Goal: Book appointment/travel/reservation

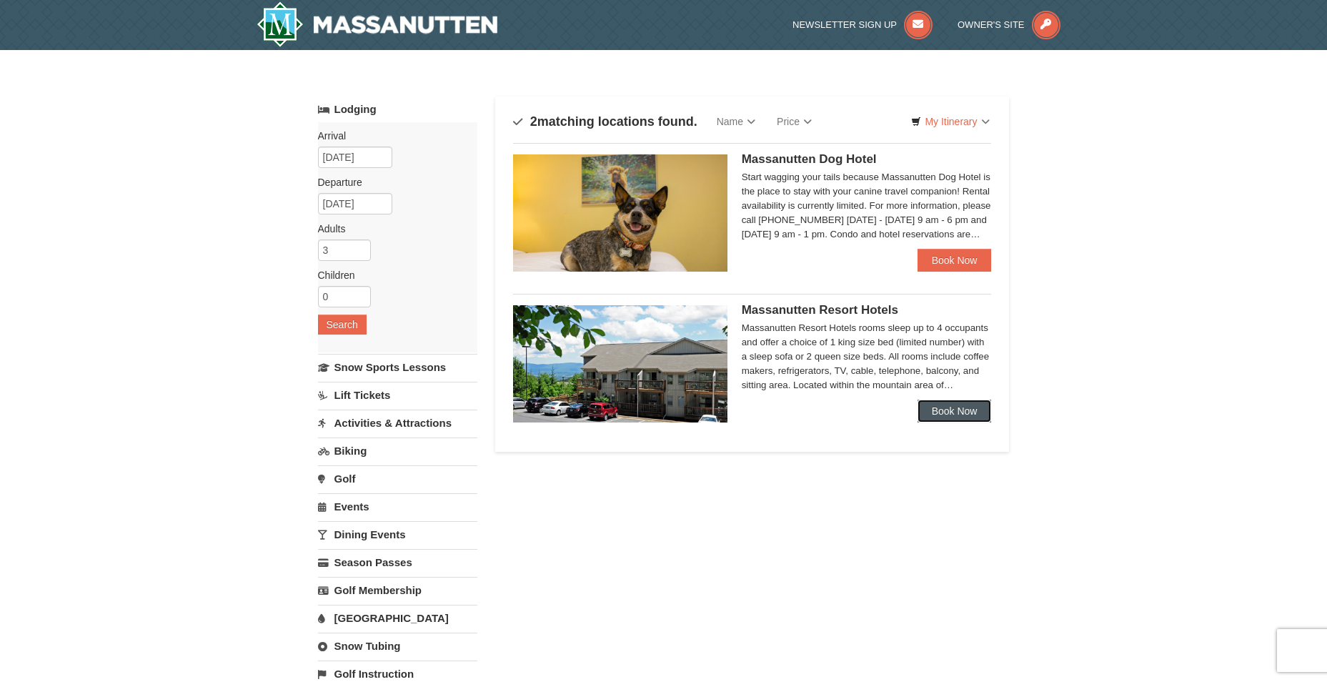
click at [941, 406] on link "Book Now" at bounding box center [955, 411] width 74 height 23
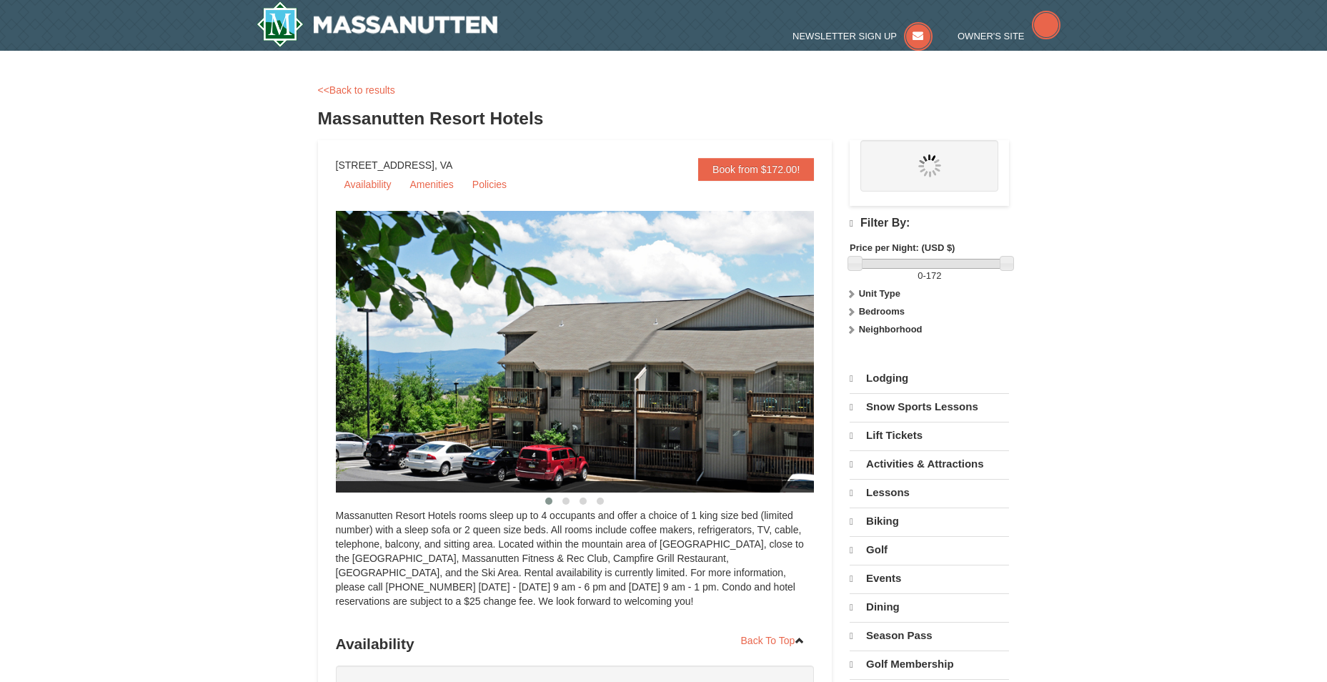
select select "10"
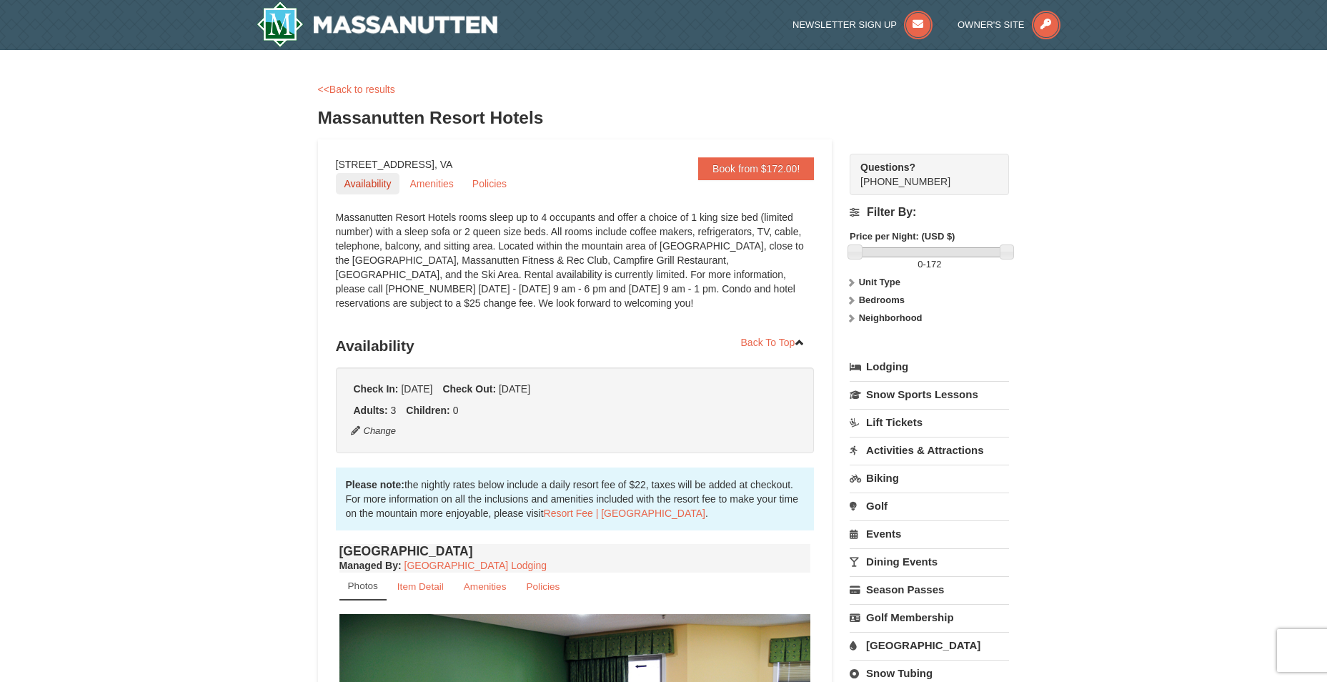
click at [378, 187] on link "Availability" at bounding box center [368, 183] width 64 height 21
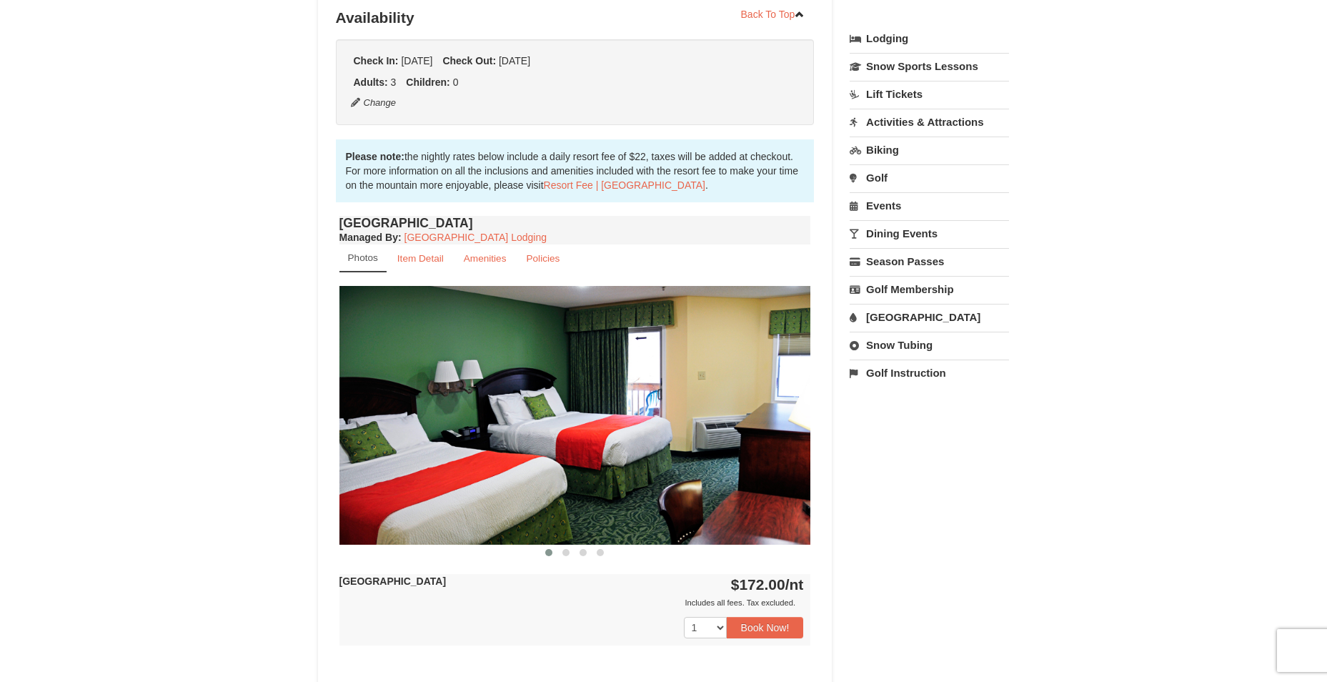
scroll to position [332, 0]
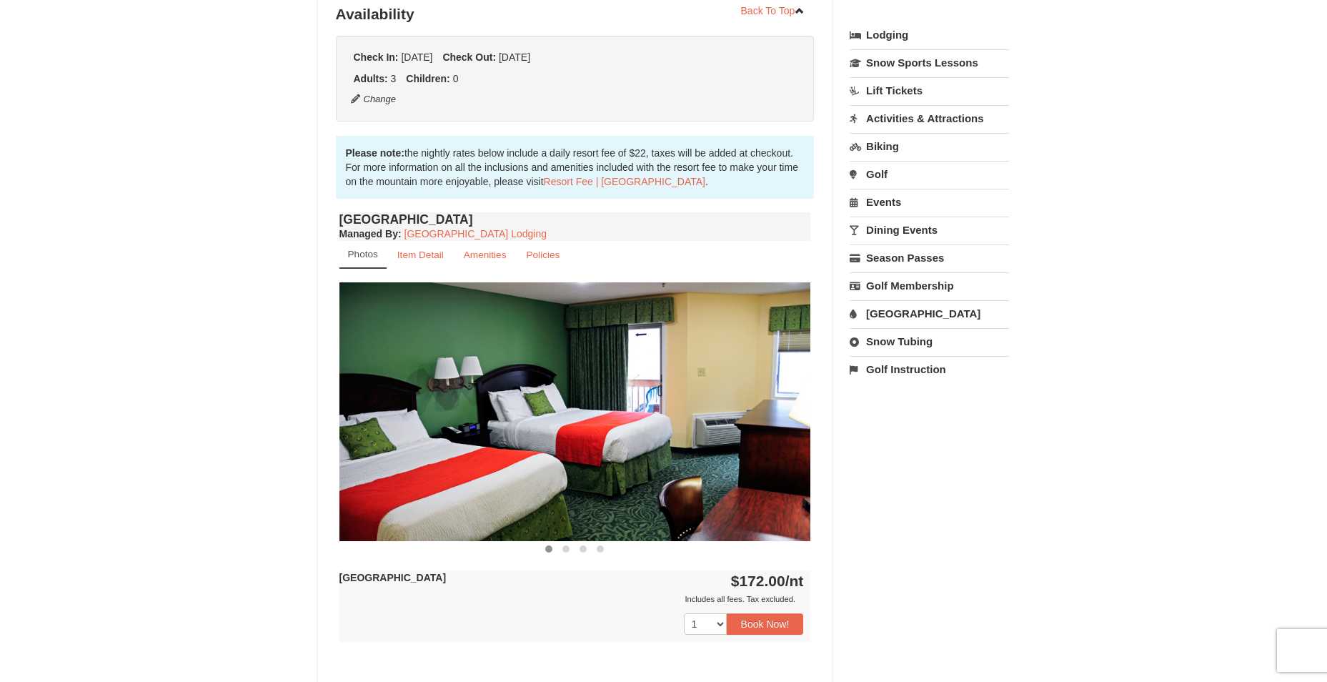
click at [683, 490] on img at bounding box center [576, 411] width 472 height 258
click at [730, 465] on img at bounding box center [576, 411] width 472 height 258
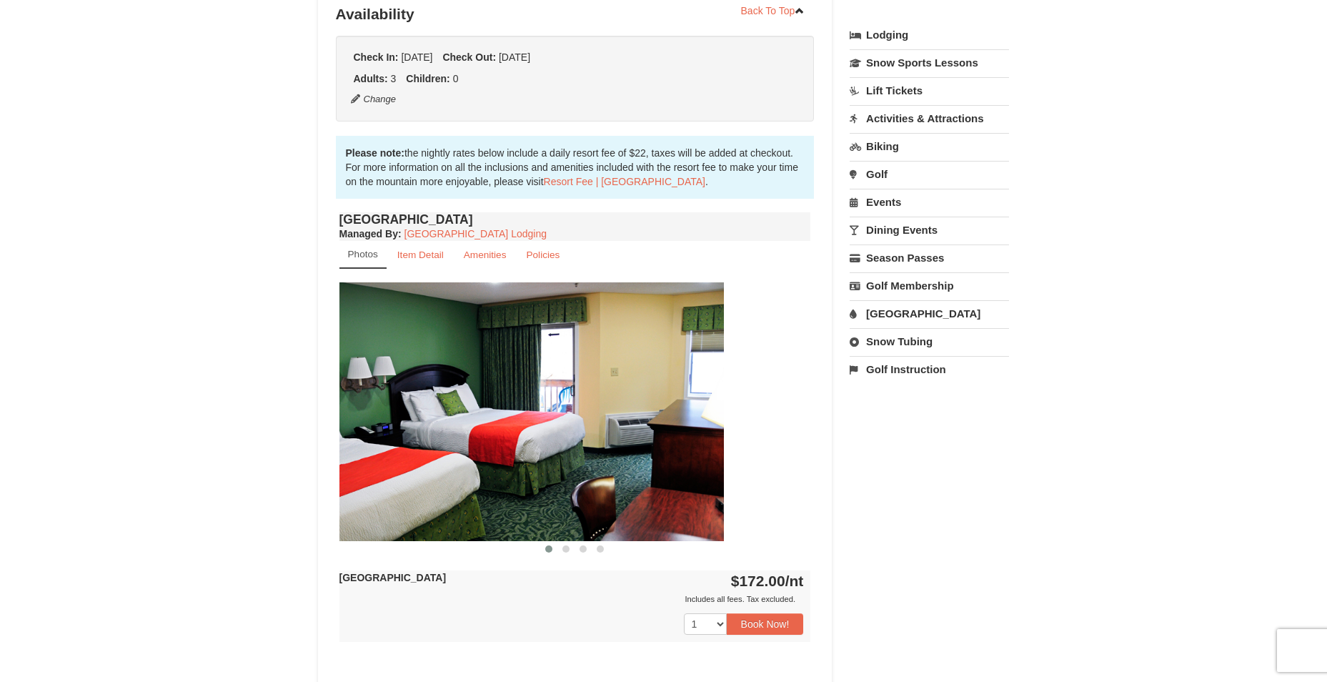
drag, startPoint x: 730, startPoint y: 465, endPoint x: 566, endPoint y: 470, distance: 163.8
click at [604, 467] on img at bounding box center [488, 411] width 472 height 258
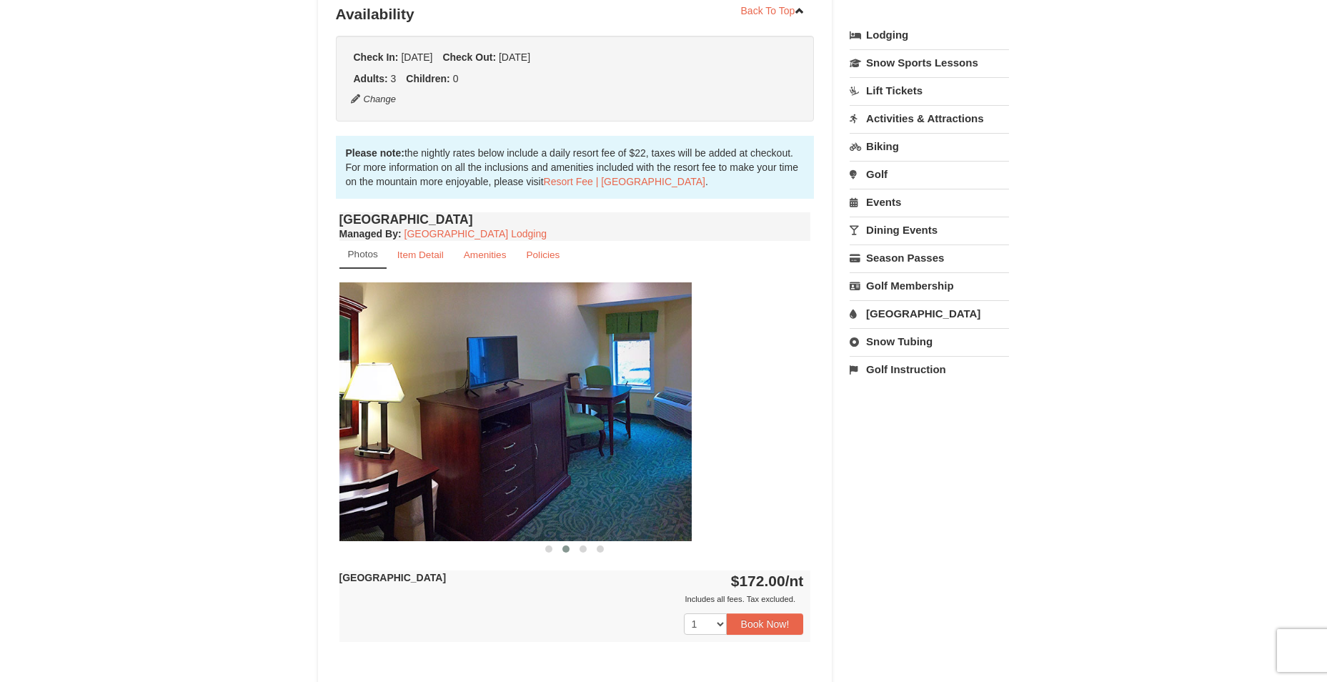
drag, startPoint x: 680, startPoint y: 452, endPoint x: 518, endPoint y: 473, distance: 163.6
click at [523, 473] on img at bounding box center [456, 411] width 472 height 258
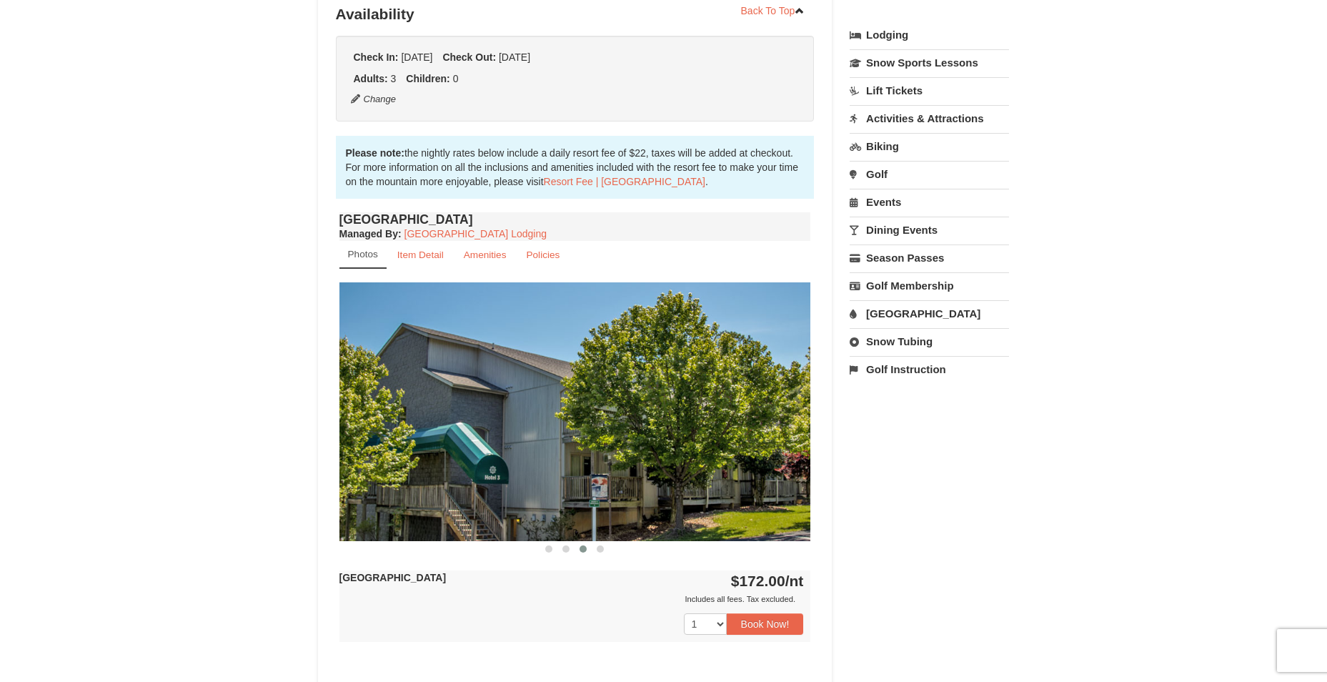
drag, startPoint x: 664, startPoint y: 437, endPoint x: 550, endPoint y: 470, distance: 118.8
click at [564, 465] on img at bounding box center [576, 411] width 472 height 258
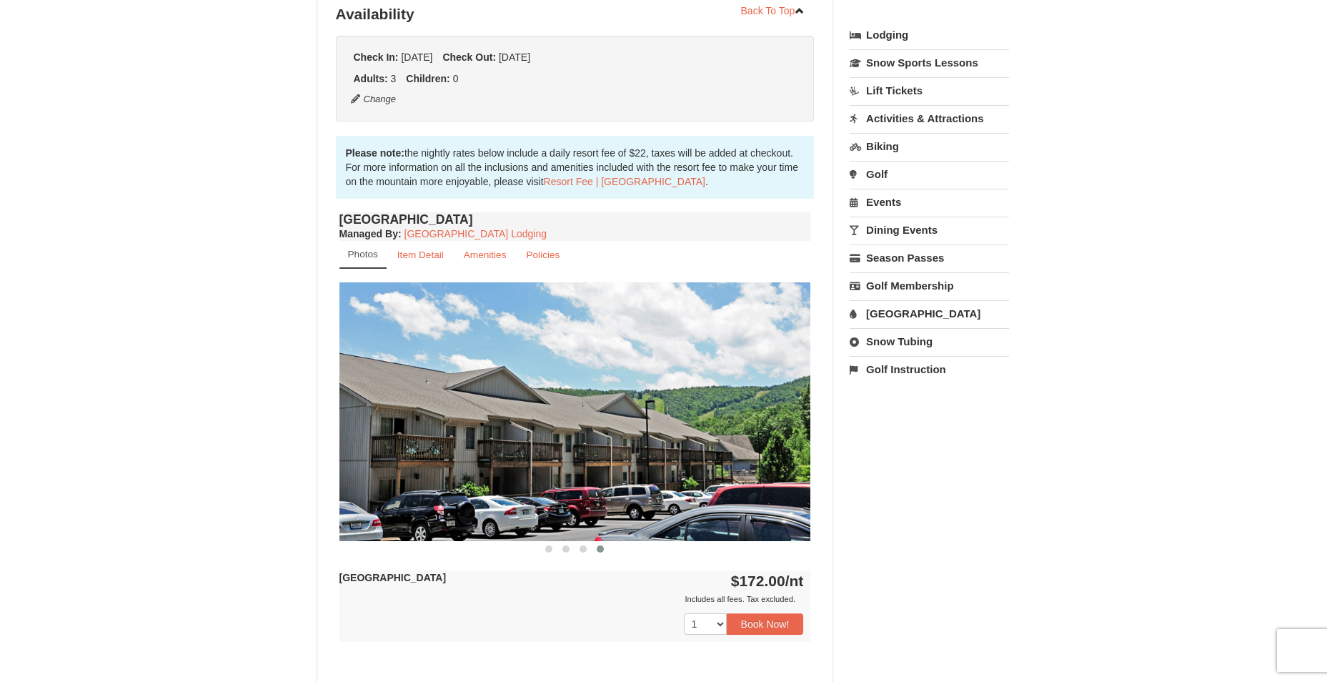
drag, startPoint x: 724, startPoint y: 438, endPoint x: 553, endPoint y: 463, distance: 173.4
click at [648, 447] on img at bounding box center [576, 411] width 472 height 258
drag, startPoint x: 718, startPoint y: 437, endPoint x: 576, endPoint y: 467, distance: 144.7
click at [578, 467] on img at bounding box center [576, 411] width 472 height 258
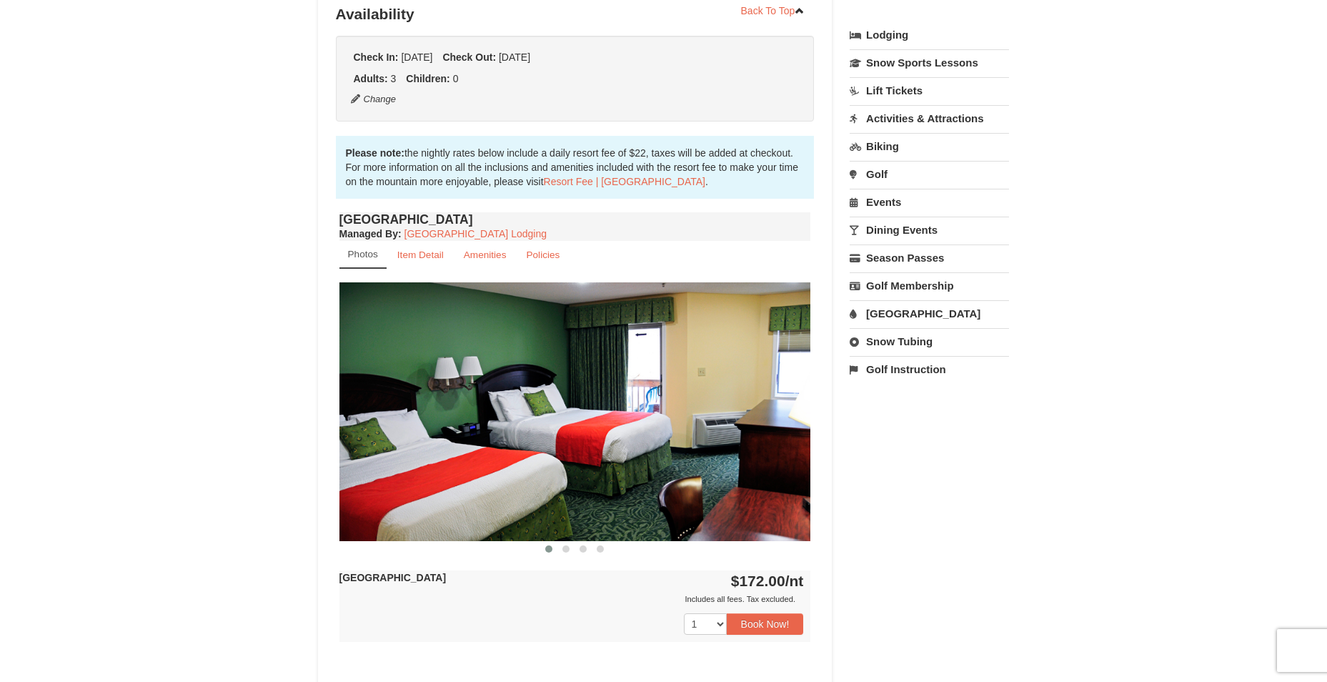
drag, startPoint x: 695, startPoint y: 437, endPoint x: 559, endPoint y: 464, distance: 138.5
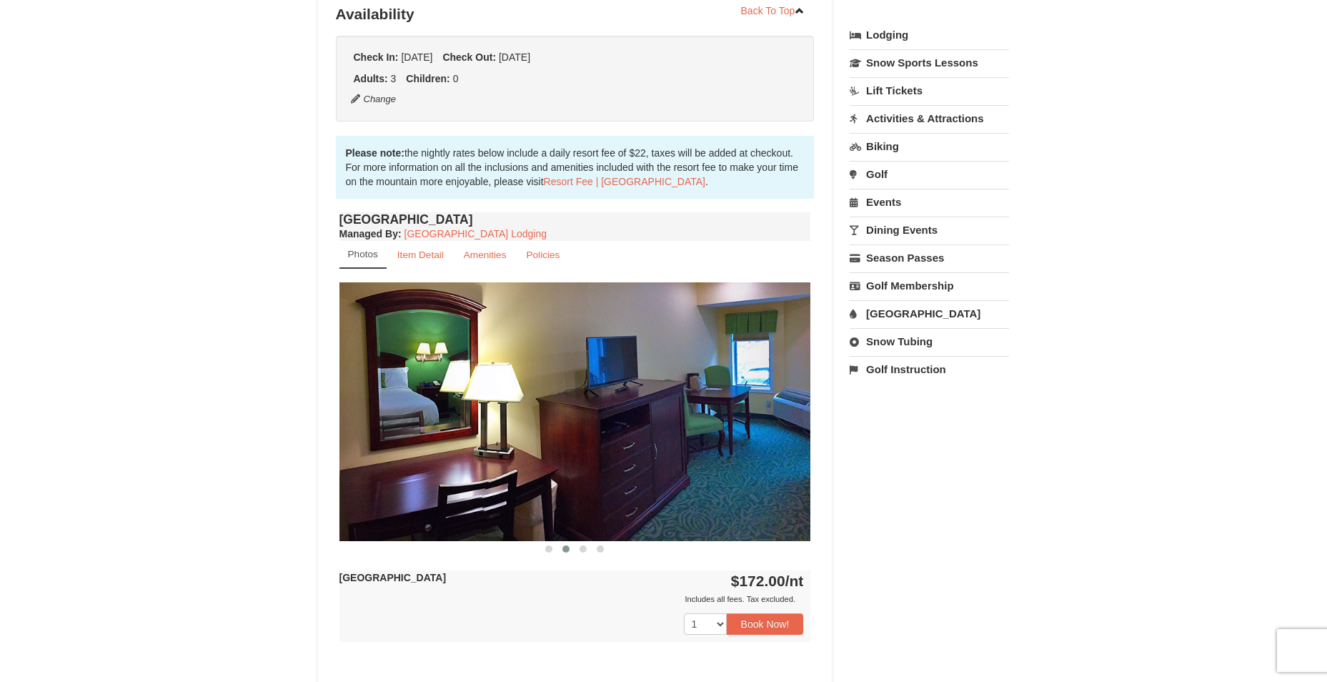
drag, startPoint x: 663, startPoint y: 432, endPoint x: 528, endPoint y: 437, distance: 135.2
click at [528, 437] on img at bounding box center [576, 411] width 472 height 258
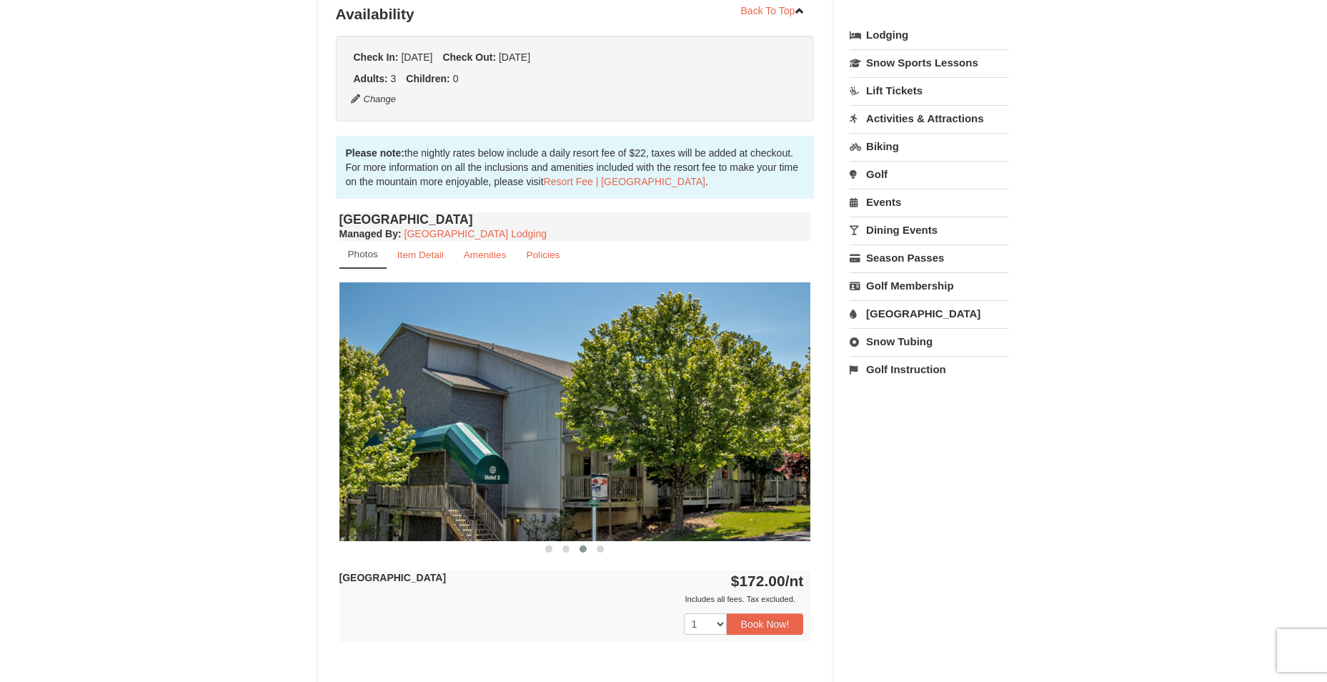
drag, startPoint x: 525, startPoint y: 437, endPoint x: 756, endPoint y: 441, distance: 230.9
click at [749, 441] on img at bounding box center [576, 411] width 472 height 258
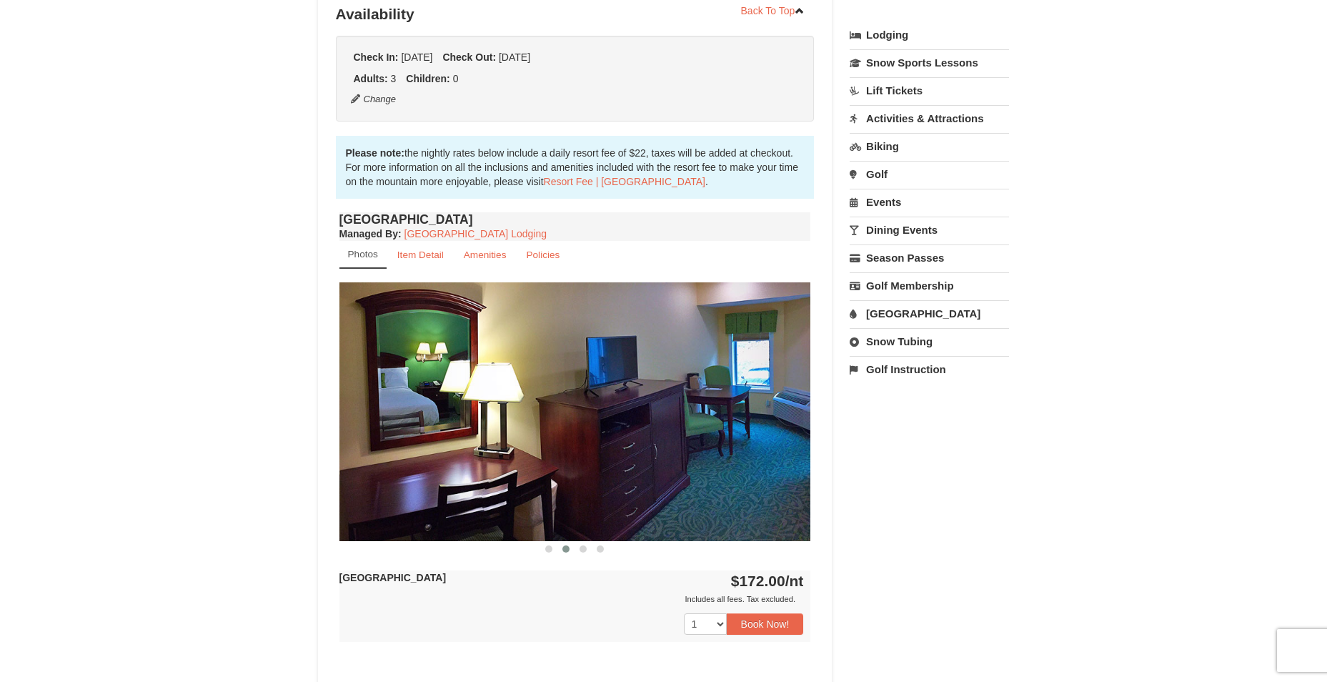
drag, startPoint x: 546, startPoint y: 442, endPoint x: 777, endPoint y: 422, distance: 231.7
click at [770, 422] on img at bounding box center [576, 411] width 472 height 258
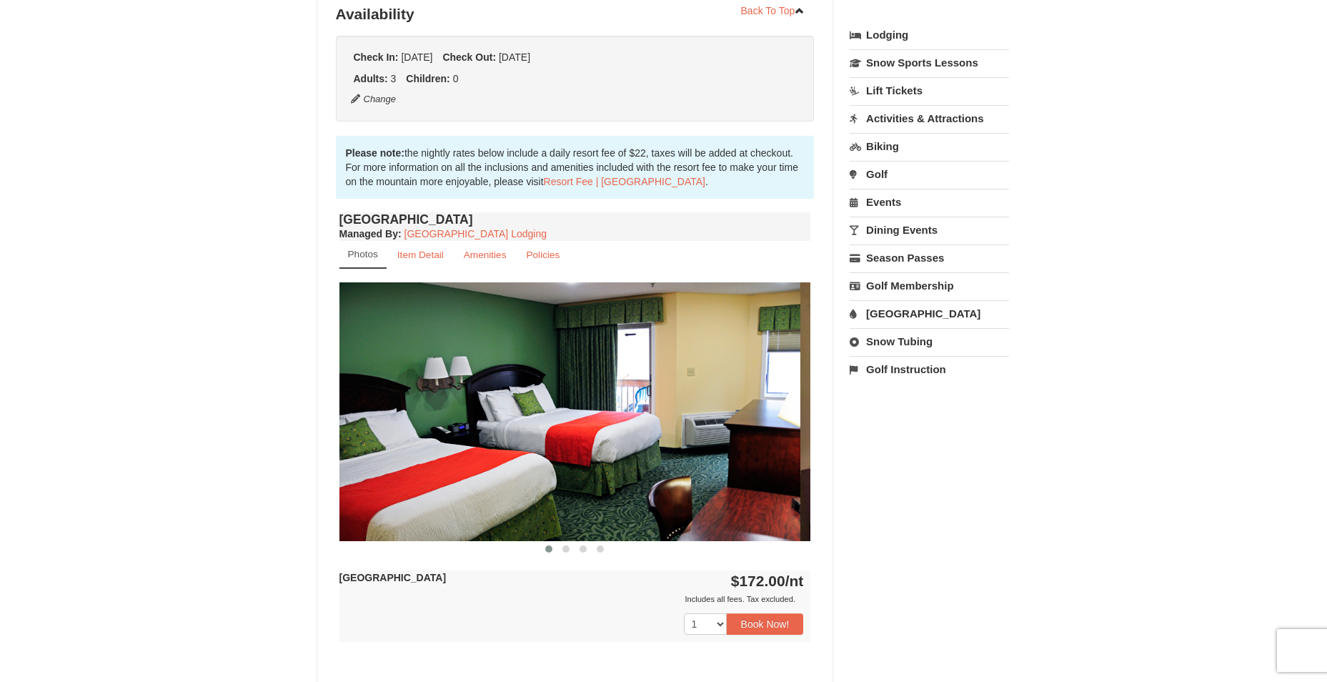
drag, startPoint x: 709, startPoint y: 417, endPoint x: 522, endPoint y: 454, distance: 190.8
click at [539, 453] on img at bounding box center [565, 411] width 472 height 258
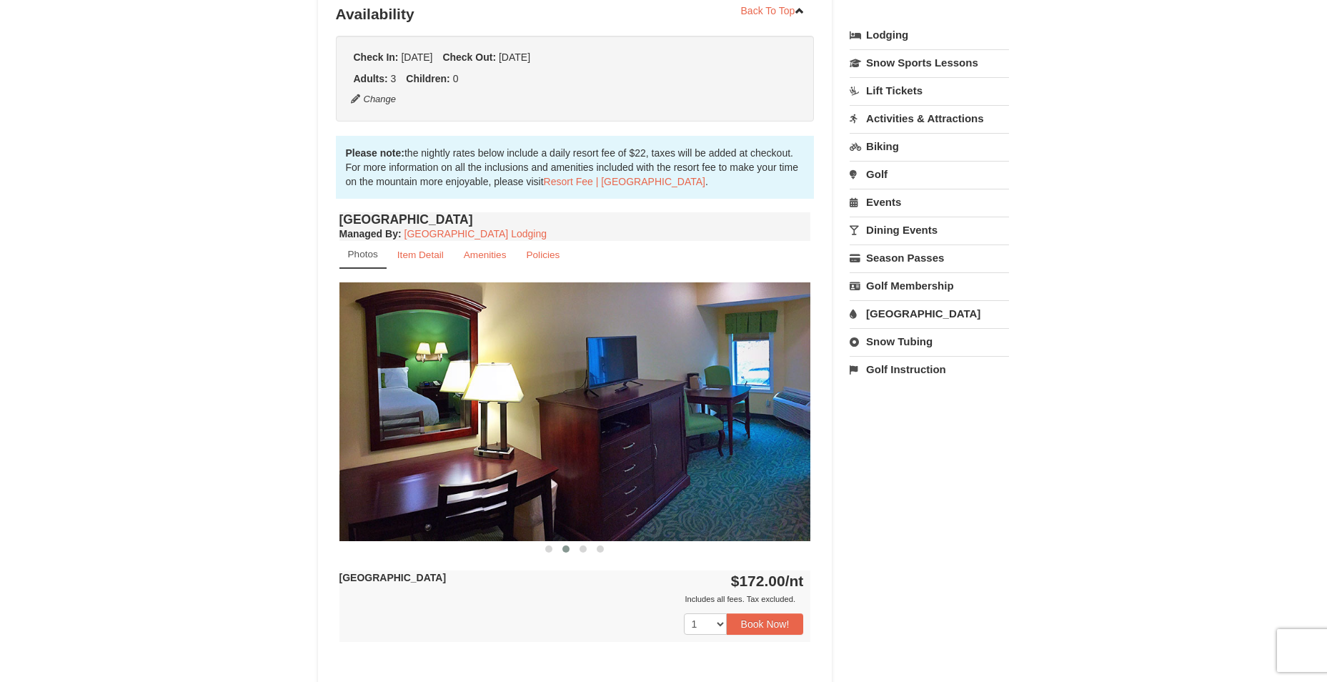
click at [591, 462] on img at bounding box center [576, 411] width 472 height 258
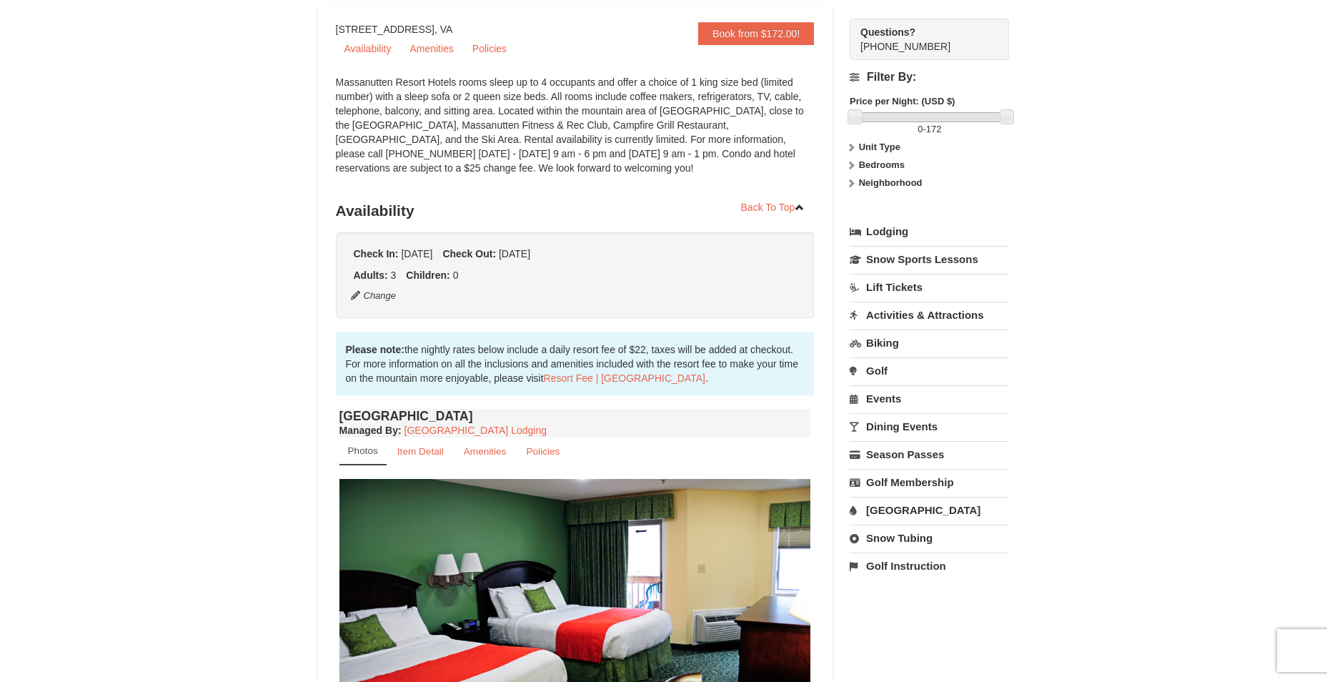
scroll to position [0, 0]
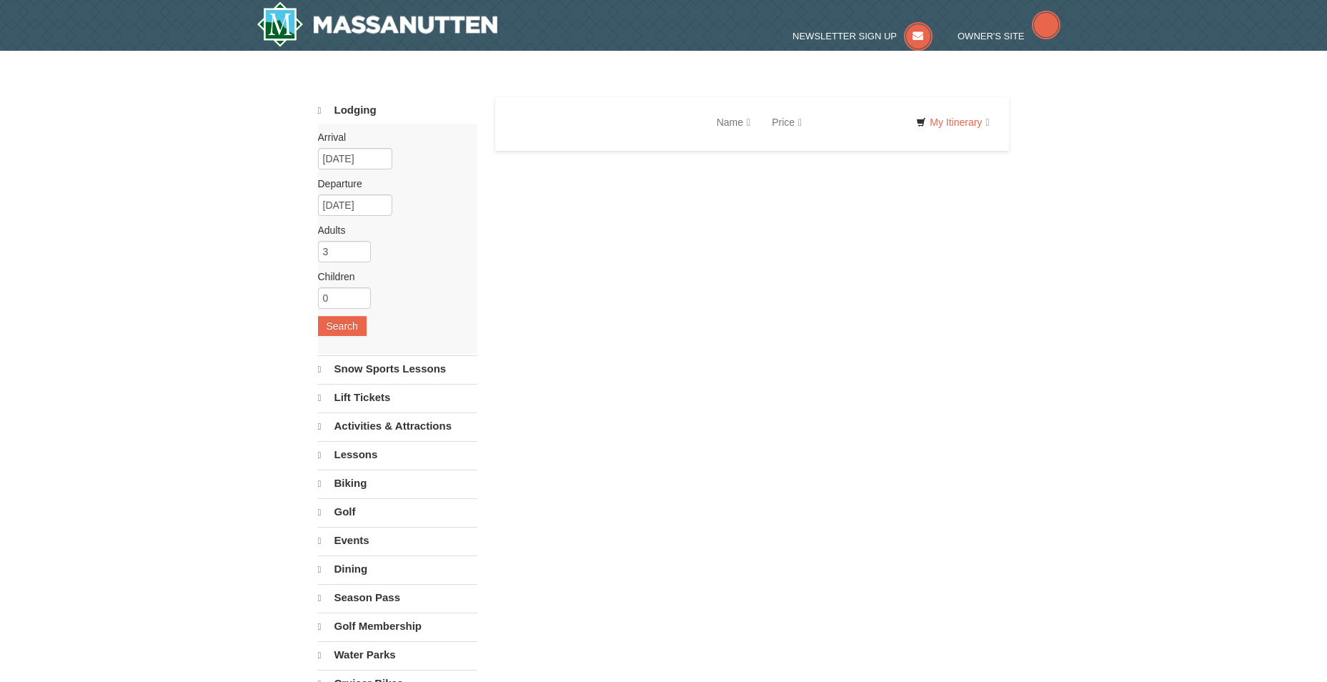
select select "10"
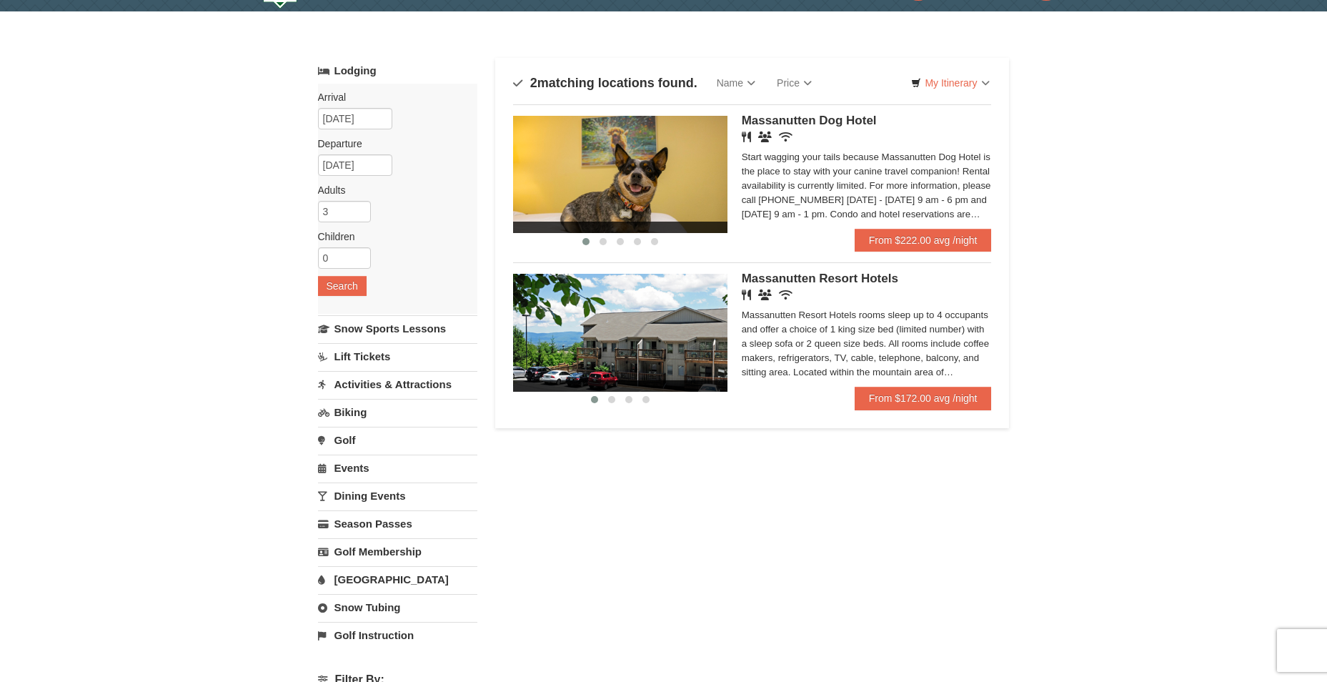
scroll to position [71, 0]
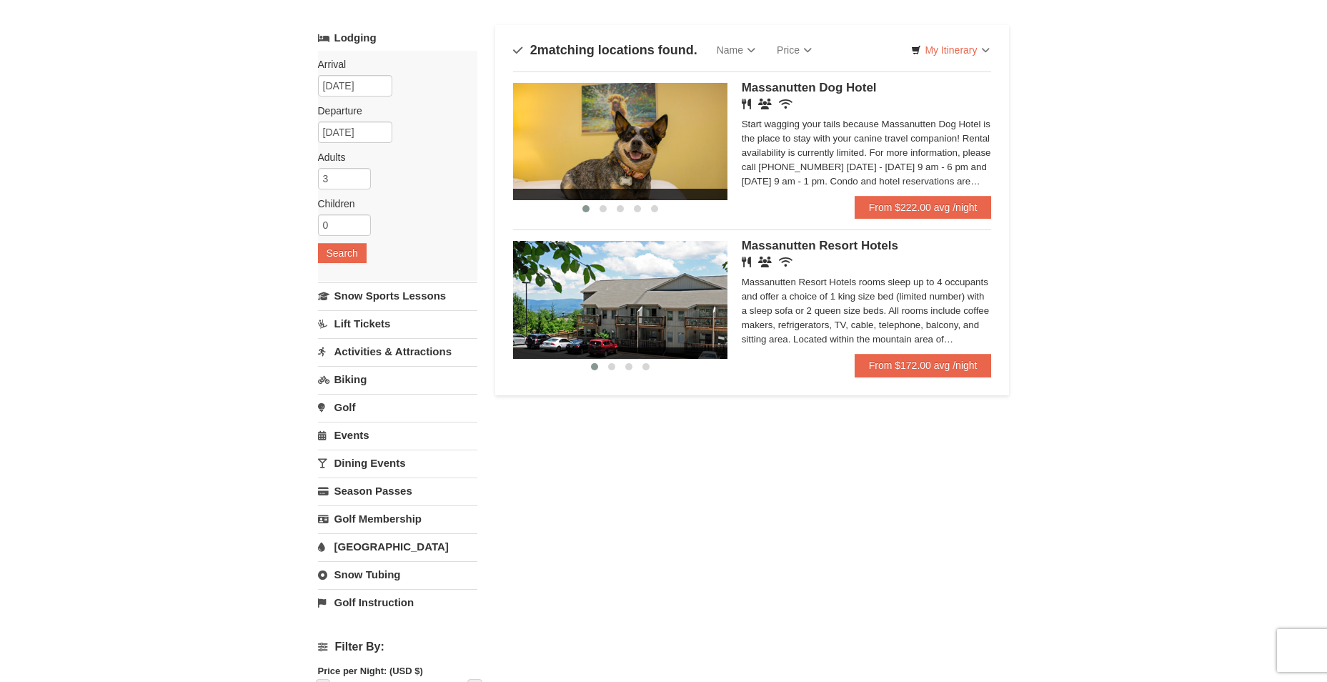
click at [366, 574] on link "Snow Tubing" at bounding box center [397, 574] width 159 height 26
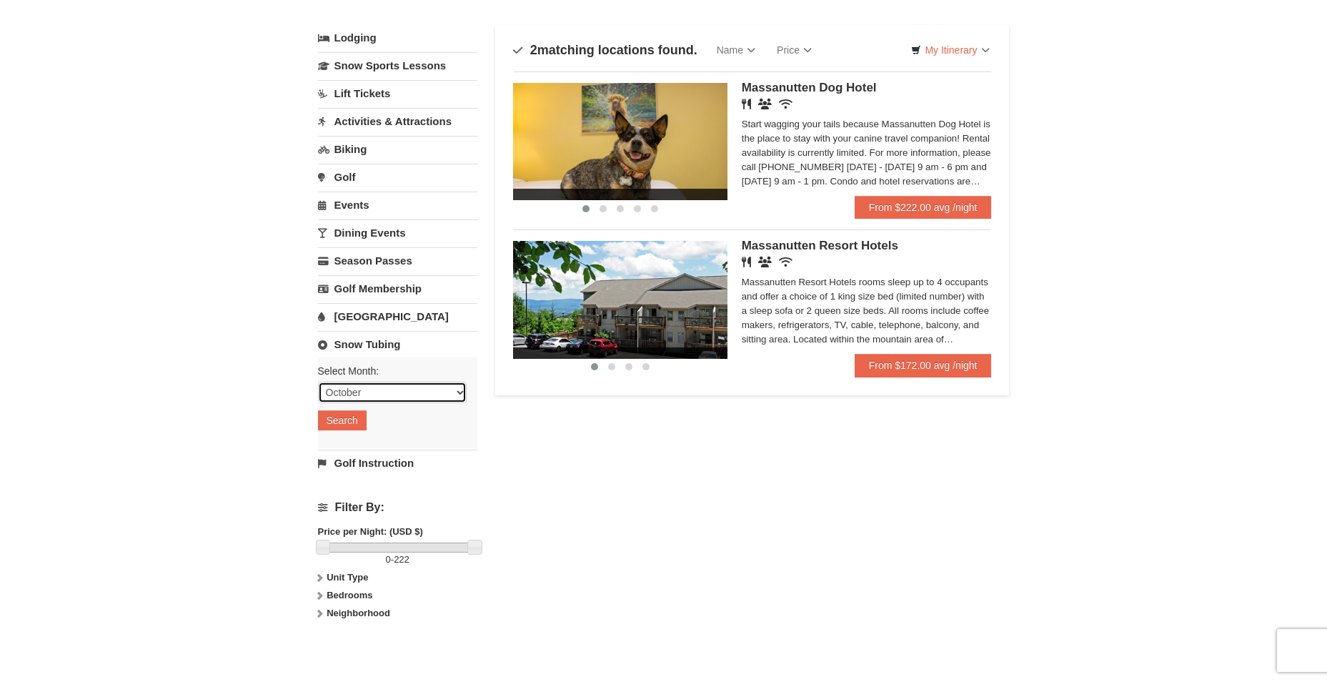
click at [422, 396] on select "October November December January February March April May June July August Sep…" at bounding box center [392, 392] width 149 height 21
select select "12"
click at [318, 382] on select "October November December January February March April May June July August Sep…" at bounding box center [392, 392] width 149 height 21
click at [345, 421] on button "Search" at bounding box center [342, 420] width 49 height 20
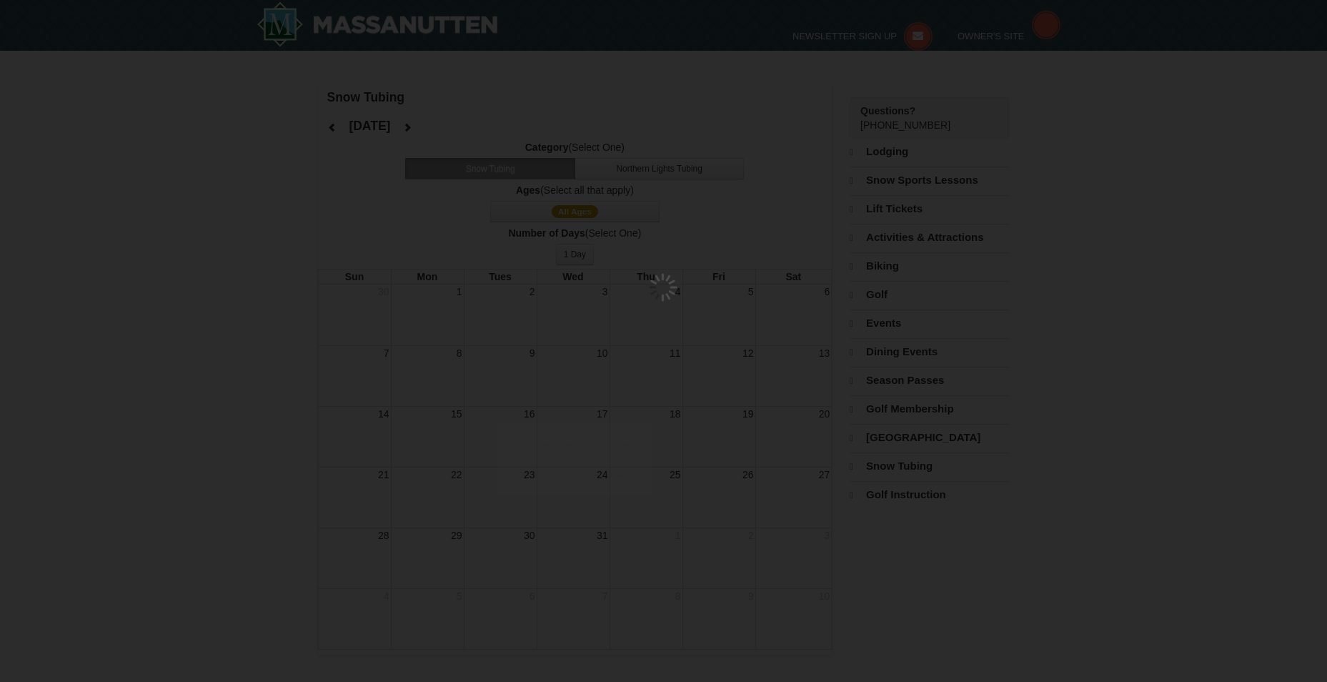
select select "12"
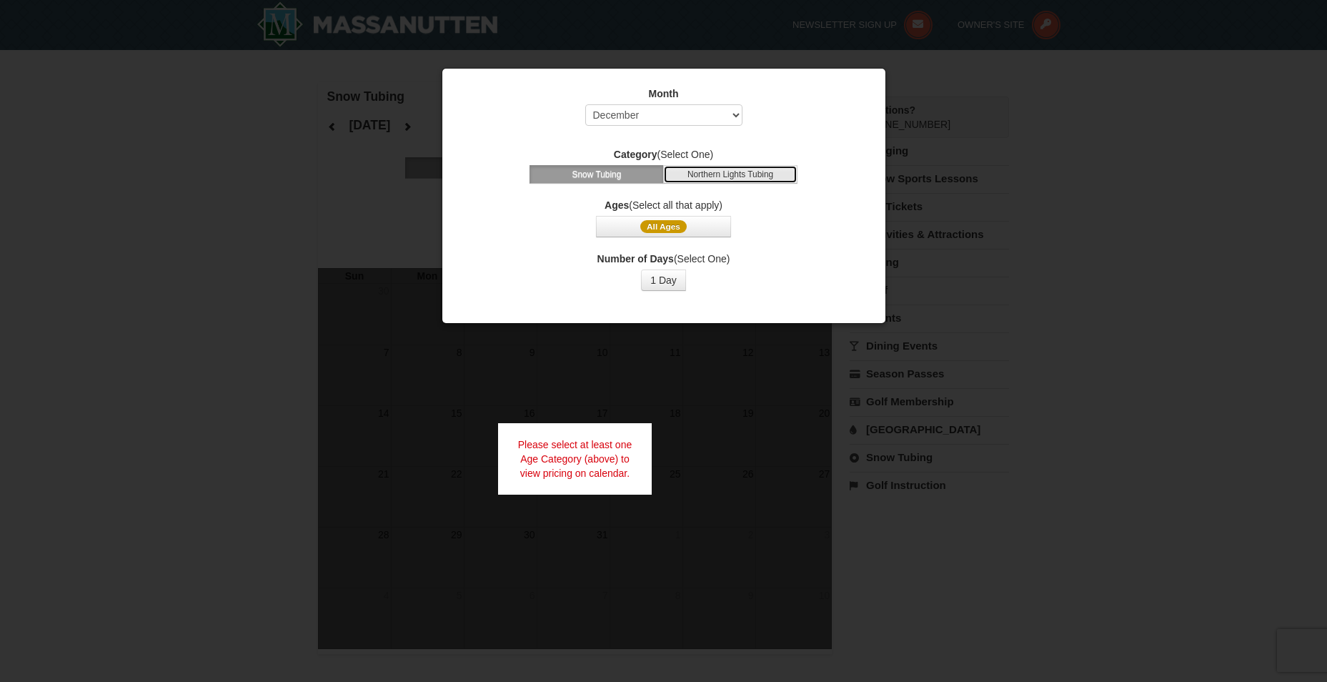
click at [697, 176] on button "Northern Lights Tubing" at bounding box center [730, 174] width 134 height 19
click at [662, 229] on span "All Ages" at bounding box center [663, 226] width 46 height 13
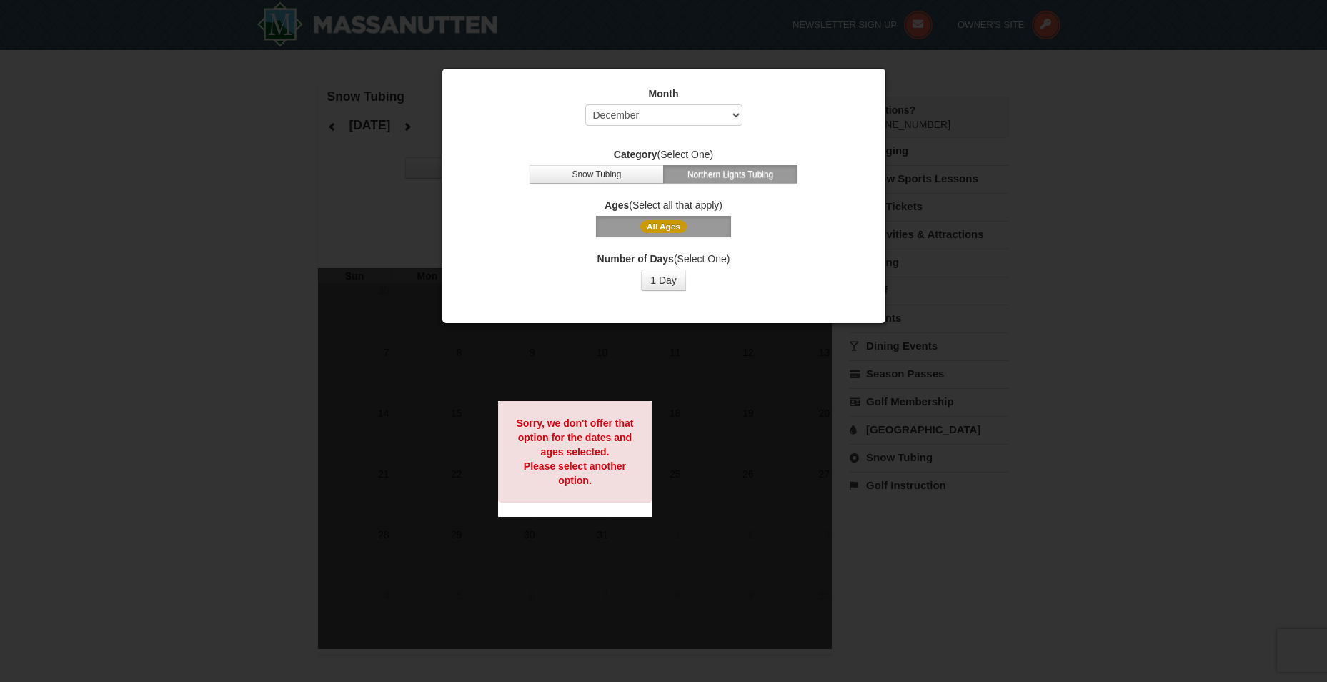
click at [662, 229] on span "All Ages" at bounding box center [663, 226] width 46 height 13
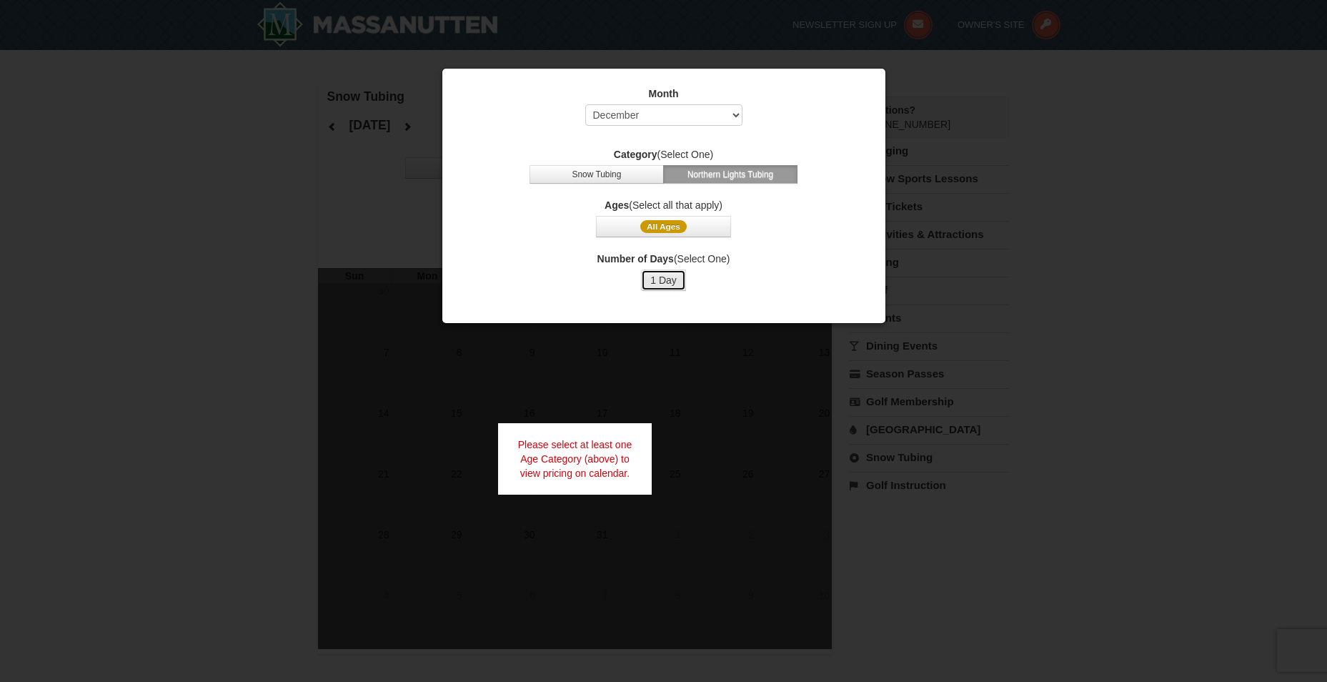
click at [665, 283] on button "1 Day" at bounding box center [663, 279] width 45 height 21
click at [646, 178] on button "Snow Tubing" at bounding box center [597, 174] width 134 height 19
click at [699, 172] on button "Northern Lights Tubing" at bounding box center [730, 174] width 134 height 19
click at [662, 222] on span "All Ages" at bounding box center [663, 226] width 46 height 13
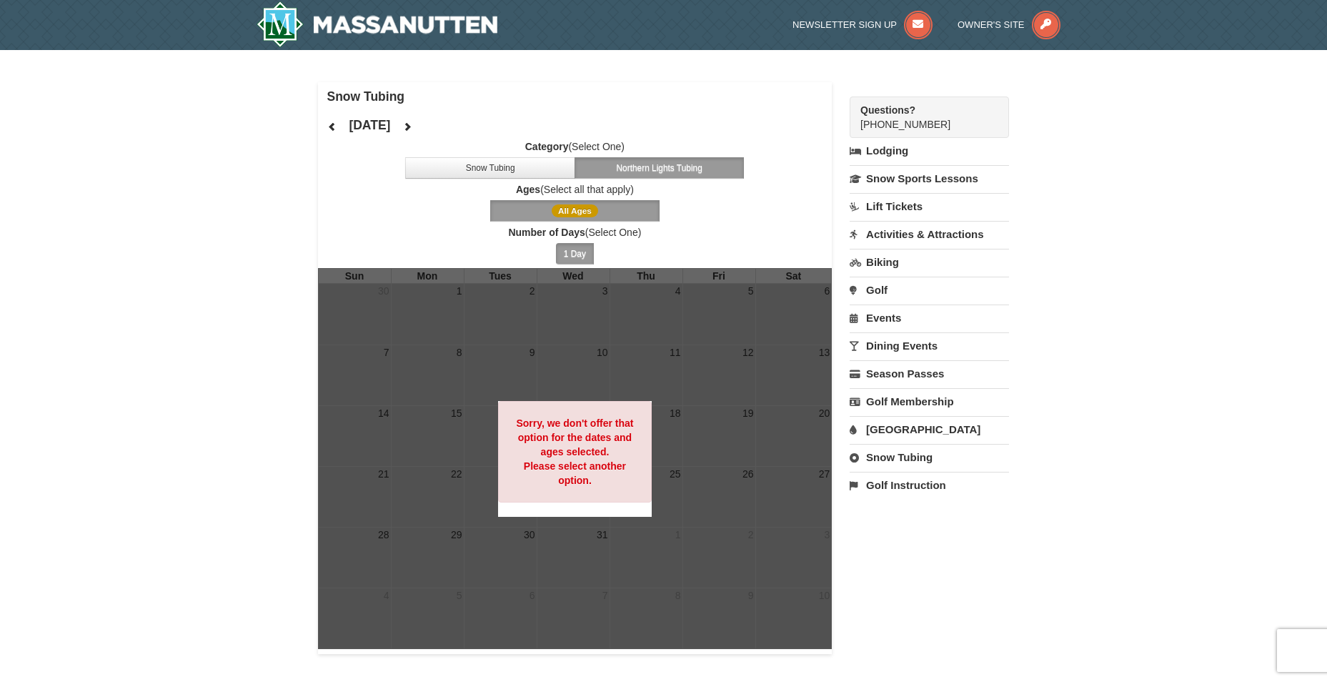
click at [608, 204] on button "All Ages" at bounding box center [575, 210] width 170 height 21
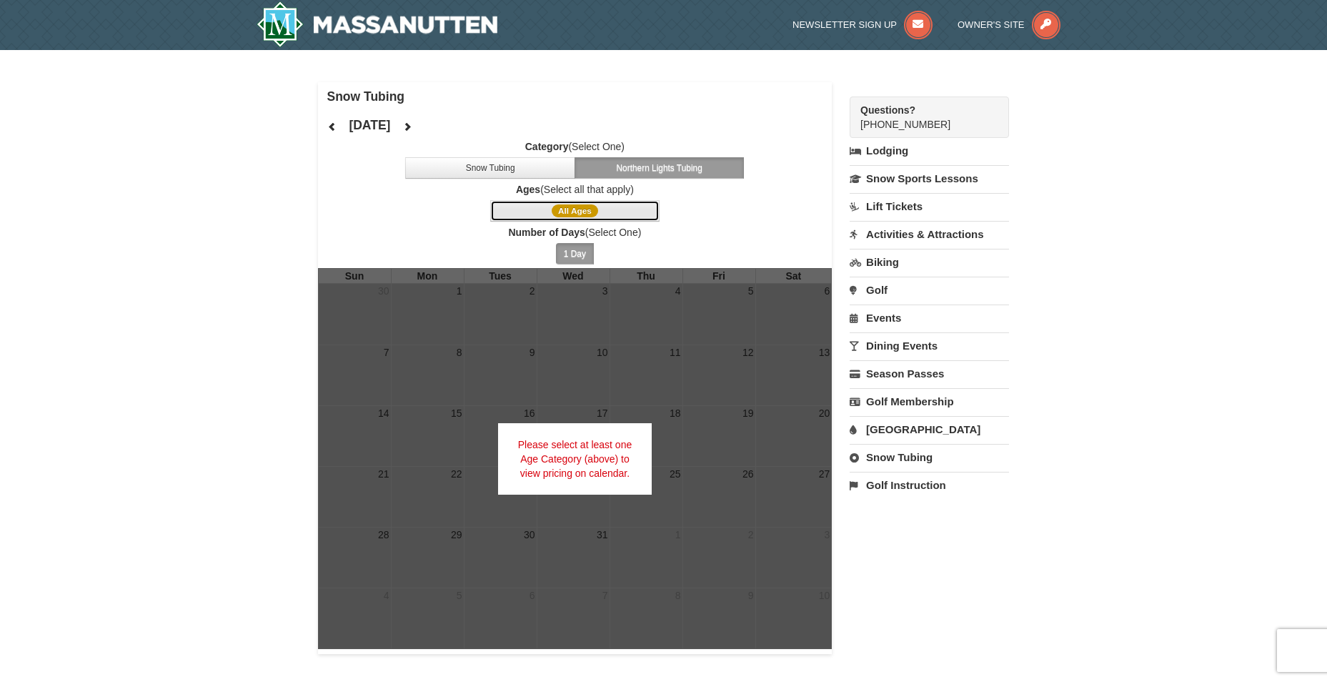
click at [568, 210] on span "All Ages" at bounding box center [575, 210] width 46 height 13
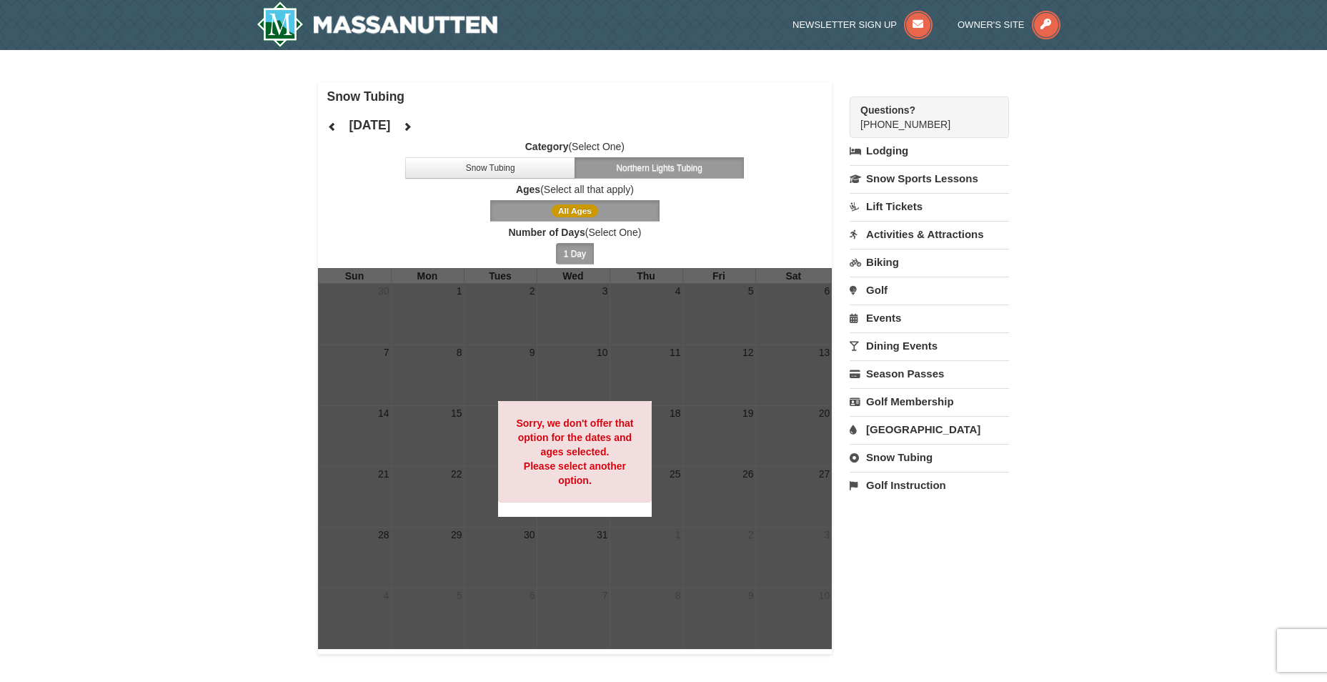
click at [568, 214] on span "All Ages" at bounding box center [575, 210] width 46 height 13
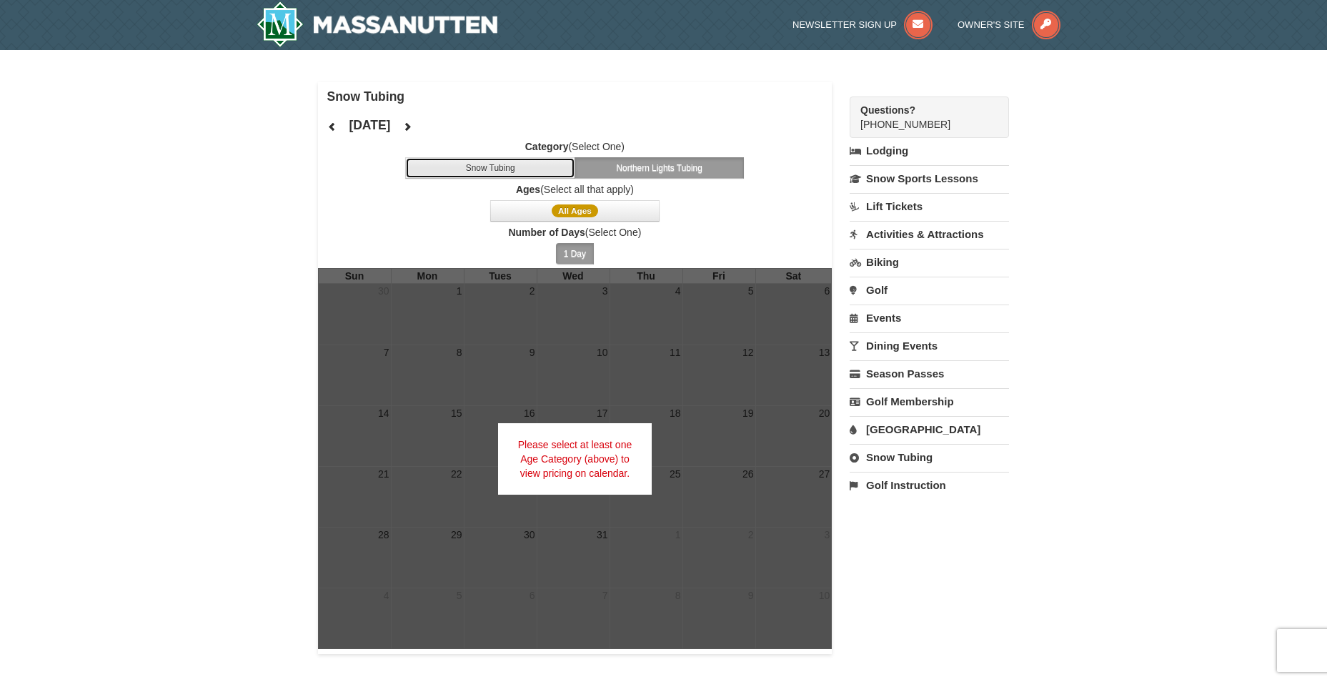
click at [547, 162] on button "Snow Tubing" at bounding box center [490, 167] width 170 height 21
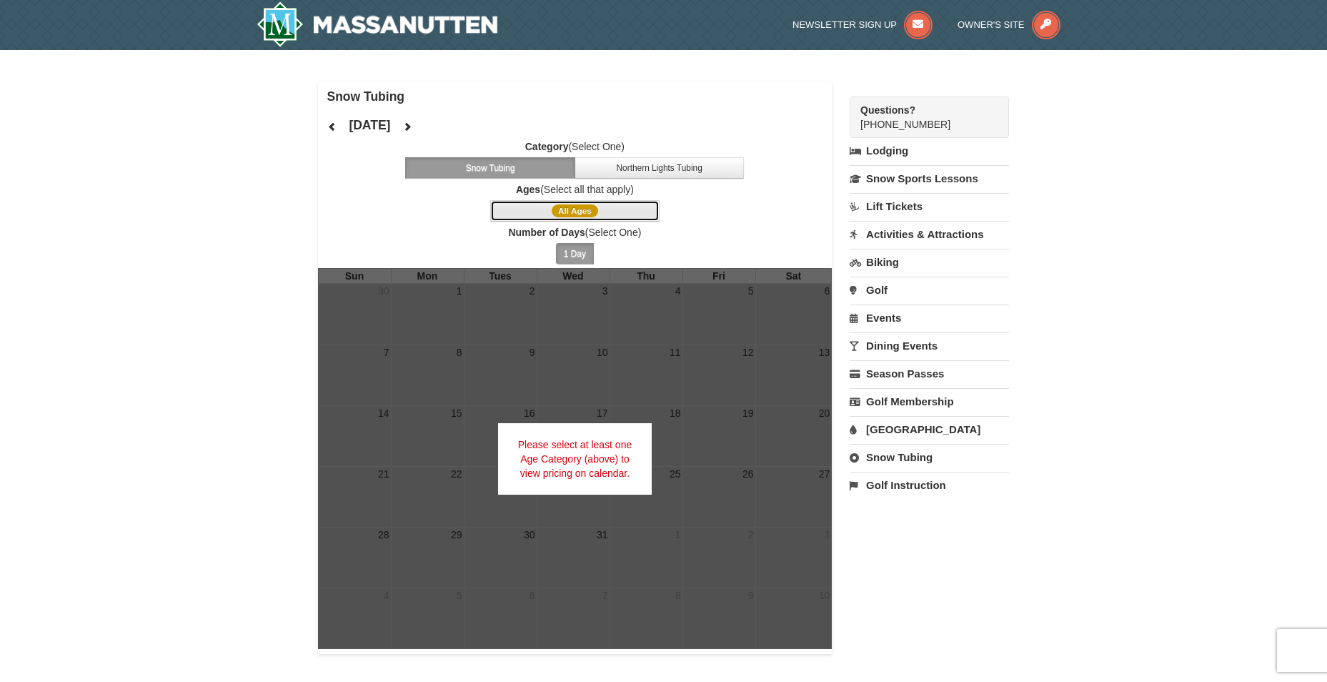
click at [567, 212] on span "All Ages" at bounding box center [575, 210] width 46 height 13
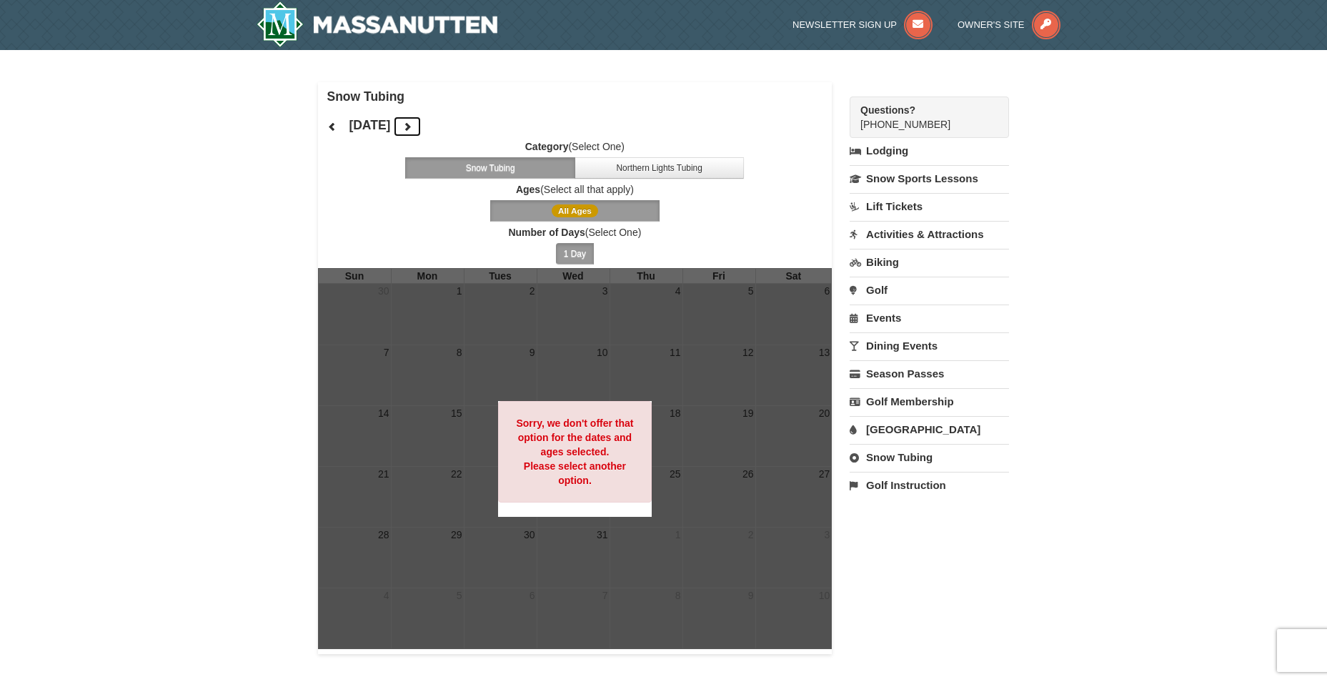
click at [412, 123] on icon at bounding box center [407, 127] width 10 height 10
click at [328, 123] on icon at bounding box center [332, 127] width 10 height 10
click at [596, 204] on button "All Ages" at bounding box center [575, 210] width 170 height 21
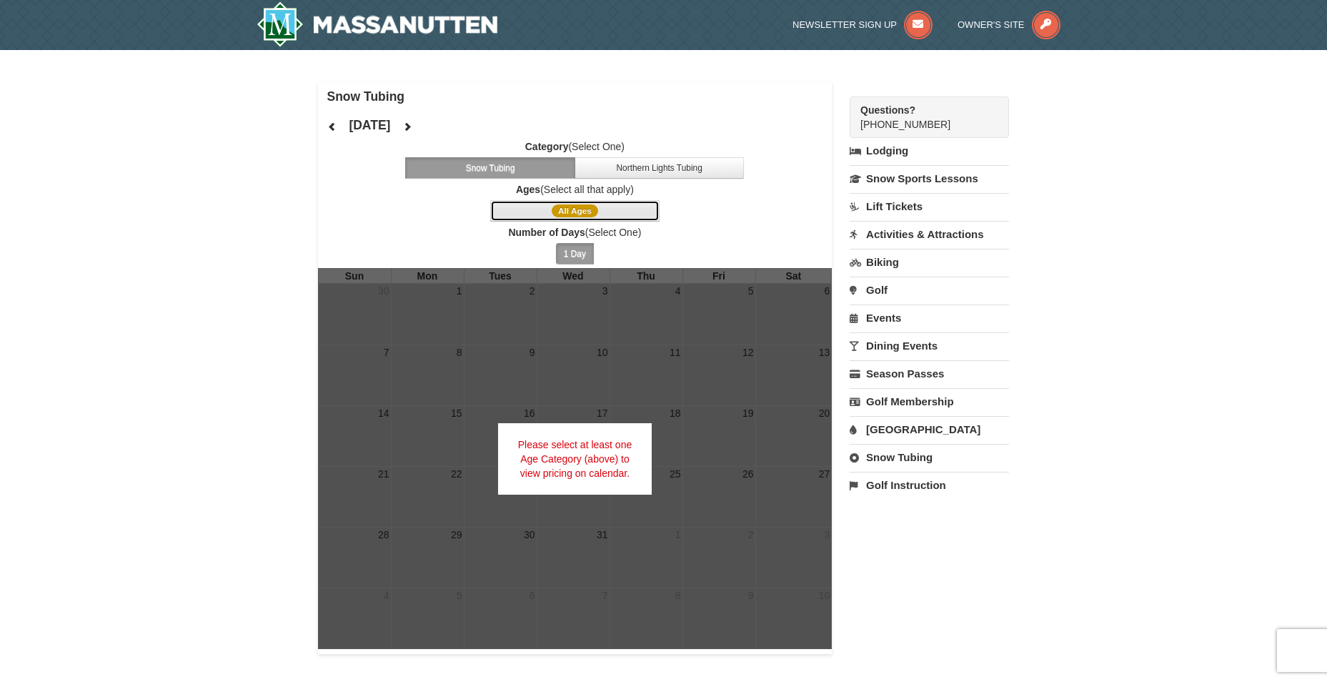
click at [578, 203] on button "All Ages" at bounding box center [575, 210] width 170 height 21
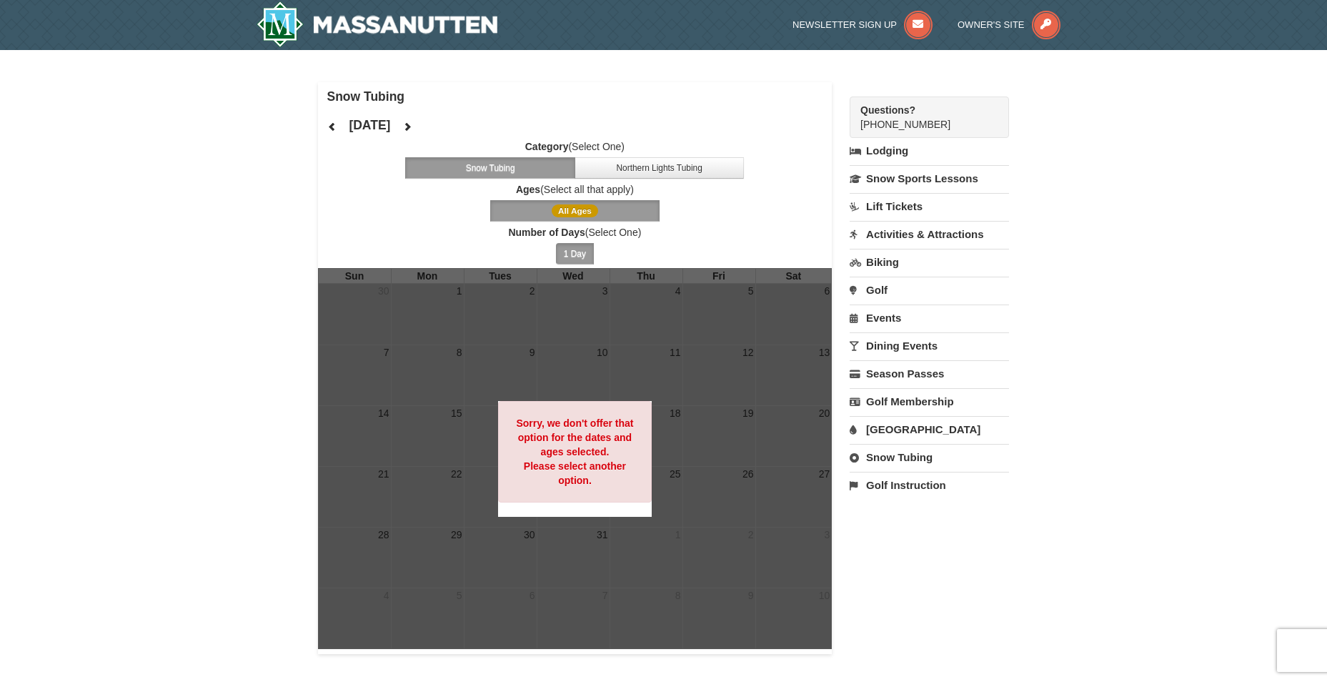
drag, startPoint x: 577, startPoint y: 207, endPoint x: 632, endPoint y: 204, distance: 55.1
click at [632, 204] on button "All Ages" at bounding box center [575, 210] width 170 height 21
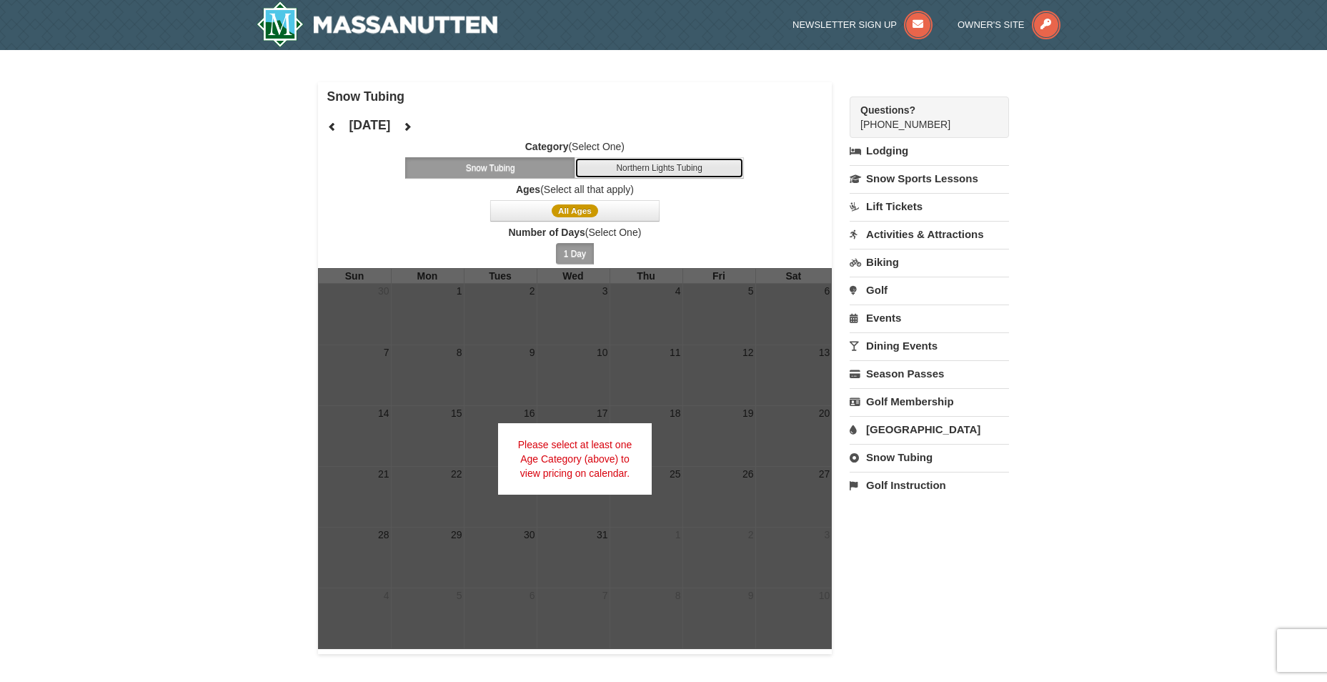
click at [642, 167] on button "Northern Lights Tubing" at bounding box center [660, 167] width 170 height 21
click at [548, 167] on button "Snow Tubing" at bounding box center [490, 167] width 170 height 21
click at [573, 251] on button "1 Day" at bounding box center [575, 253] width 38 height 21
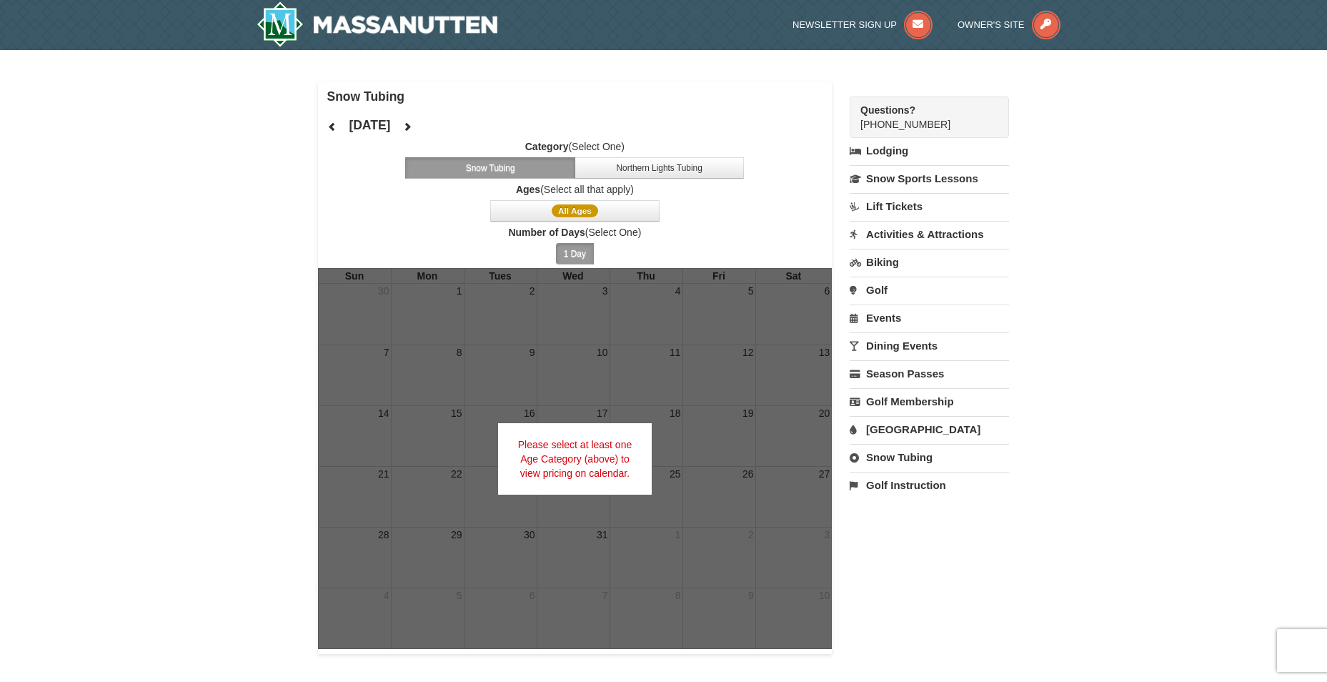
click at [574, 253] on button "1 Day" at bounding box center [575, 253] width 38 height 21
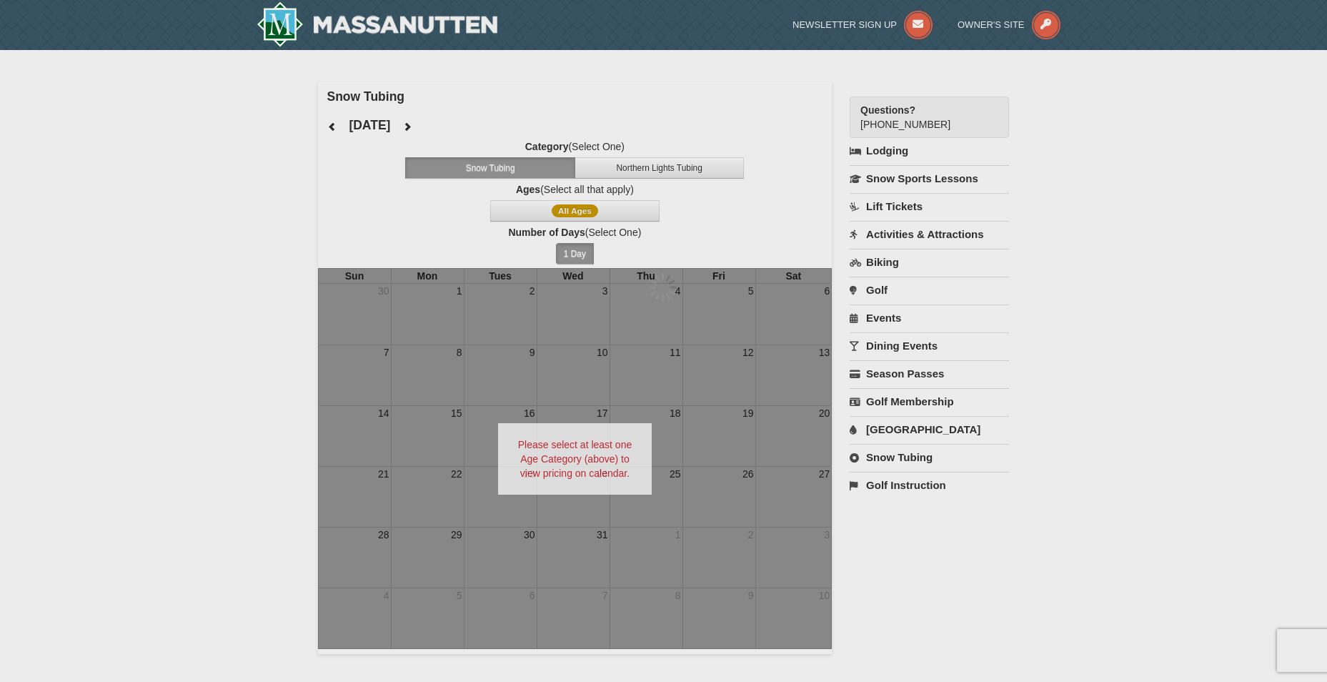
click at [574, 253] on div at bounding box center [663, 341] width 1327 height 682
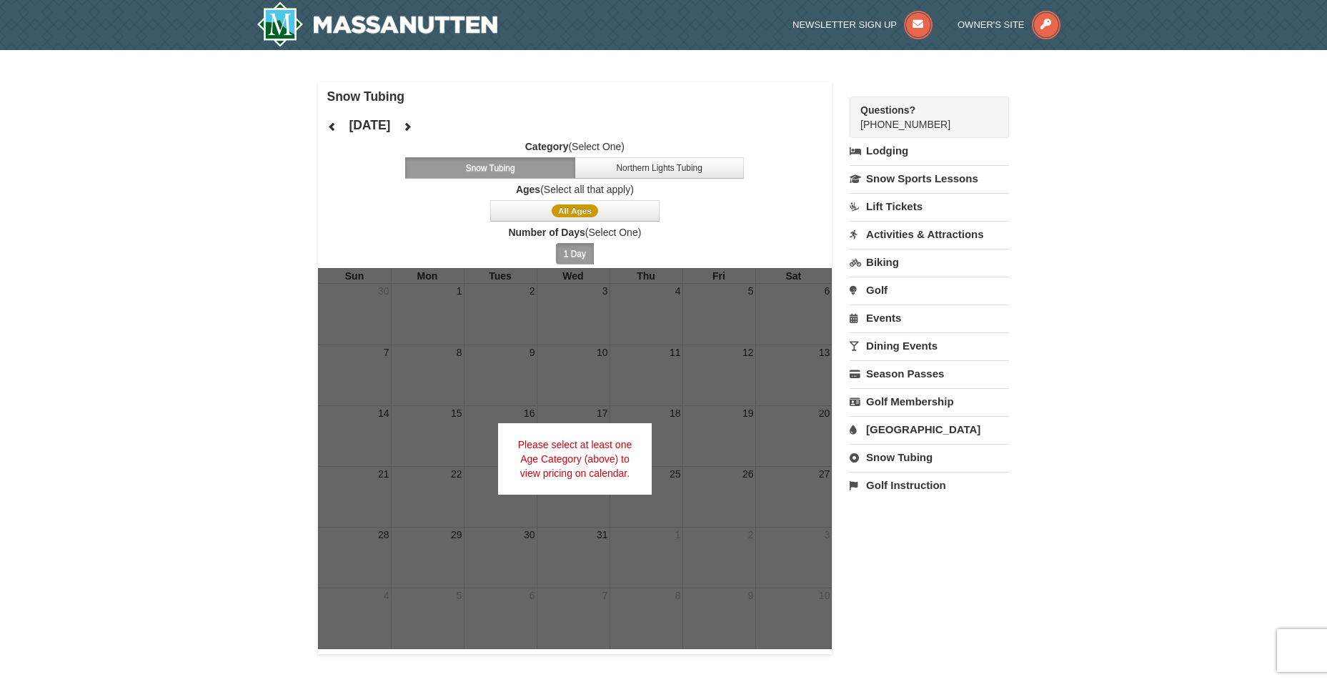
click at [586, 467] on div "Please select at least one Age Category (above) to view pricing on calendar." at bounding box center [575, 458] width 154 height 71
click at [598, 483] on div "Please select at least one Age Category (above) to view pricing on calendar." at bounding box center [575, 458] width 154 height 71
click at [595, 462] on div "Please select at least one Age Category (above) to view pricing on calendar." at bounding box center [575, 458] width 154 height 71
drag, startPoint x: 591, startPoint y: 455, endPoint x: 567, endPoint y: 437, distance: 30.2
click at [590, 455] on div "Please select at least one Age Category (above) to view pricing on calendar." at bounding box center [575, 458] width 154 height 71
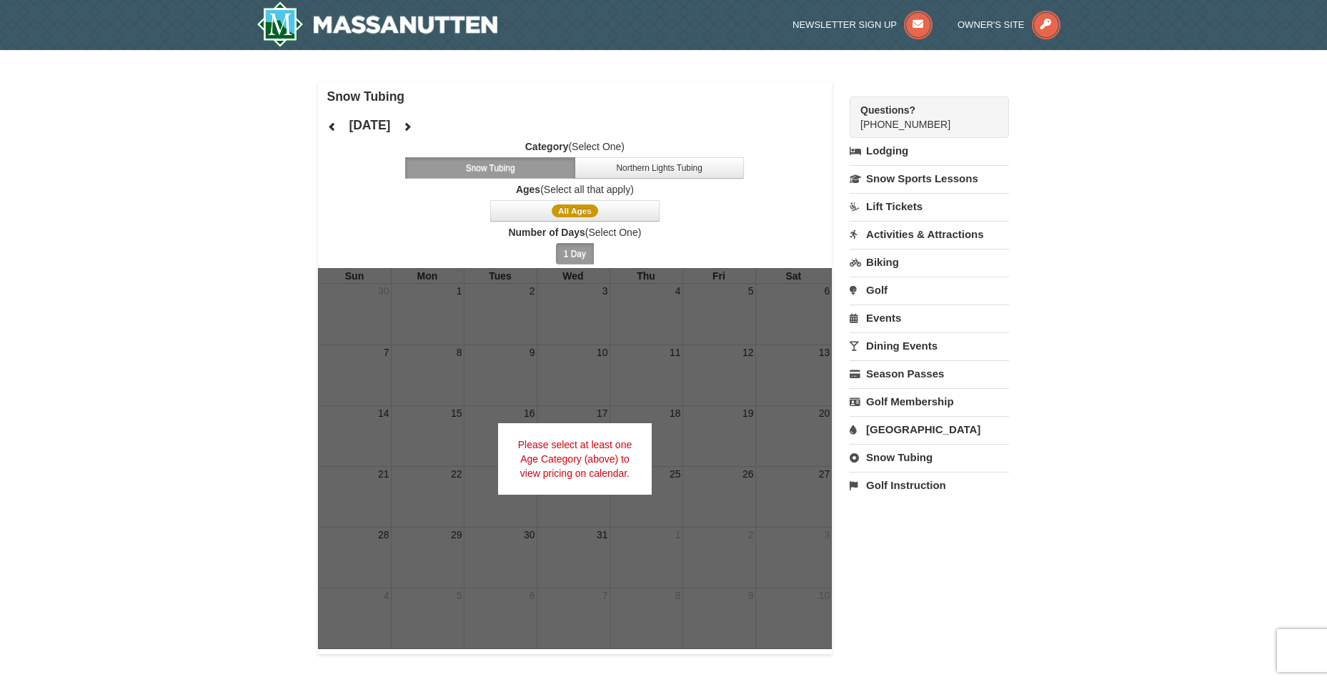
click at [224, 183] on div "× Snow Tubing December 2025 Category (Select One) Snow Tubing Northern Lights T…" at bounding box center [663, 368] width 1327 height 636
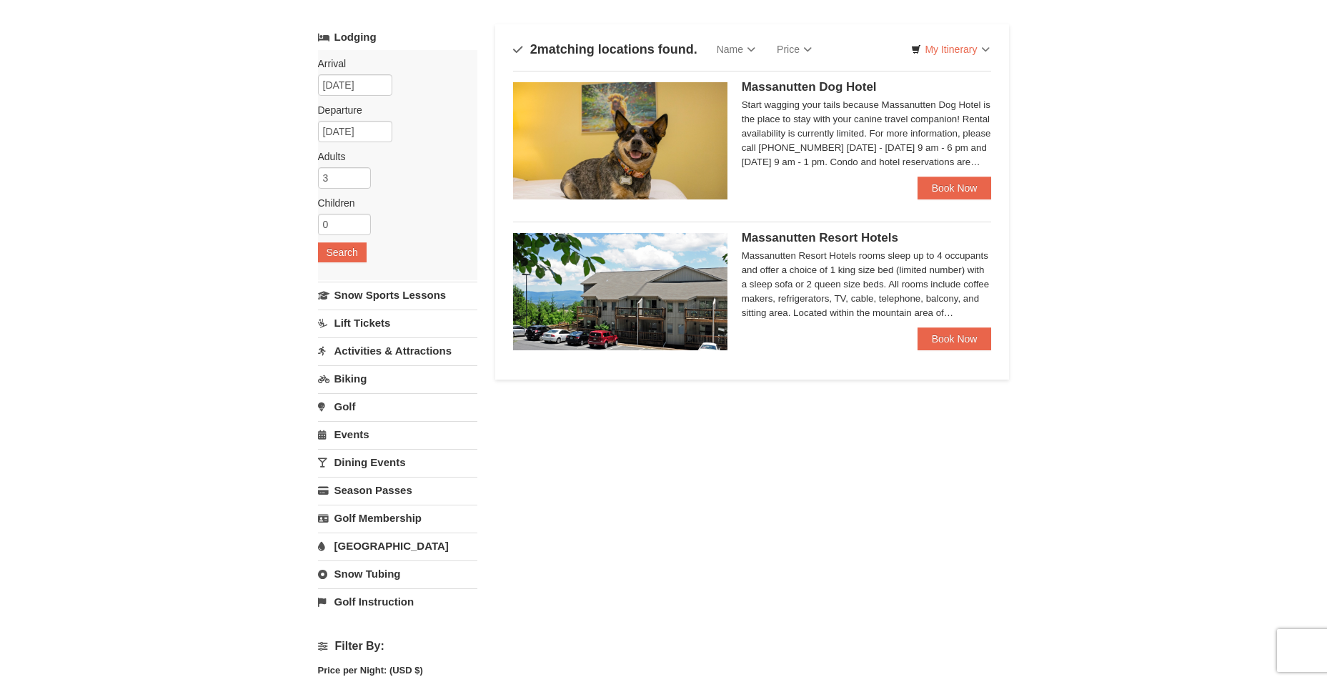
scroll to position [71, 0]
click at [934, 332] on link "Book Now" at bounding box center [955, 339] width 74 height 23
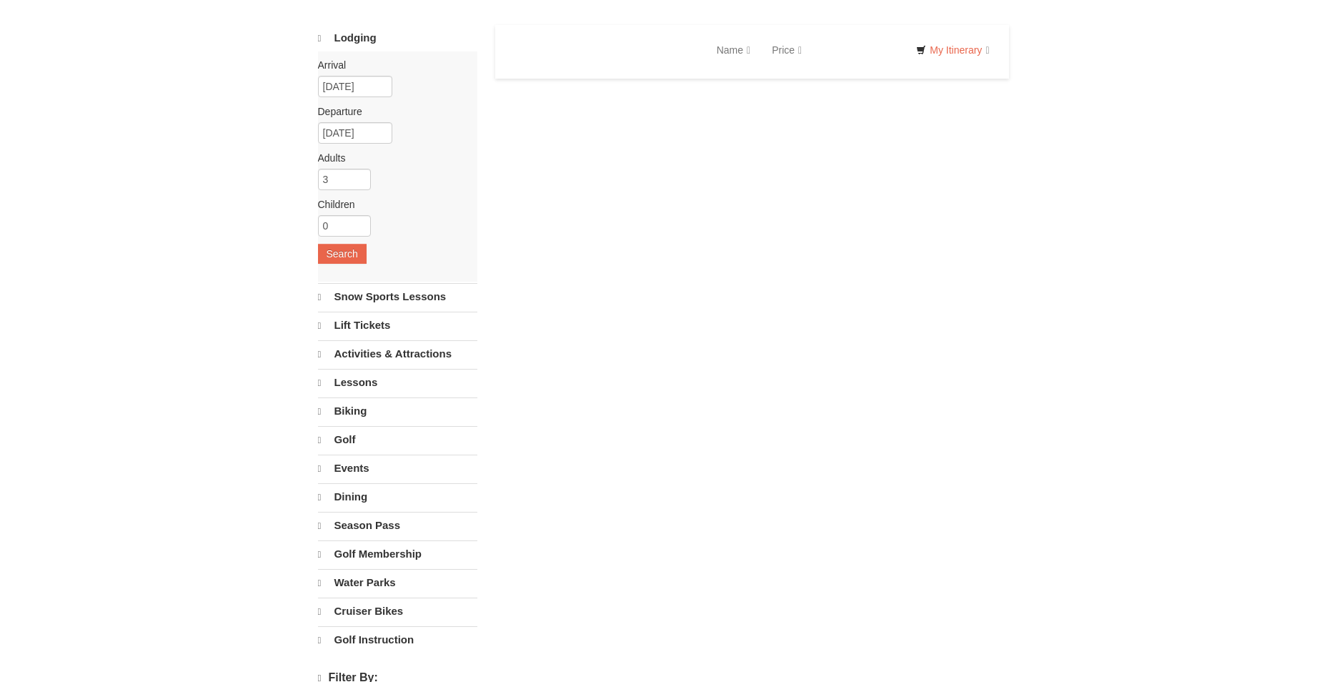
select select "10"
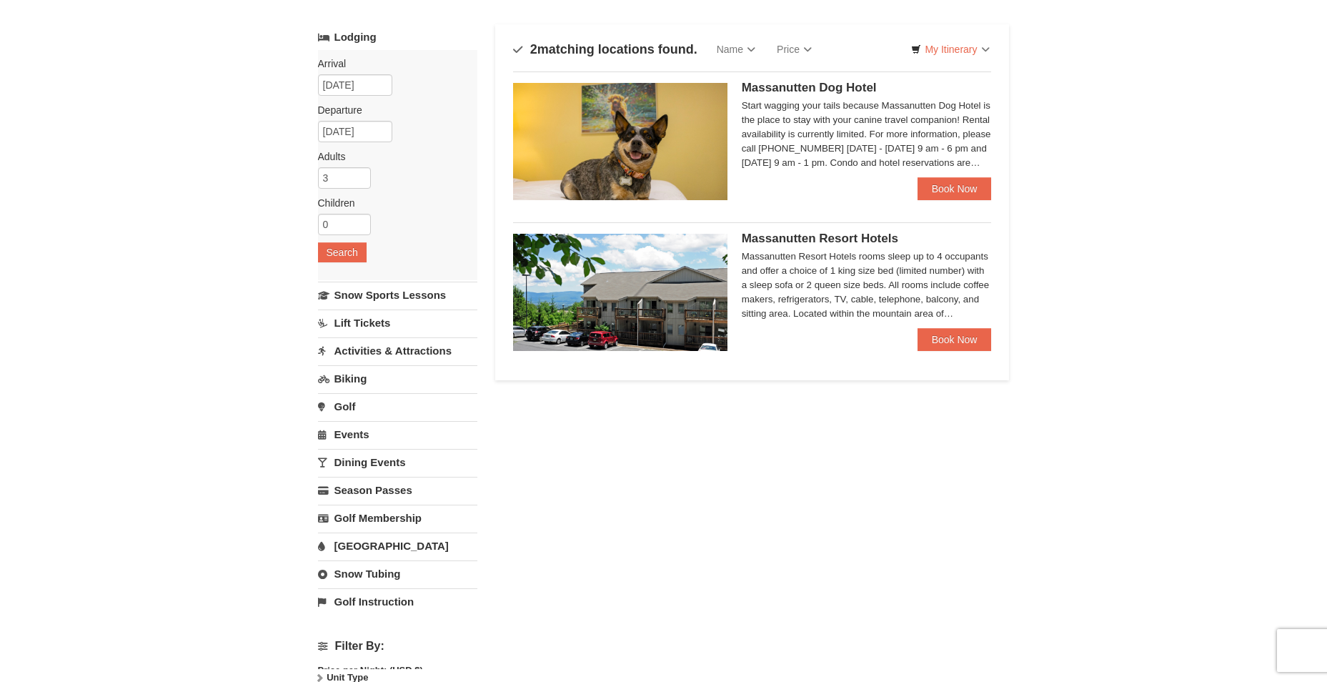
scroll to position [71, 0]
click at [938, 189] on link "Book Now" at bounding box center [955, 188] width 74 height 23
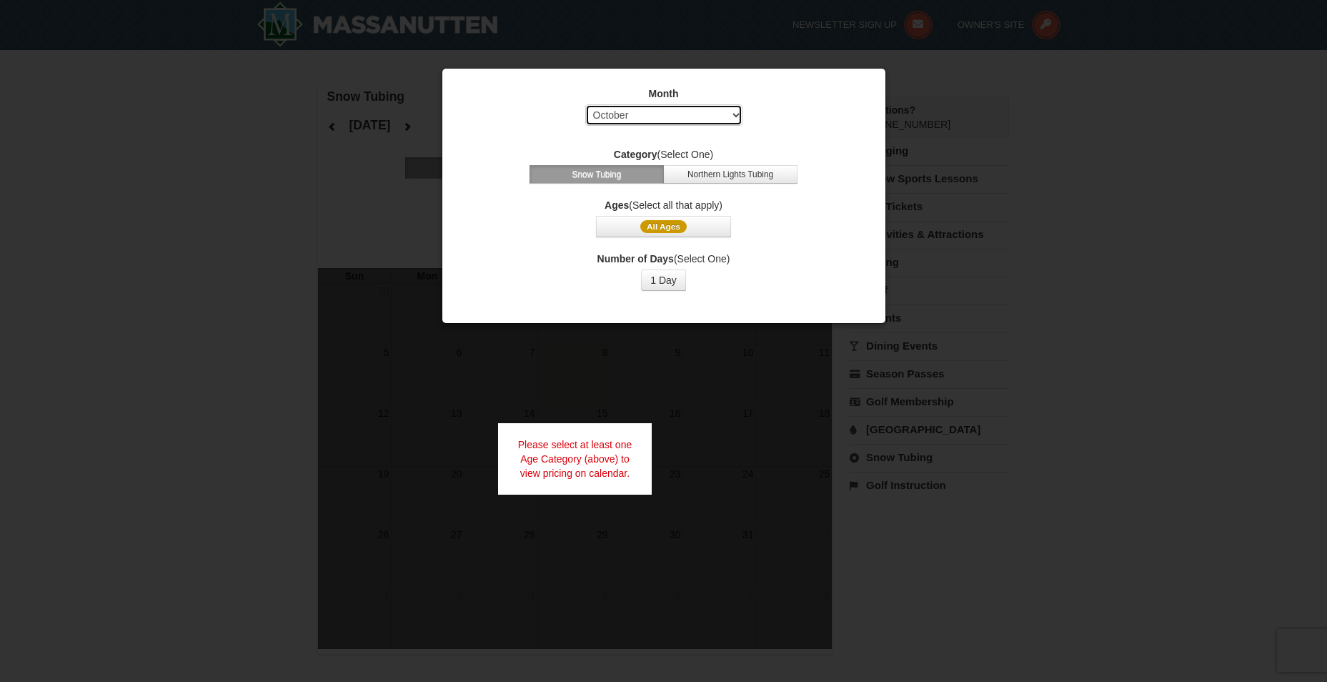
click at [680, 112] on select "Select October November December January February March April May June July Aug…" at bounding box center [663, 114] width 157 height 21
select select "12"
click at [585, 104] on select "Select October November December January February March April May June July Aug…" at bounding box center [663, 114] width 157 height 21
click at [623, 175] on button "Snow Tubing" at bounding box center [597, 174] width 134 height 19
click at [650, 279] on button "1 Day" at bounding box center [663, 279] width 45 height 21
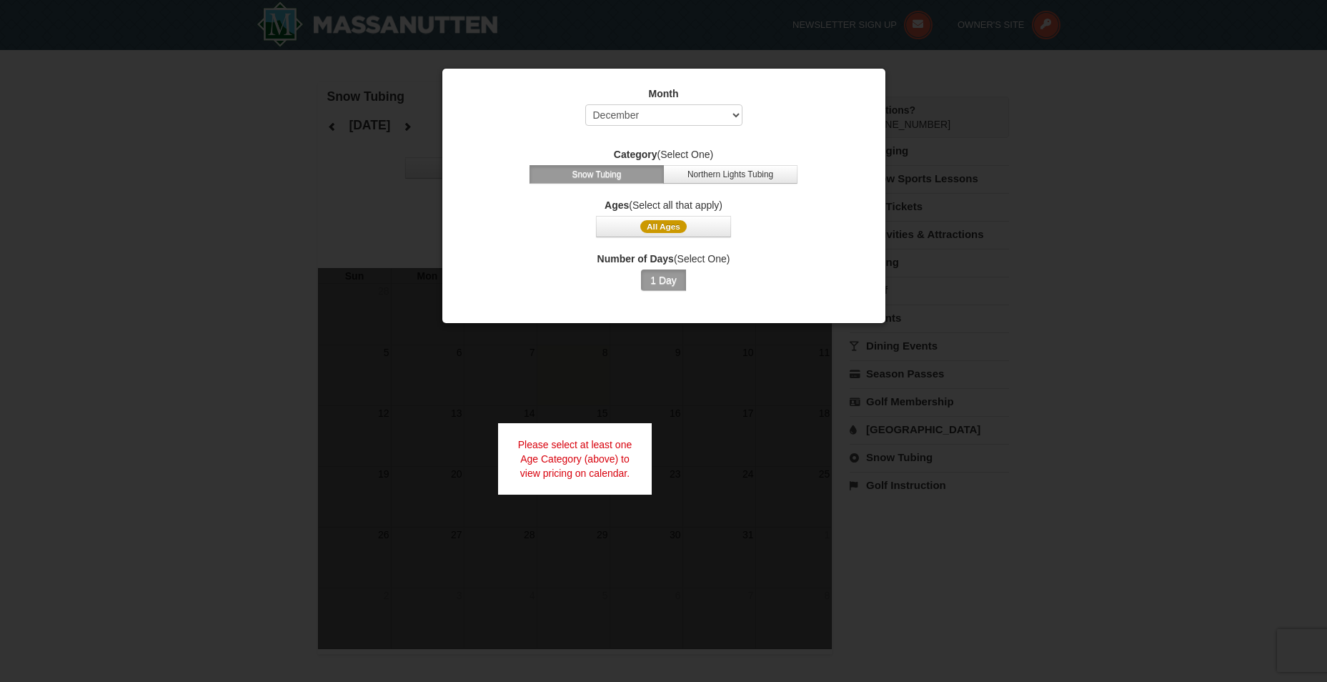
click at [656, 279] on button "1 Day" at bounding box center [663, 279] width 45 height 21
click at [698, 225] on button "All Ages" at bounding box center [663, 226] width 134 height 21
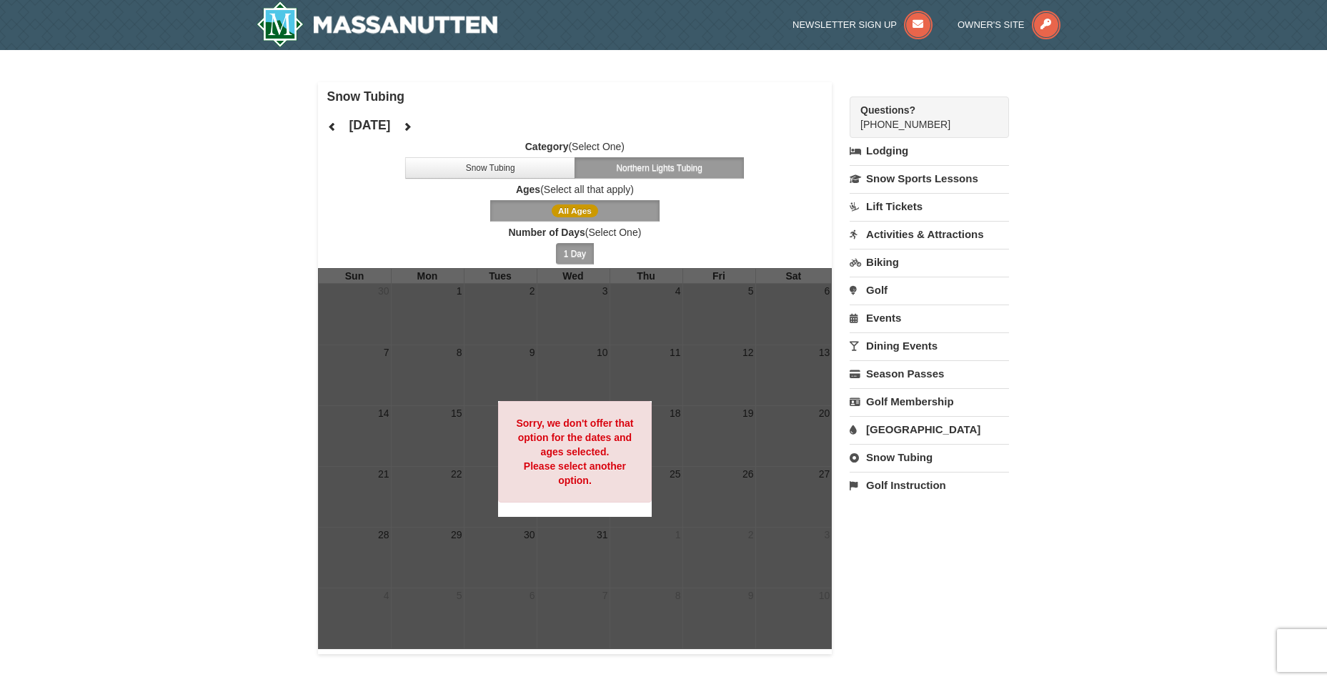
click at [603, 203] on button "All Ages" at bounding box center [575, 210] width 170 height 21
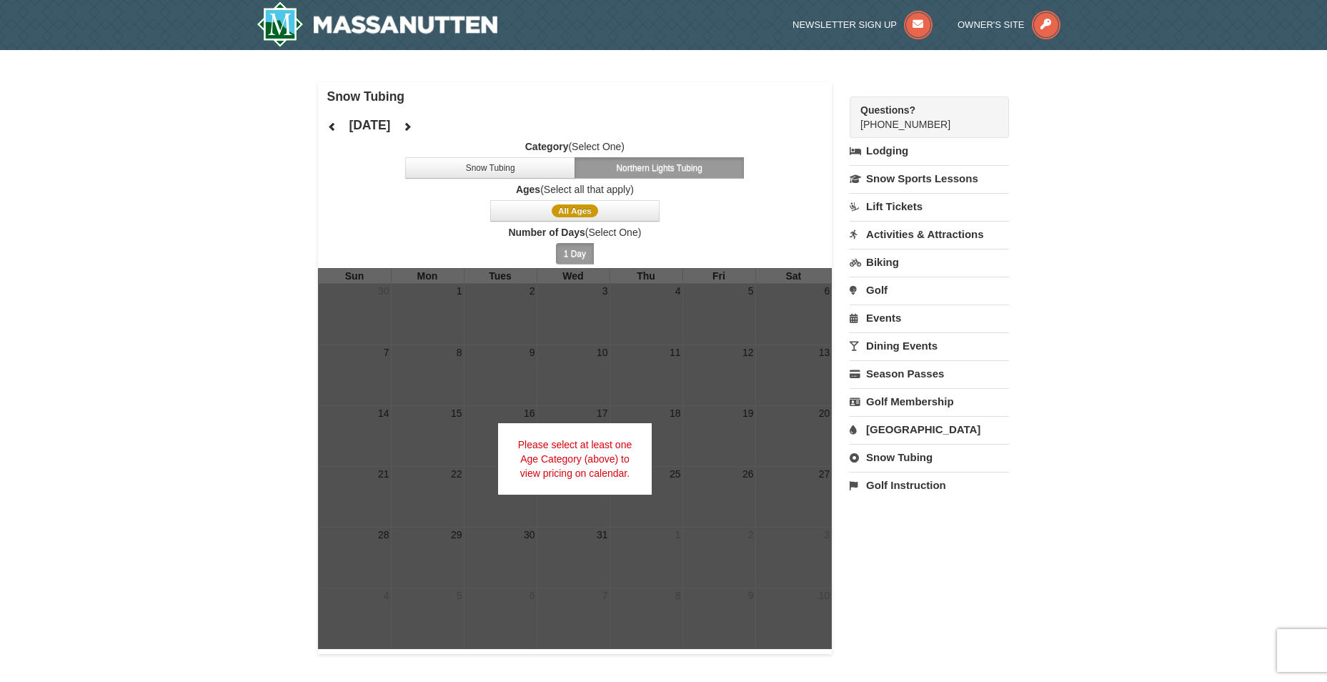
click at [653, 163] on button "Northern Lights Tubing" at bounding box center [660, 167] width 170 height 21
click at [570, 165] on button "Snow Tubing" at bounding box center [490, 167] width 170 height 21
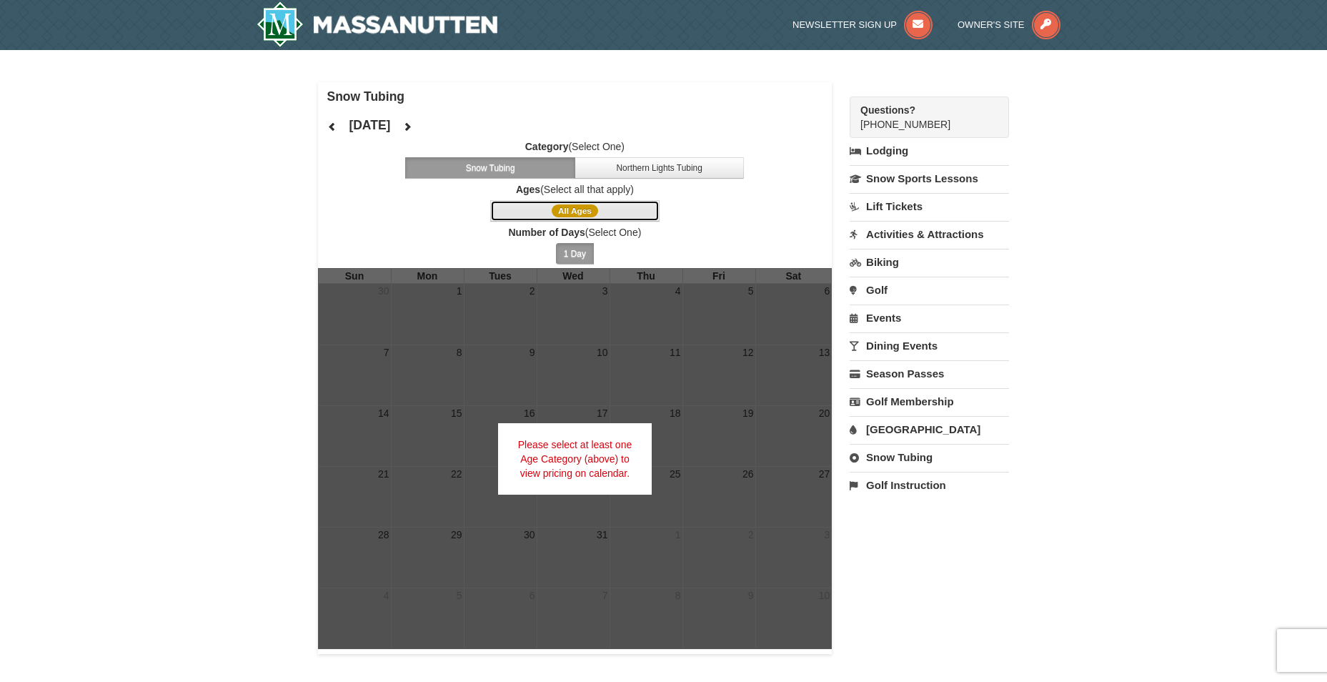
click at [583, 214] on span "All Ages" at bounding box center [575, 210] width 46 height 13
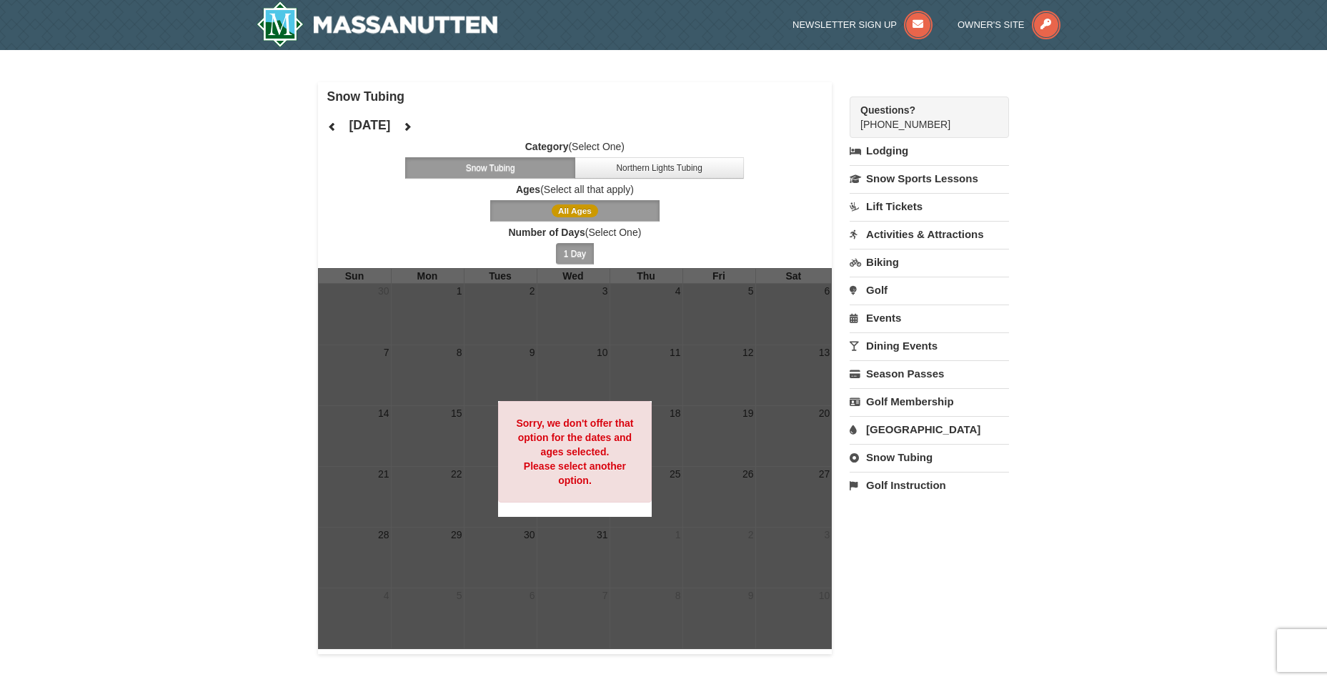
click at [587, 250] on button "1 Day" at bounding box center [575, 253] width 38 height 21
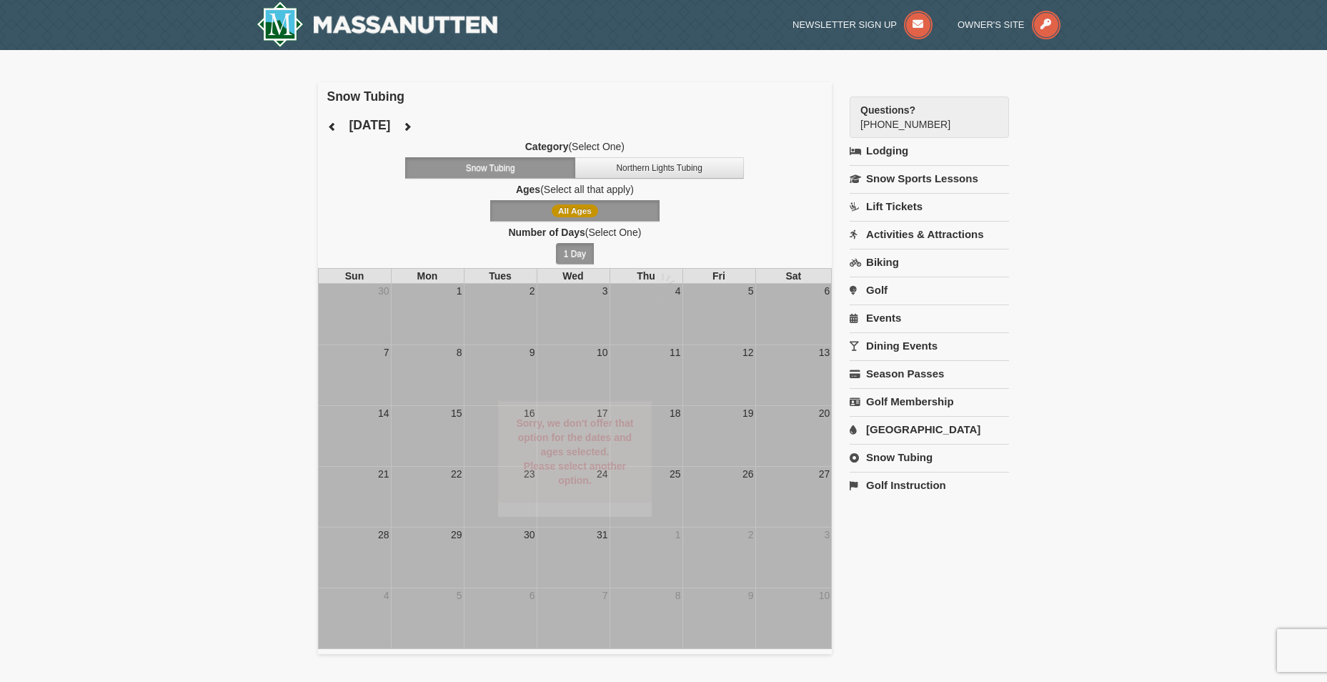
click at [587, 250] on div at bounding box center [663, 341] width 1327 height 682
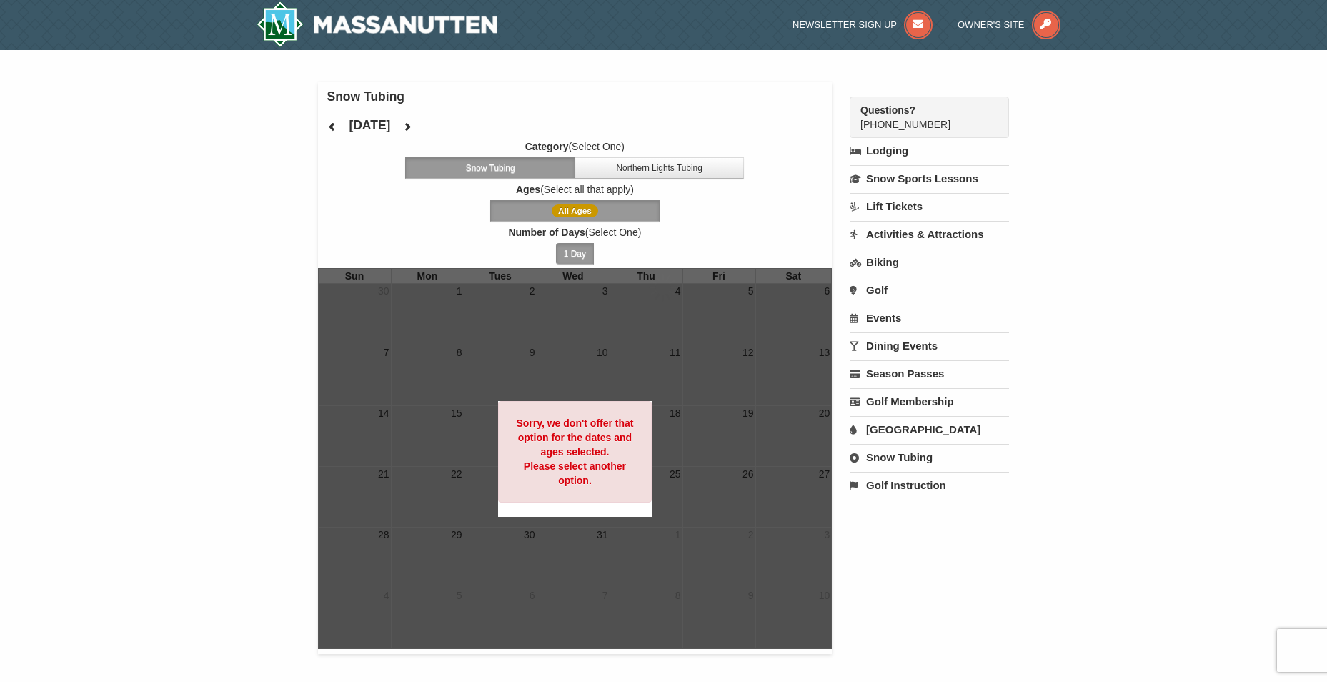
click at [587, 250] on div at bounding box center [663, 341] width 1327 height 682
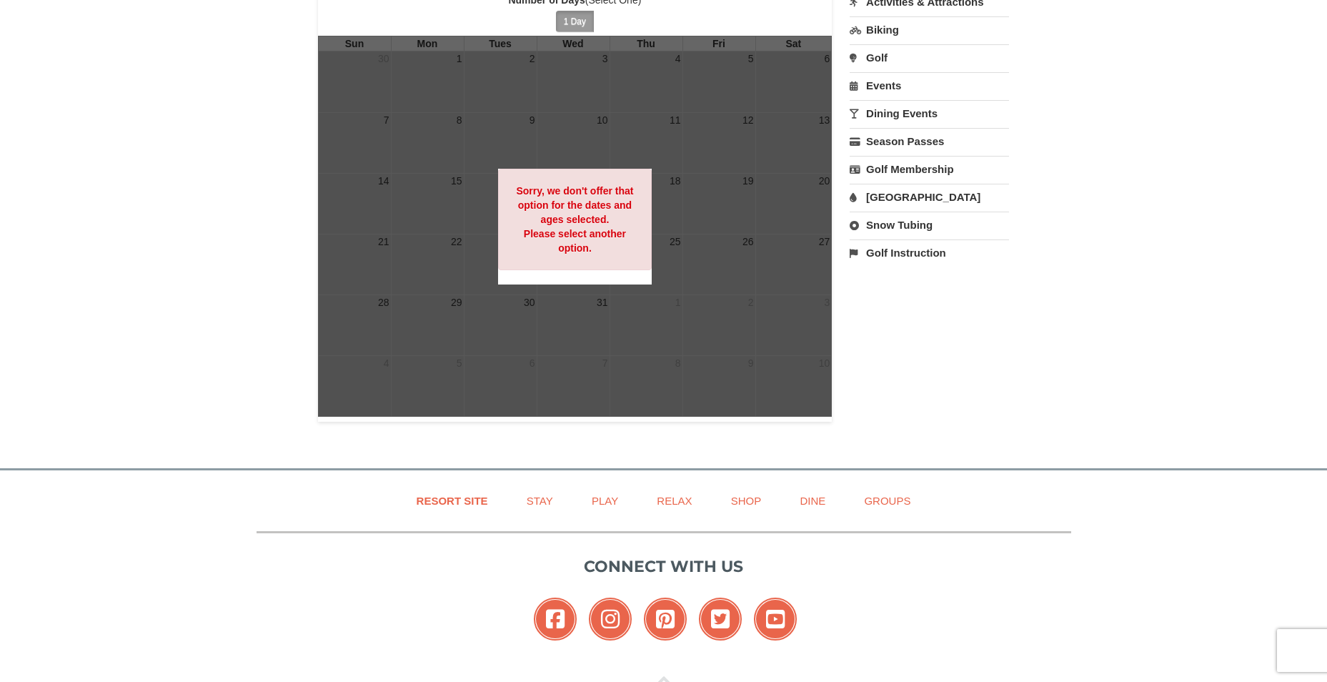
scroll to position [4, 0]
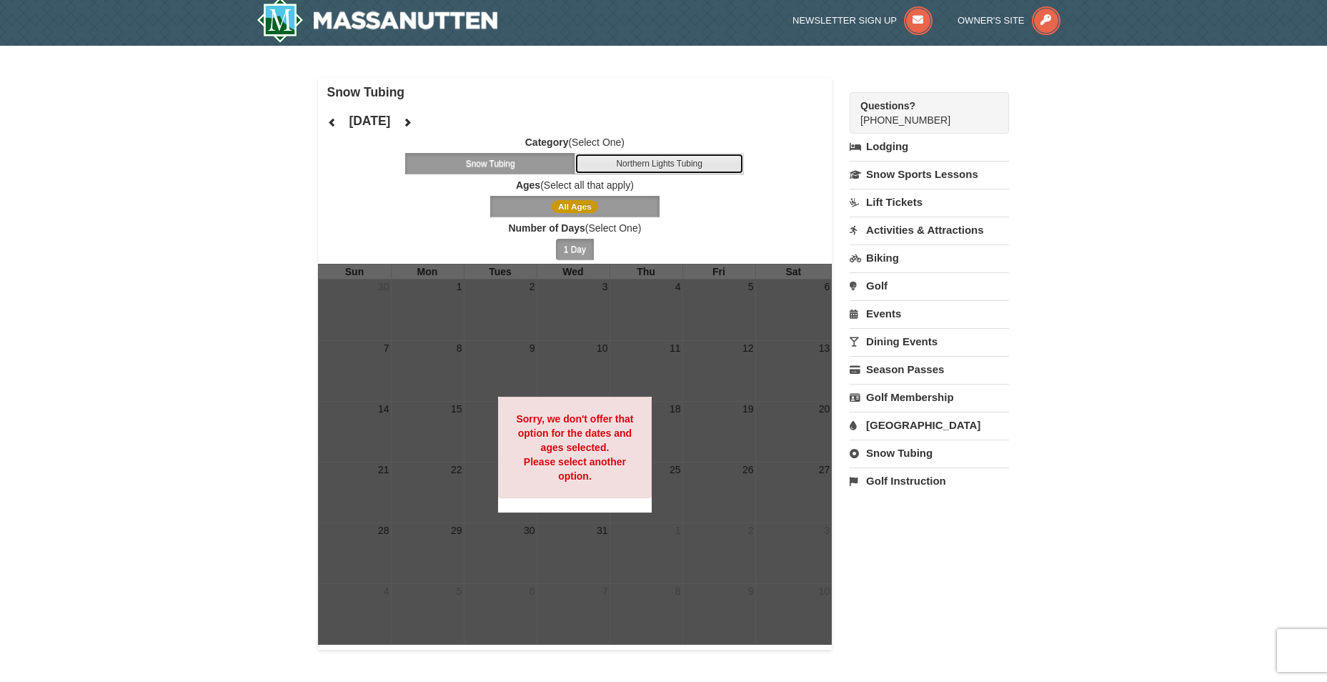
click at [627, 161] on button "Northern Lights Tubing" at bounding box center [660, 163] width 170 height 21
click at [547, 158] on button "Snow Tubing" at bounding box center [490, 163] width 170 height 21
click at [573, 187] on label "Ages (Select all that apply)" at bounding box center [575, 185] width 515 height 14
click at [582, 212] on span "All Ages" at bounding box center [575, 206] width 46 height 13
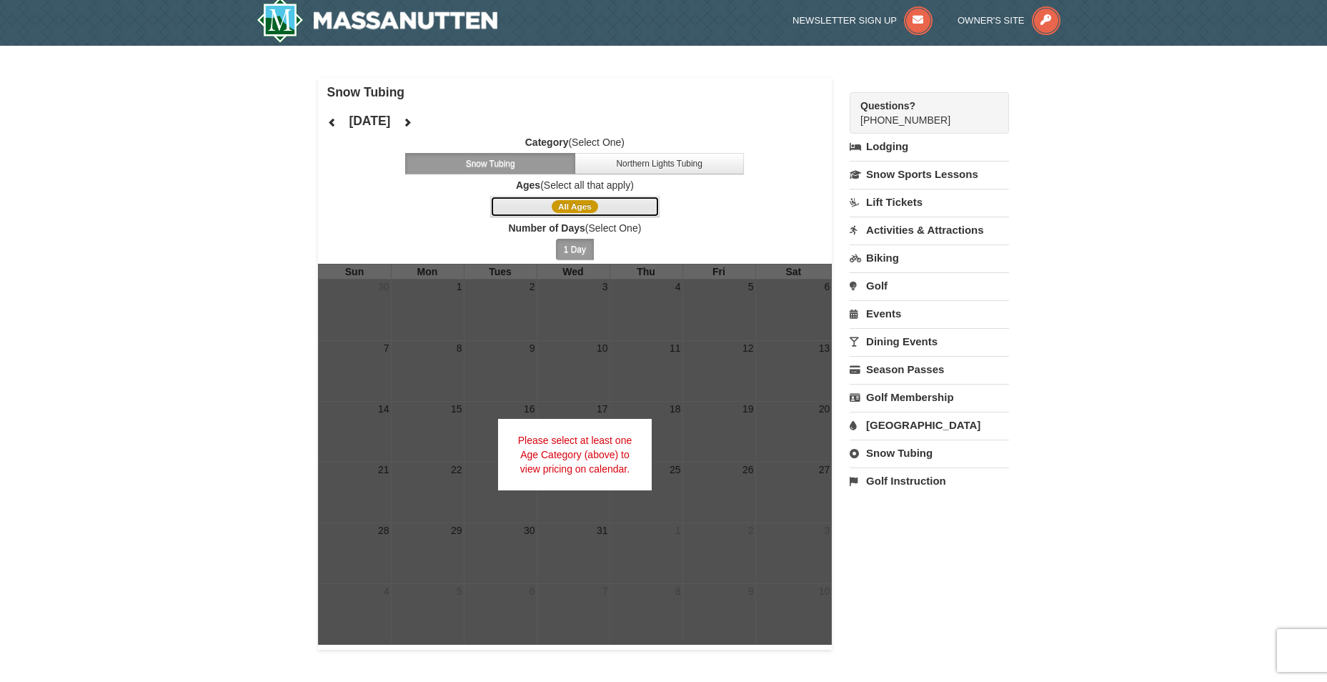
click at [581, 206] on span "All Ages" at bounding box center [575, 206] width 46 height 13
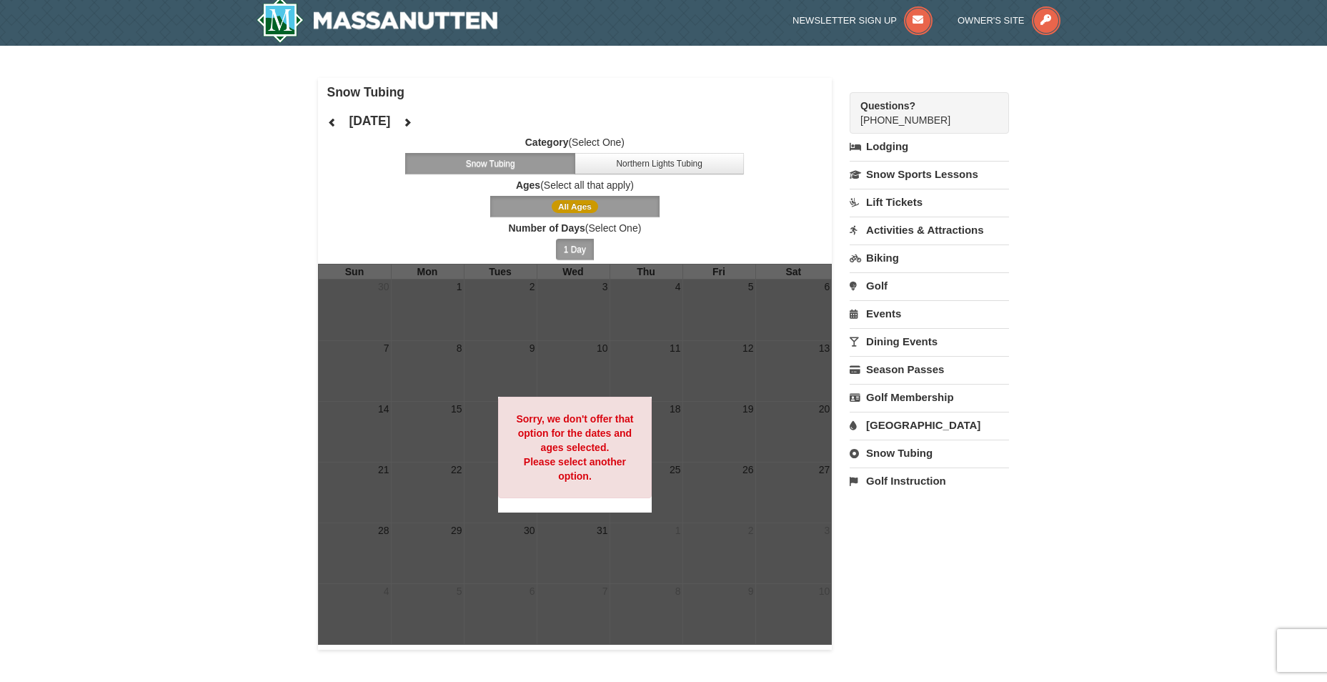
click at [581, 206] on span "All Ages" at bounding box center [575, 206] width 46 height 13
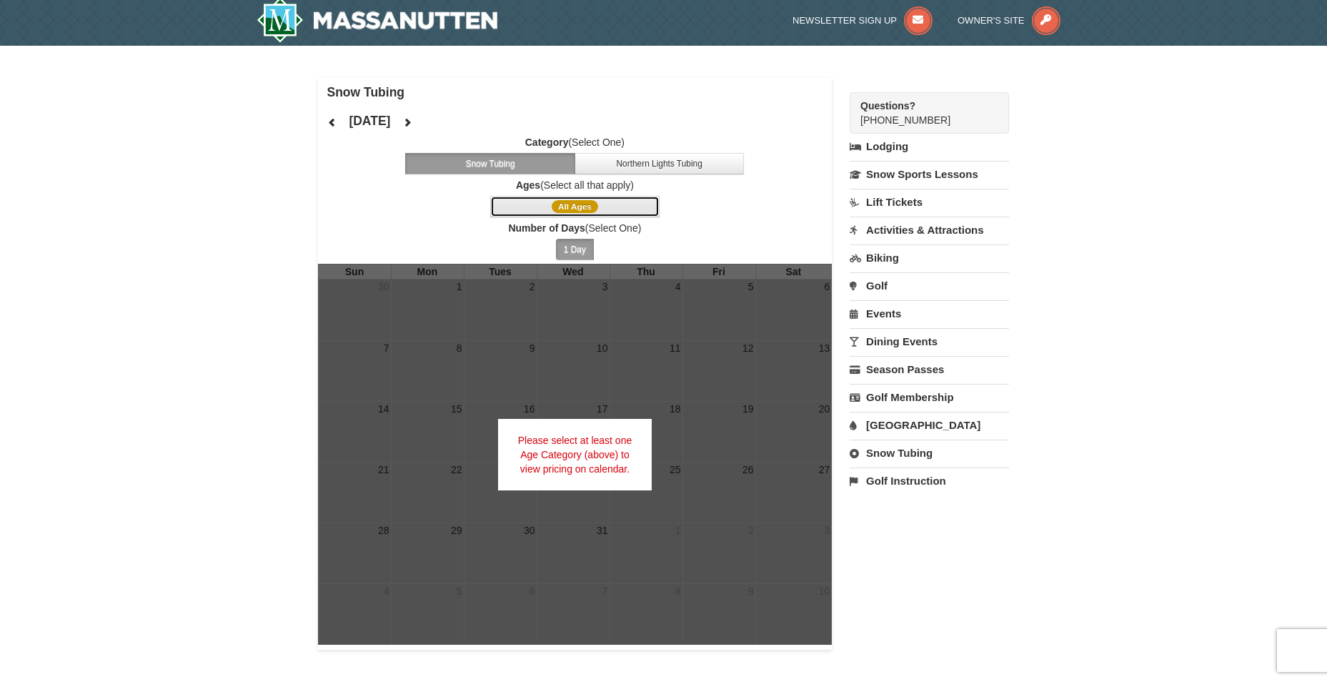
click at [623, 203] on button "All Ages" at bounding box center [575, 206] width 170 height 21
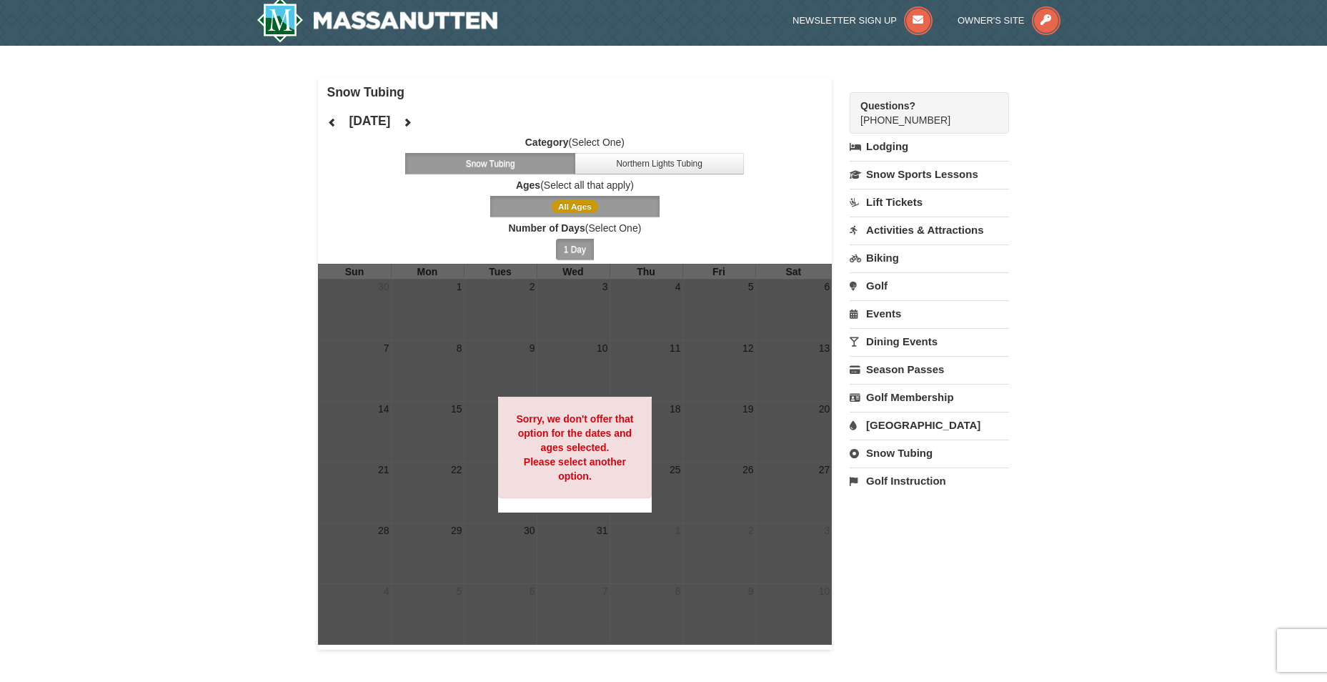
drag, startPoint x: 623, startPoint y: 203, endPoint x: 591, endPoint y: 203, distance: 31.5
click at [591, 203] on span "All Ages" at bounding box center [575, 206] width 46 height 13
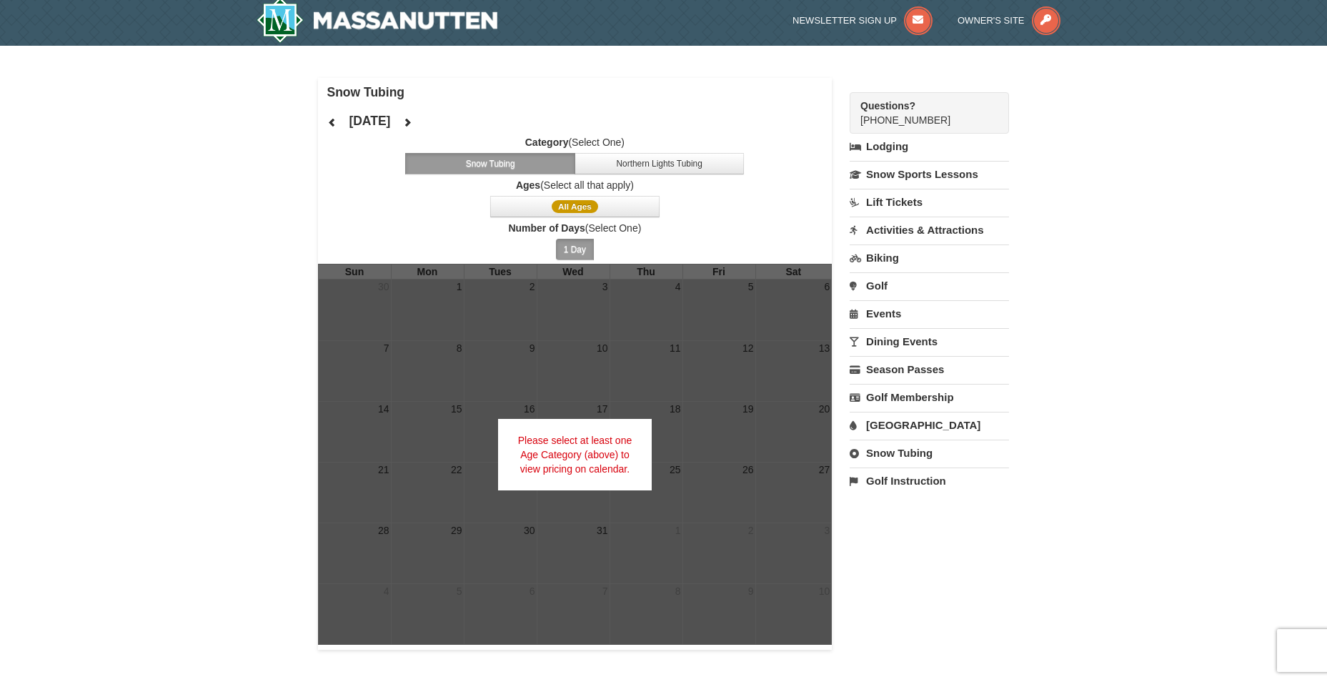
click at [580, 242] on button "1 Day" at bounding box center [575, 249] width 38 height 21
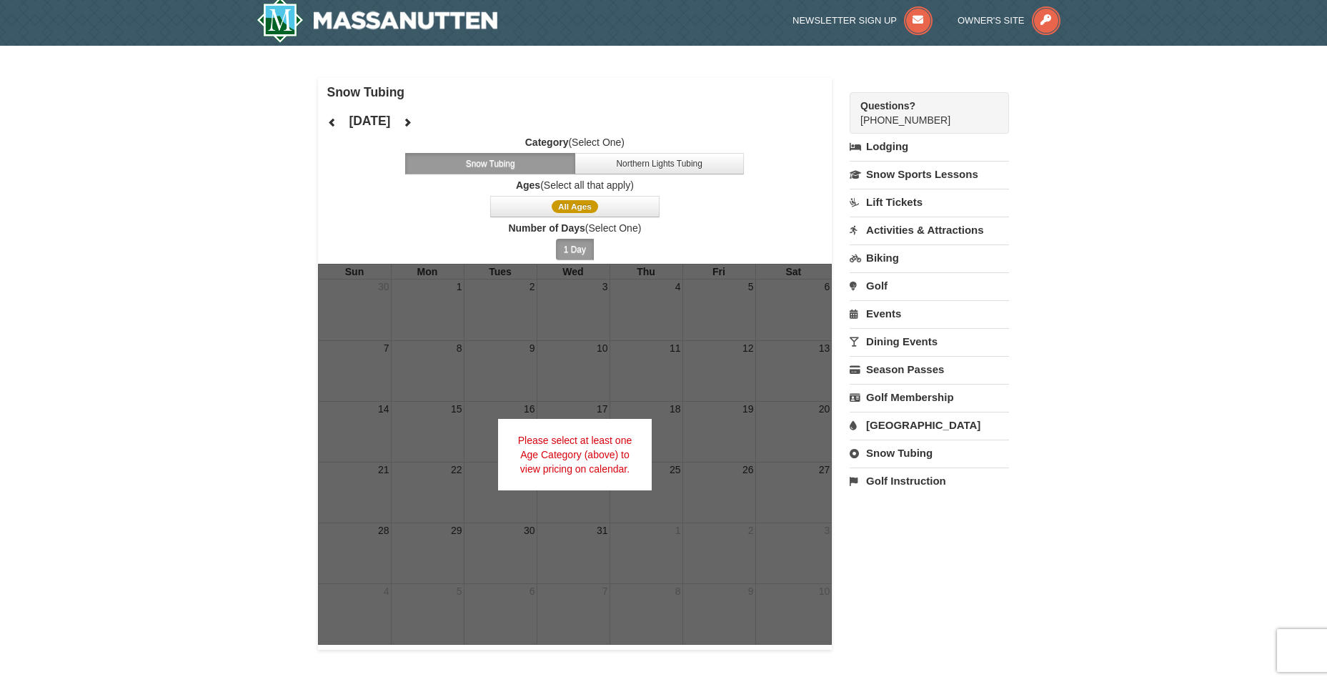
click at [580, 242] on button "1 Day" at bounding box center [575, 249] width 38 height 21
click at [580, 242] on div at bounding box center [663, 341] width 1327 height 682
click at [580, 242] on button "1 Day" at bounding box center [575, 249] width 38 height 21
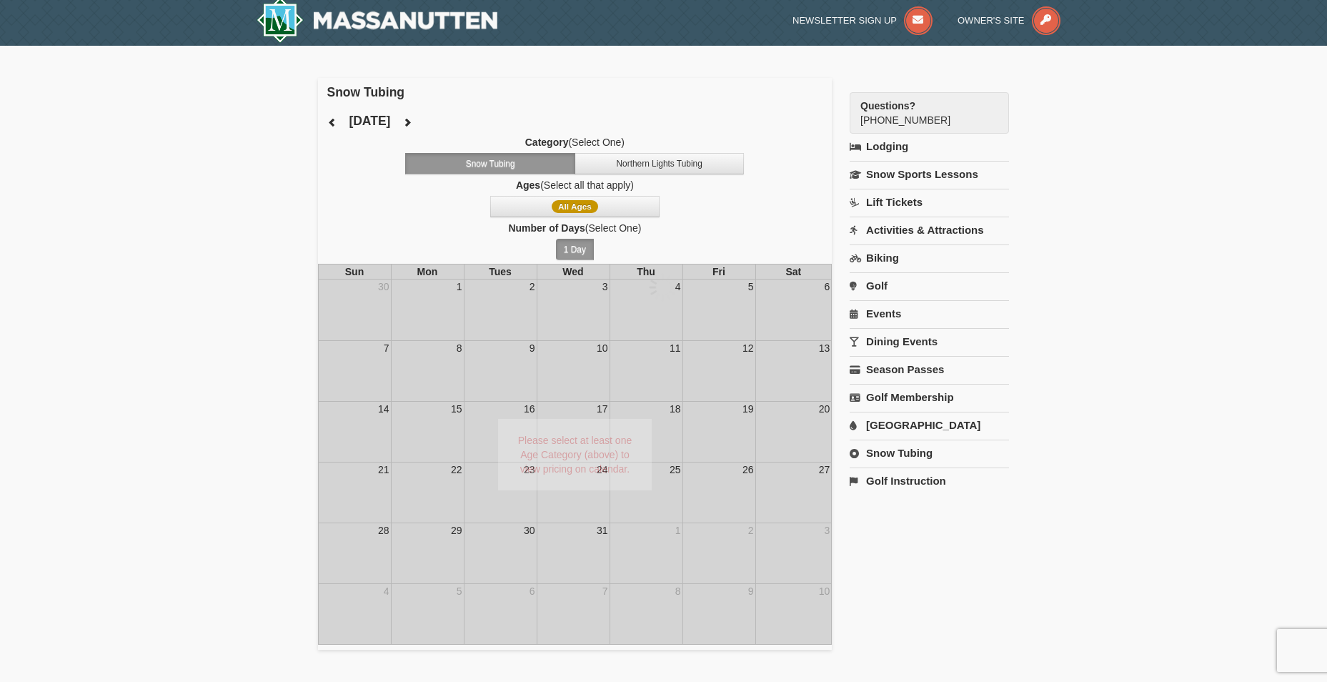
click at [580, 242] on div at bounding box center [663, 341] width 1327 height 682
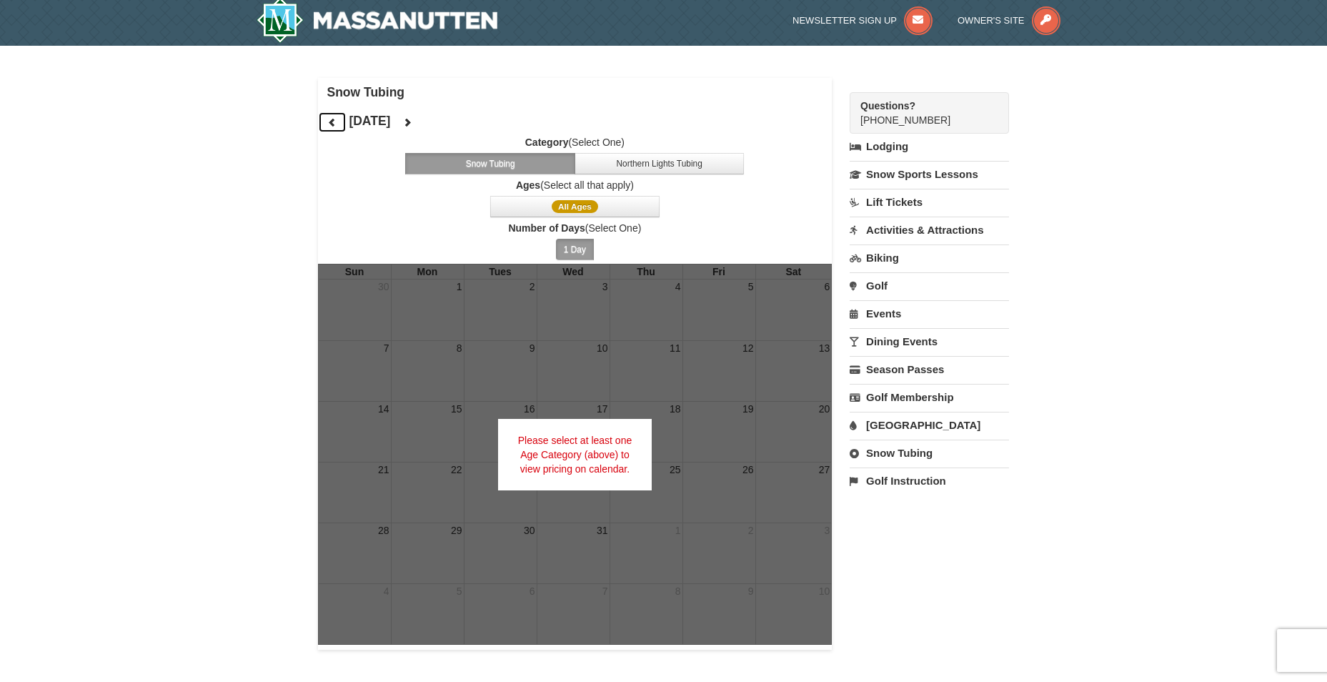
click at [338, 121] on button at bounding box center [332, 122] width 29 height 21
click at [422, 126] on button at bounding box center [407, 122] width 29 height 21
click at [337, 127] on button at bounding box center [332, 122] width 29 height 21
click at [613, 176] on div "Category (Select One) Snow Tubing Northern Lights Tubing Ages (Select all that …" at bounding box center [575, 199] width 515 height 129
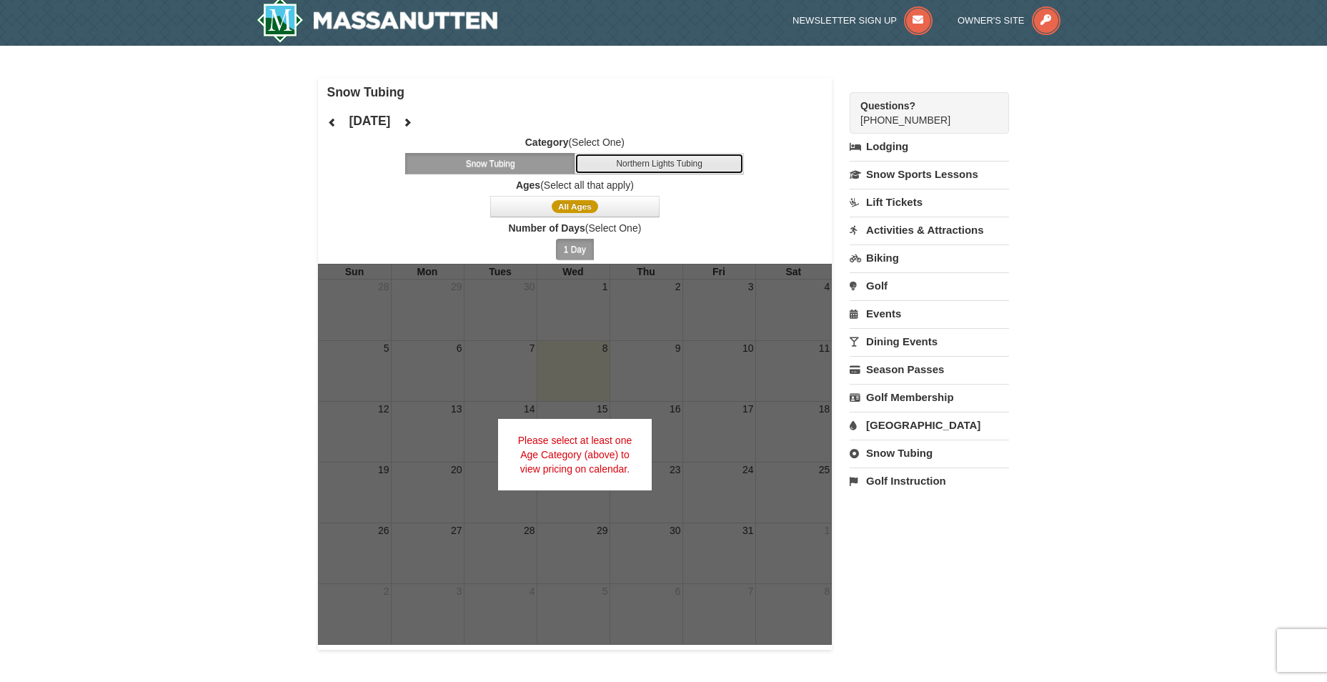
click at [615, 171] on button "Northern Lights Tubing" at bounding box center [660, 163] width 170 height 21
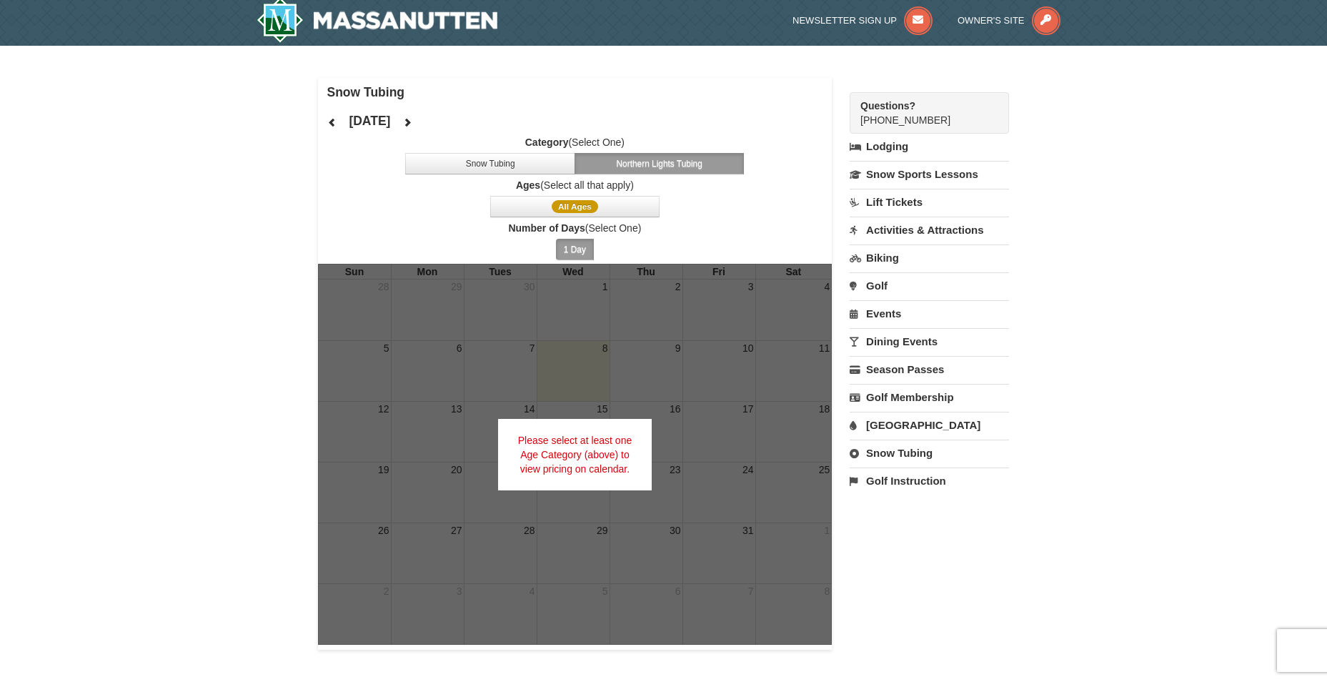
click at [609, 192] on span "Ages (Select all that apply) All Ages" at bounding box center [575, 197] width 515 height 39
click at [606, 201] on button "All Ages" at bounding box center [575, 206] width 170 height 21
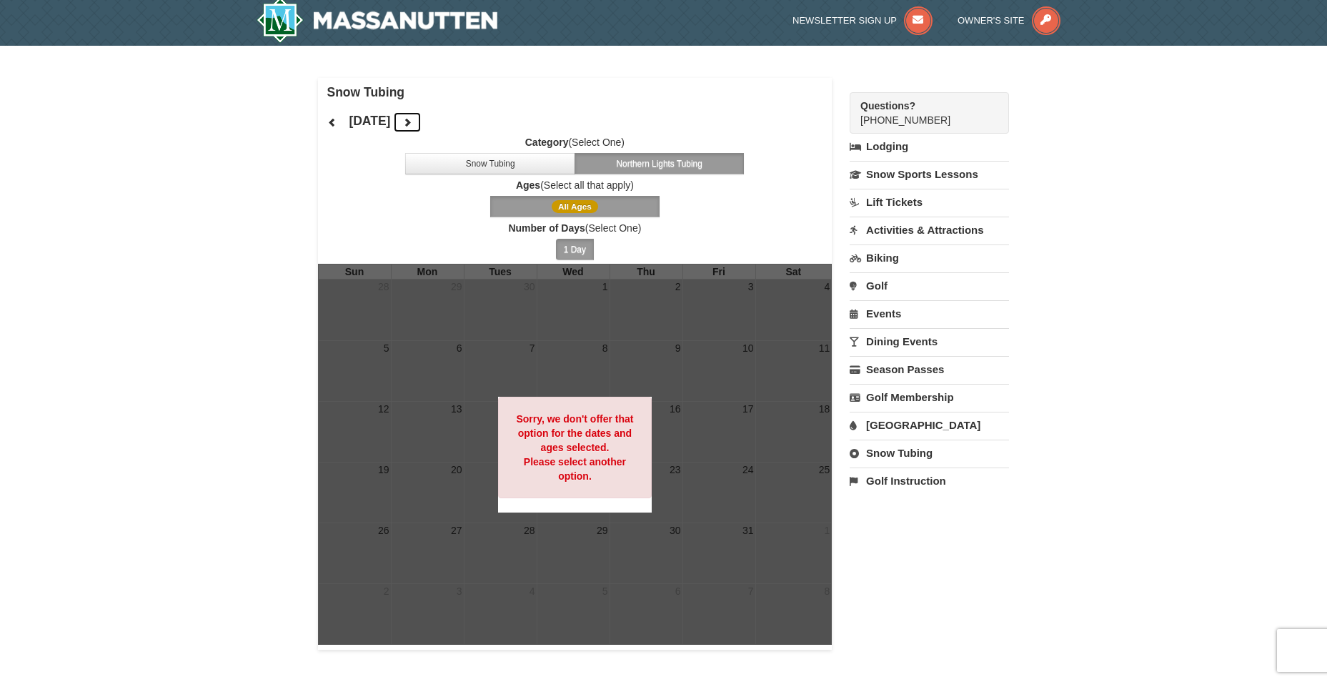
click at [422, 122] on button at bounding box center [407, 122] width 29 height 21
click at [412, 123] on icon at bounding box center [407, 122] width 10 height 10
click at [479, 152] on span "Category (Select One) Snow Tubing Northern Lights Tubing" at bounding box center [575, 154] width 515 height 39
click at [485, 159] on button "Snow Tubing" at bounding box center [490, 163] width 170 height 21
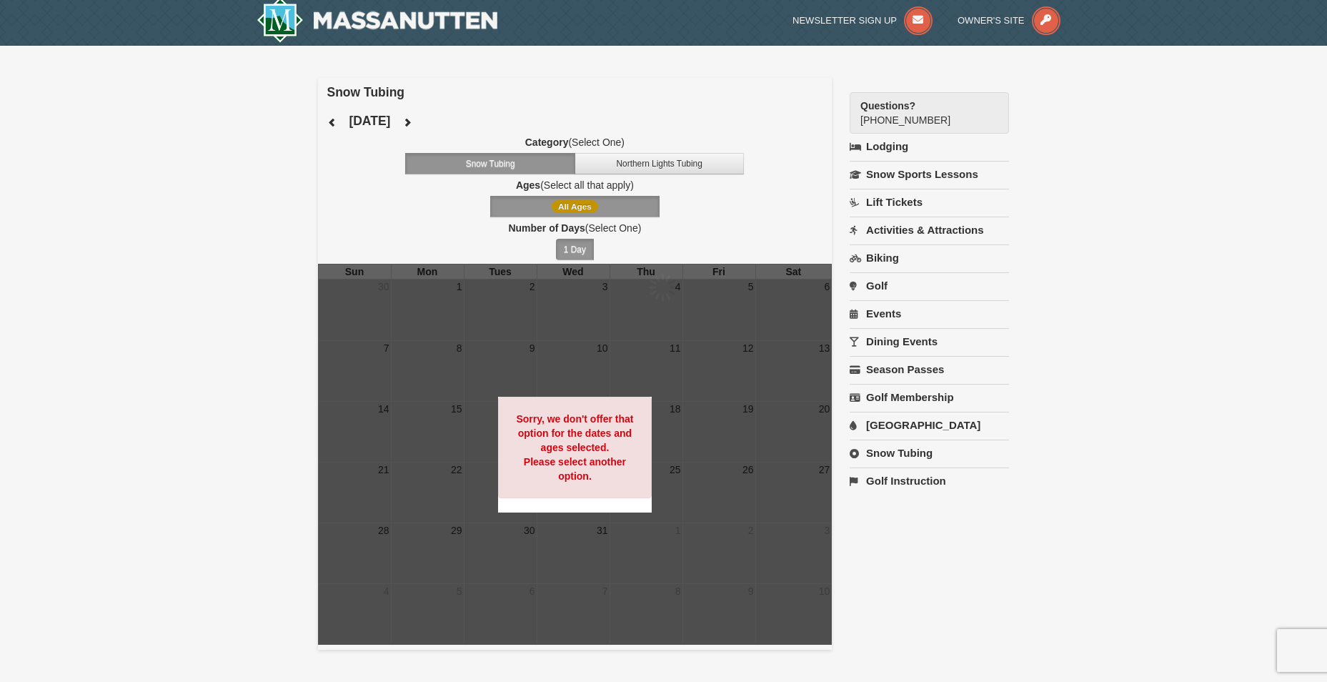
click at [589, 168] on div at bounding box center [663, 341] width 1327 height 682
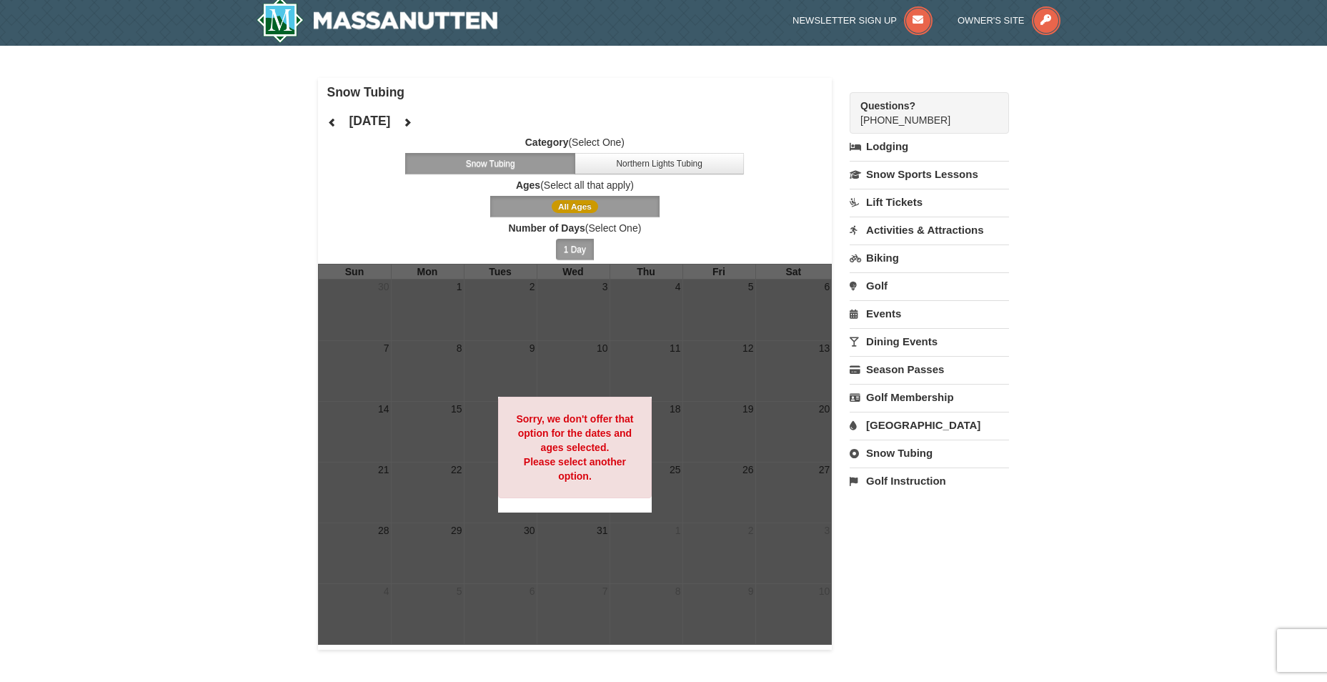
click at [572, 166] on button "Snow Tubing" at bounding box center [490, 163] width 170 height 21
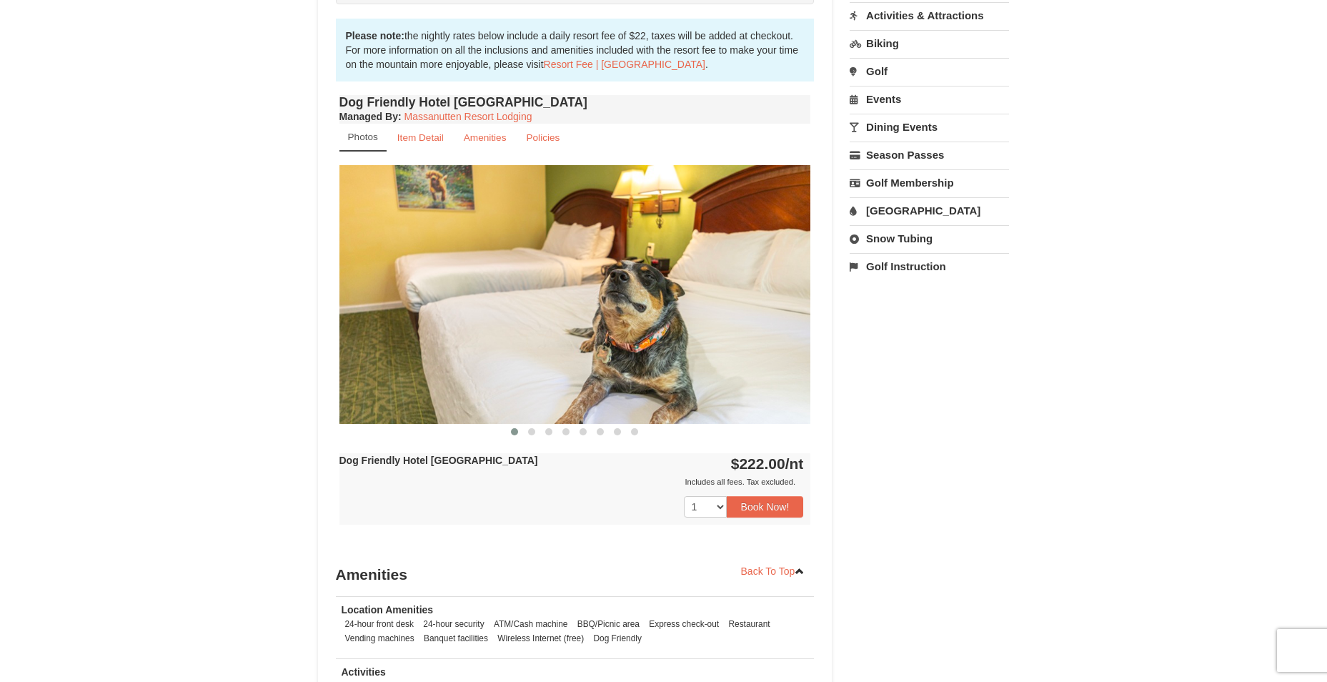
scroll to position [429, 0]
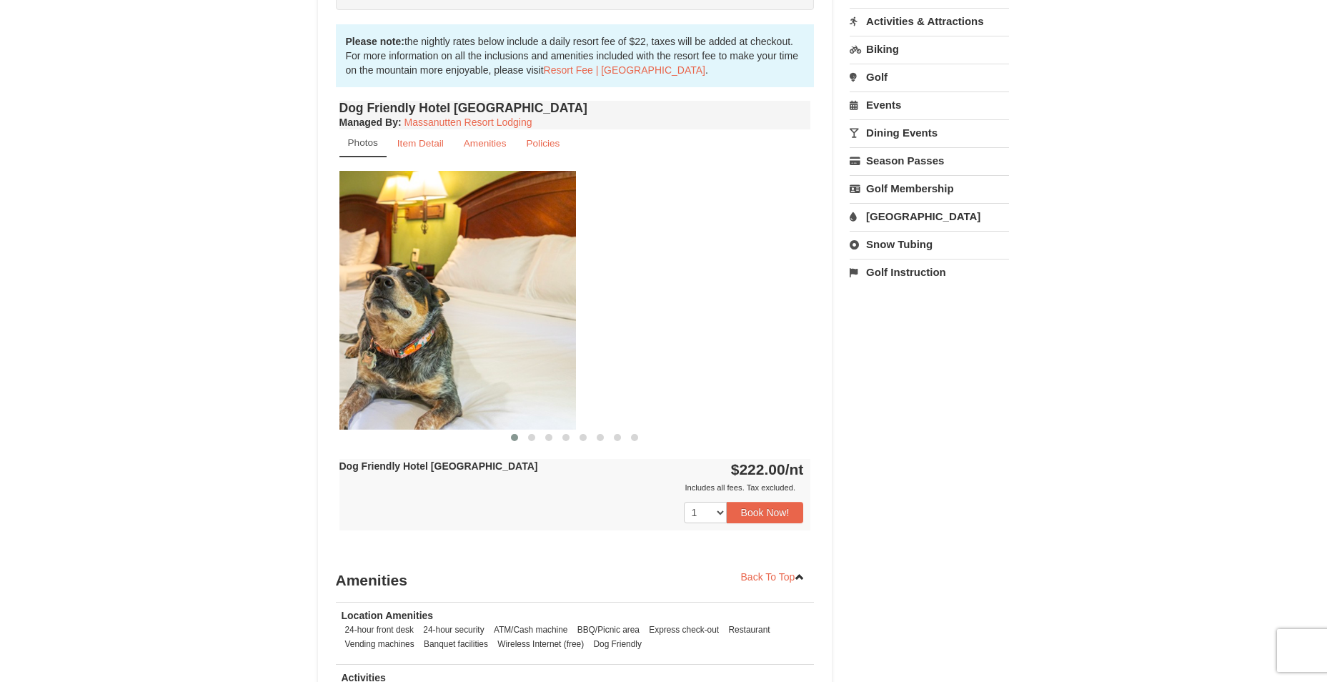
drag, startPoint x: 778, startPoint y: 300, endPoint x: 430, endPoint y: 265, distance: 349.9
click at [434, 266] on img at bounding box center [340, 300] width 472 height 258
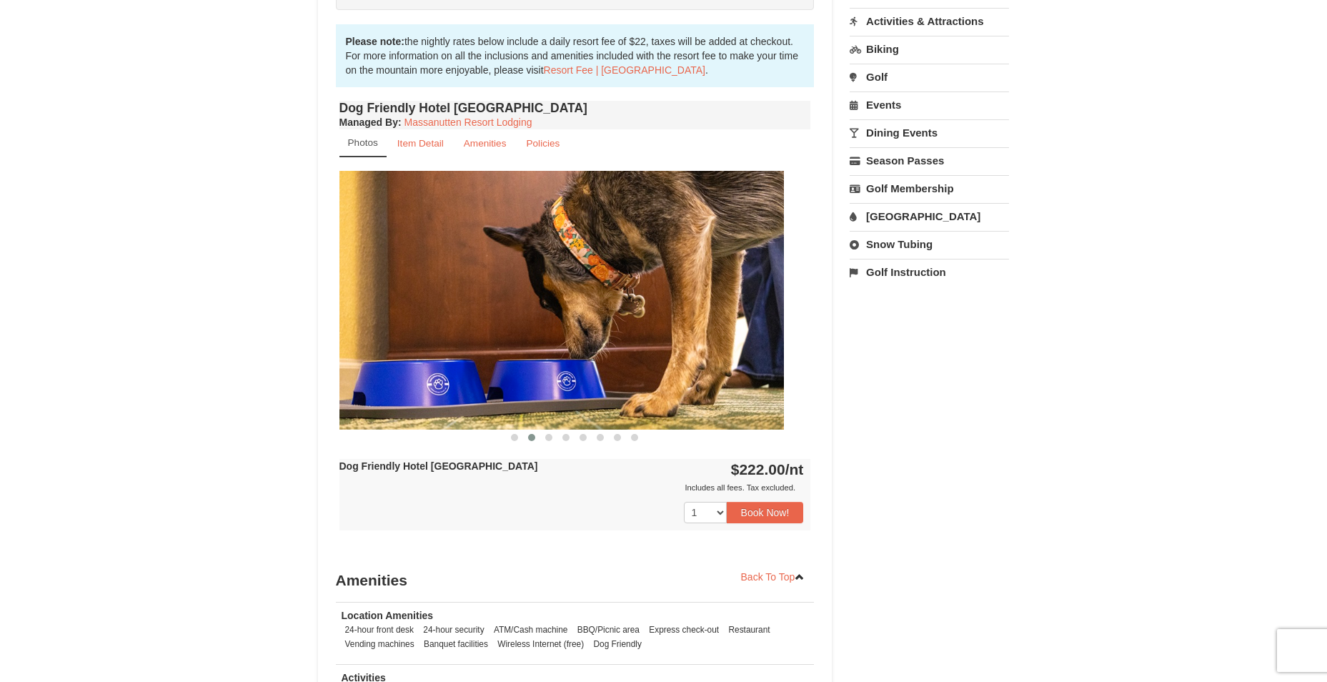
drag, startPoint x: 568, startPoint y: 296, endPoint x: 321, endPoint y: 260, distance: 249.2
click at [367, 277] on img at bounding box center [548, 300] width 472 height 258
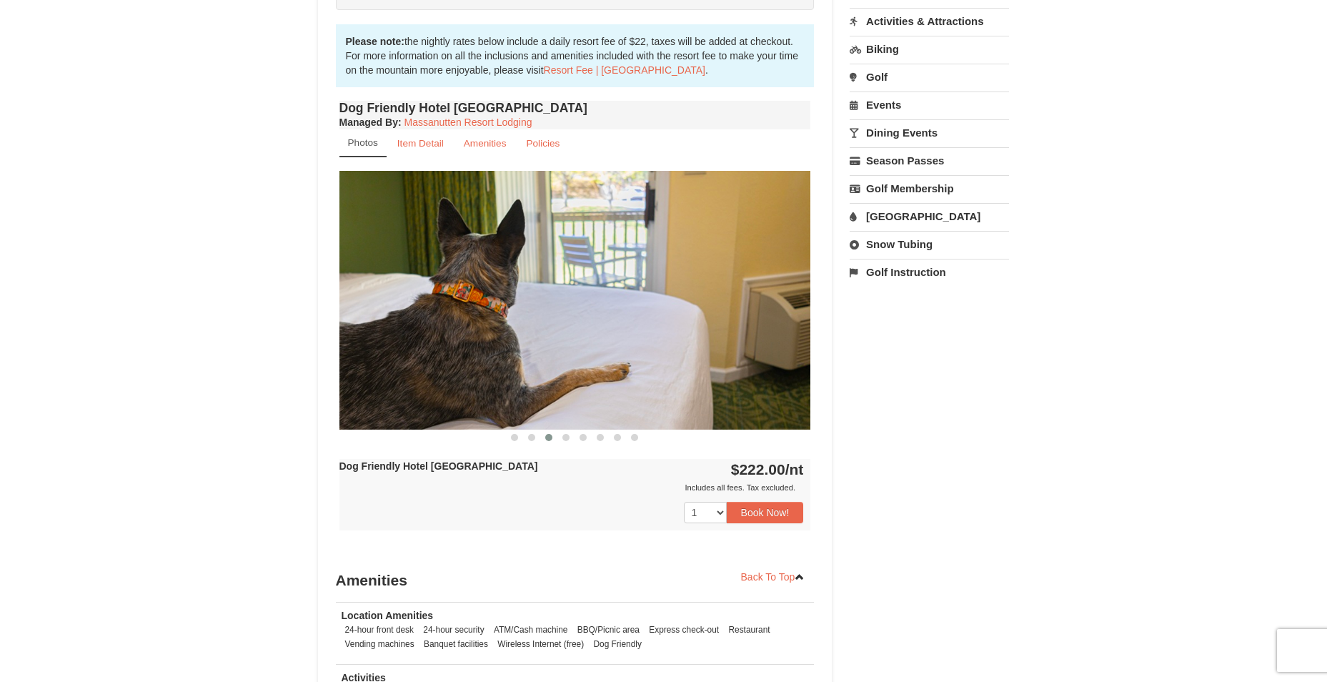
drag, startPoint x: 709, startPoint y: 279, endPoint x: 673, endPoint y: 278, distance: 35.7
click at [686, 278] on img at bounding box center [576, 300] width 472 height 258
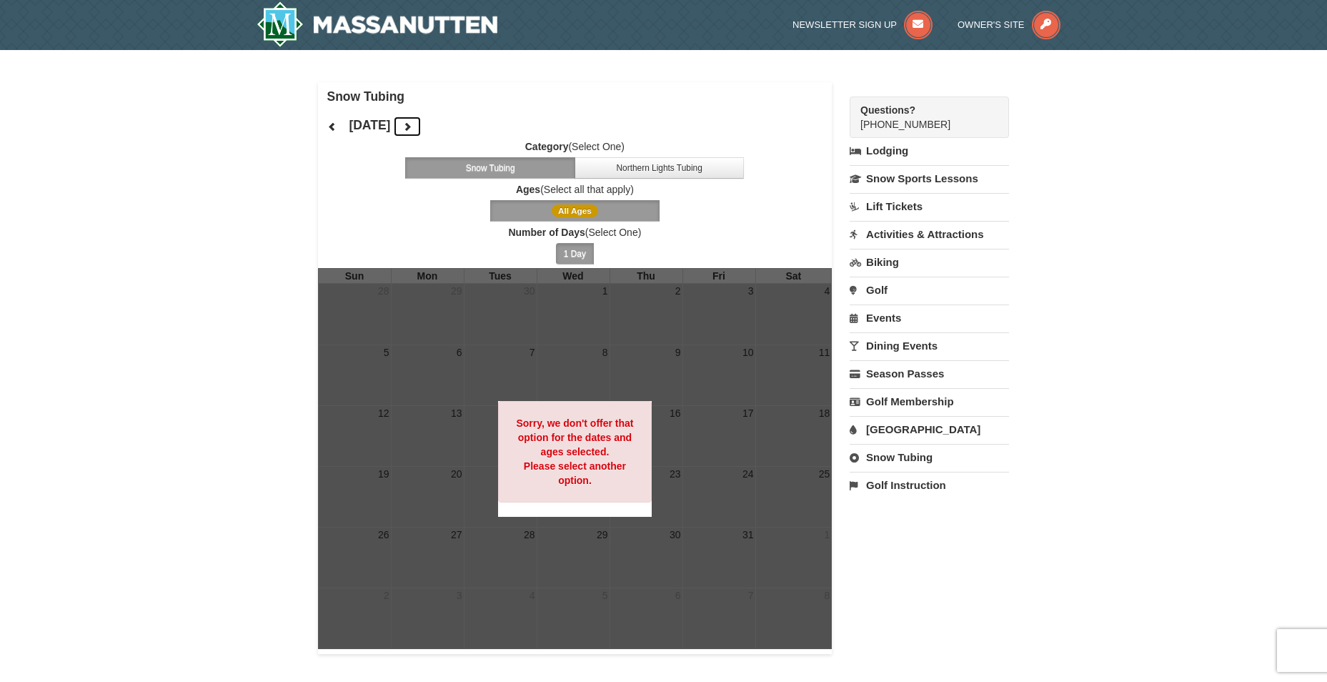
click at [422, 120] on button at bounding box center [407, 126] width 29 height 21
click at [658, 541] on div at bounding box center [575, 458] width 515 height 381
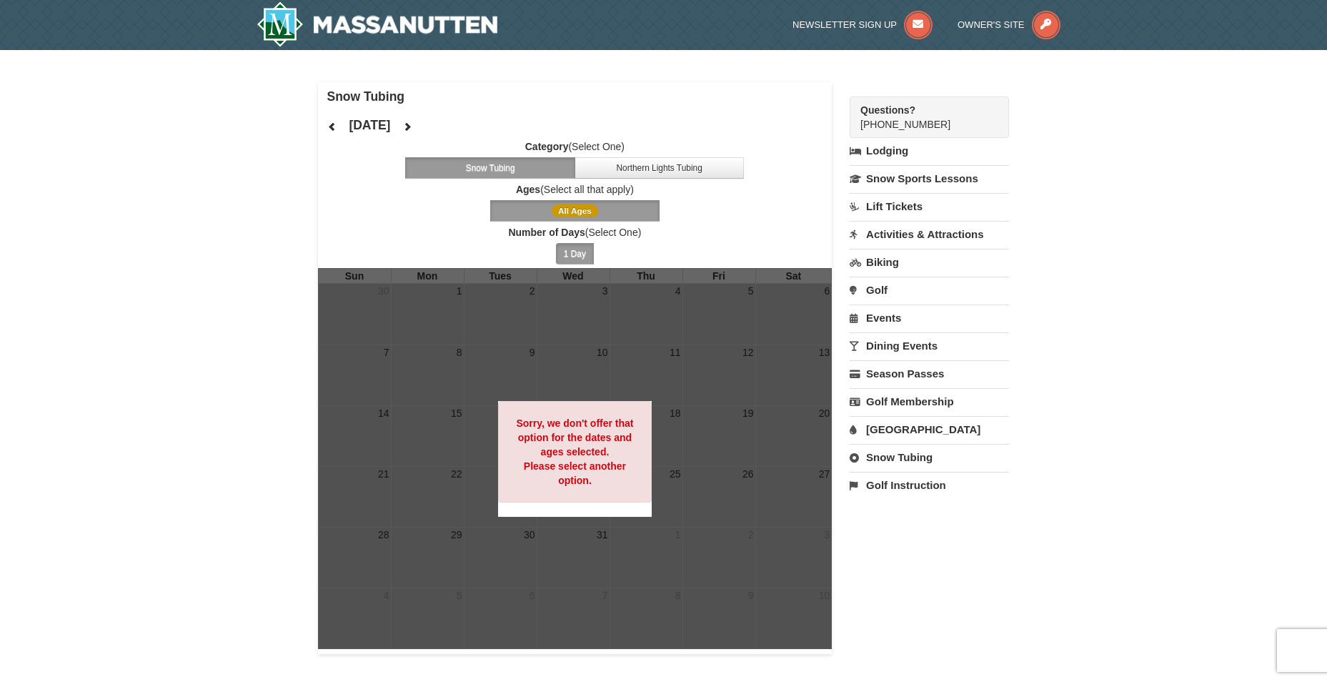
click at [923, 462] on link "Snow Tubing" at bounding box center [929, 457] width 159 height 26
click at [899, 505] on select "October November December January February March April May June July August Sep…" at bounding box center [924, 505] width 149 height 21
select select "12"
click at [850, 495] on select "October November December January February March April May June July August Sep…" at bounding box center [924, 505] width 149 height 21
click at [882, 543] on button "Search" at bounding box center [874, 533] width 49 height 20
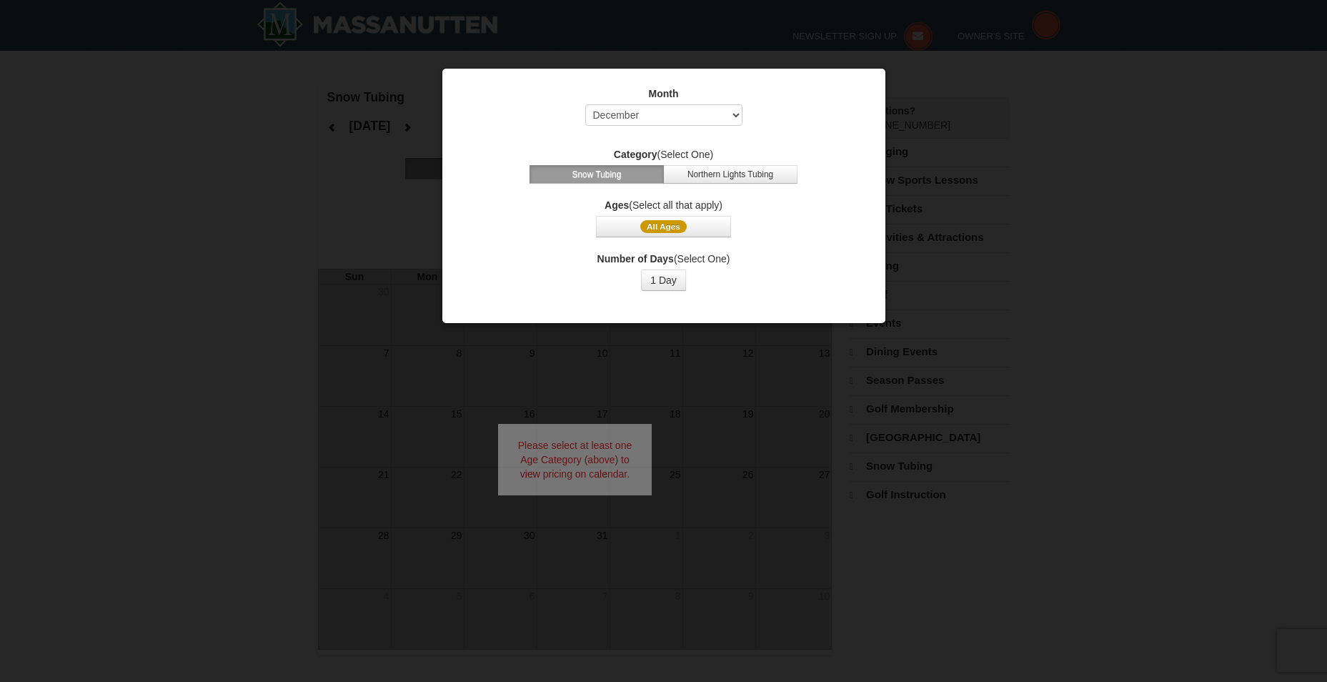
select select "12"
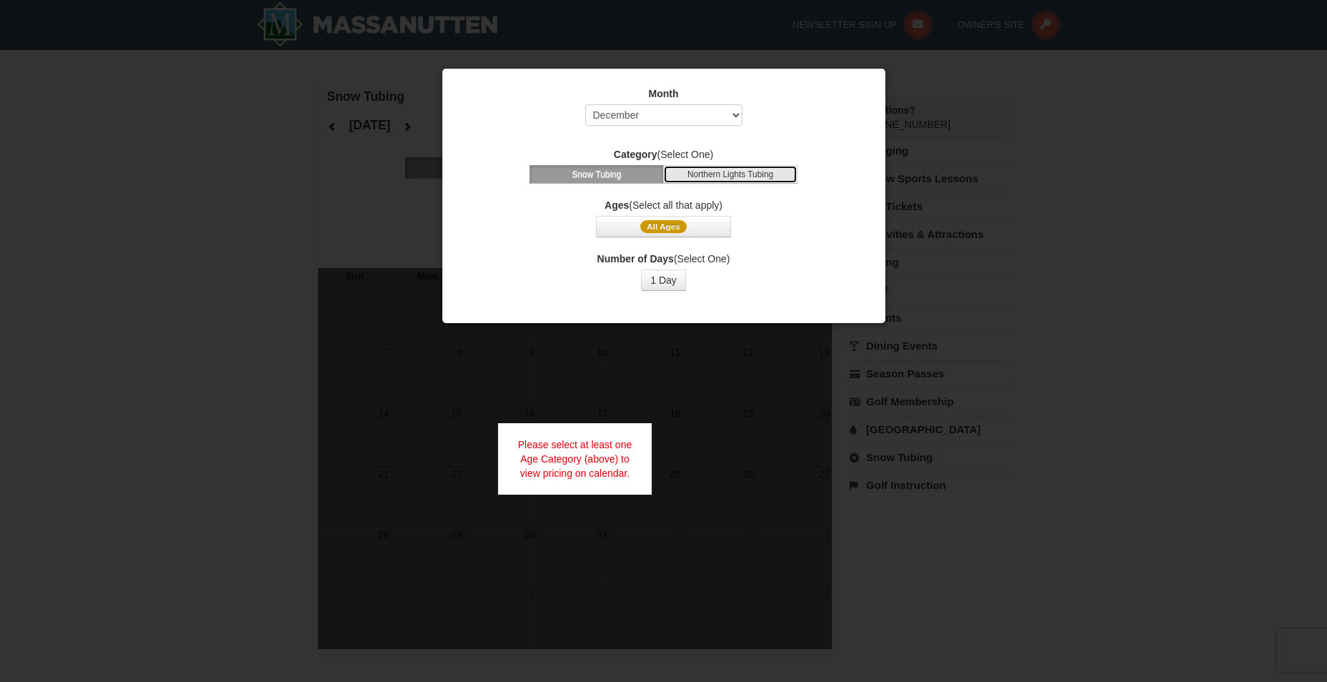
click at [699, 174] on button "Northern Lights Tubing" at bounding box center [730, 174] width 134 height 19
click at [642, 169] on button "Snow Tubing" at bounding box center [597, 174] width 134 height 19
click at [675, 172] on button "Northern Lights Tubing" at bounding box center [730, 174] width 134 height 19
click at [641, 174] on button "Snow Tubing" at bounding box center [597, 174] width 134 height 19
click at [688, 204] on label "Ages (Select all that apply)" at bounding box center [663, 205] width 407 height 14
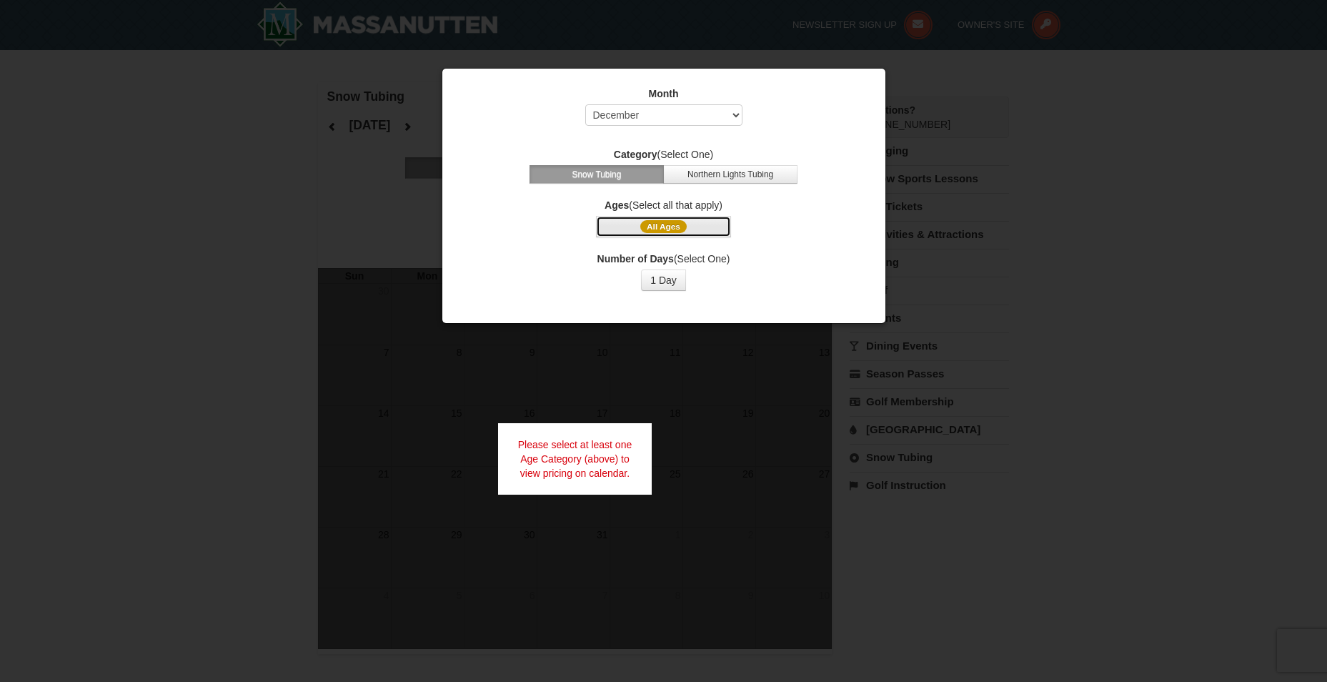
drag, startPoint x: 665, startPoint y: 224, endPoint x: 653, endPoint y: 227, distance: 11.6
click at [653, 227] on span "All Ages" at bounding box center [663, 226] width 46 height 13
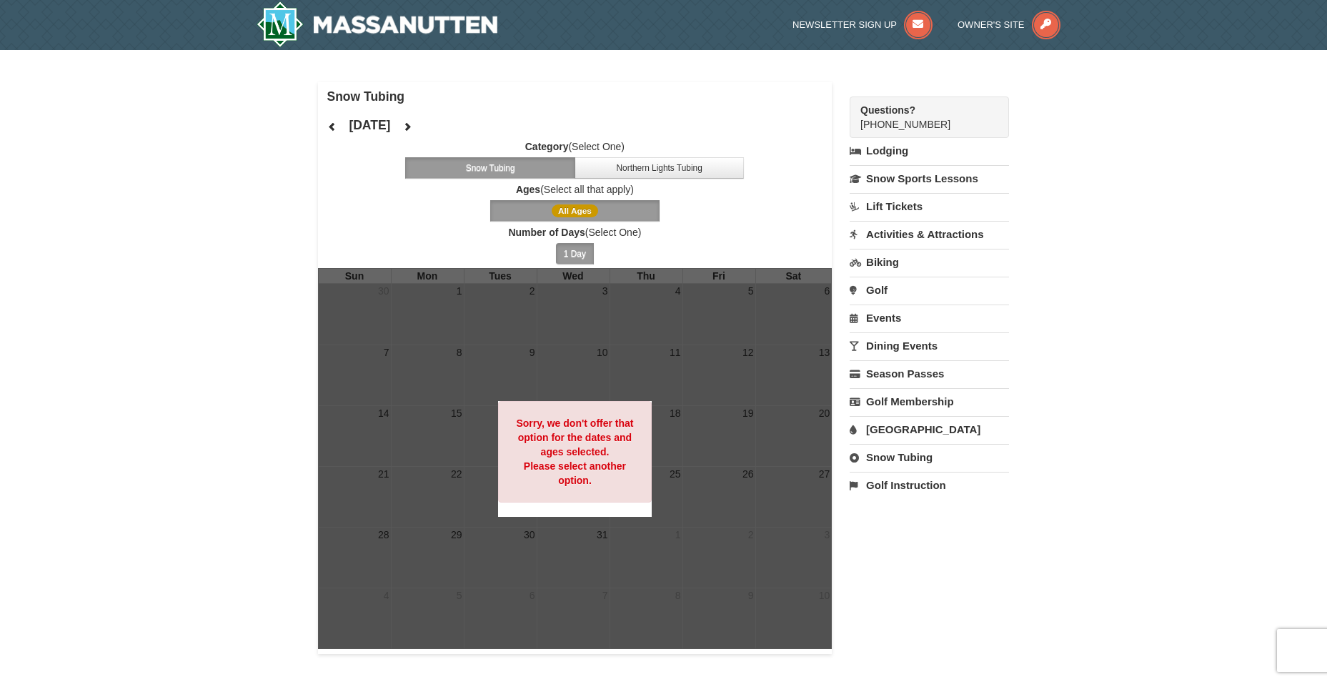
click at [628, 282] on div at bounding box center [575, 458] width 515 height 381
click at [694, 387] on div at bounding box center [575, 458] width 515 height 381
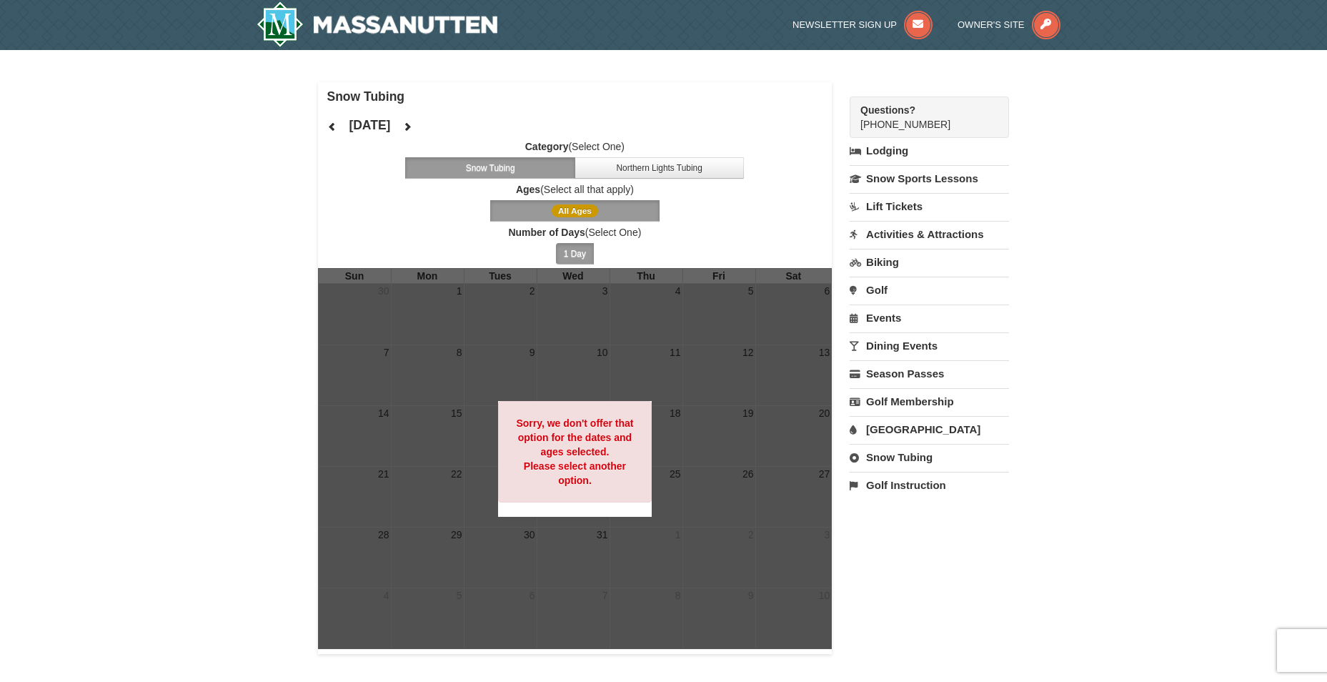
click at [694, 387] on div at bounding box center [575, 458] width 515 height 381
